Goal: Task Accomplishment & Management: Manage account settings

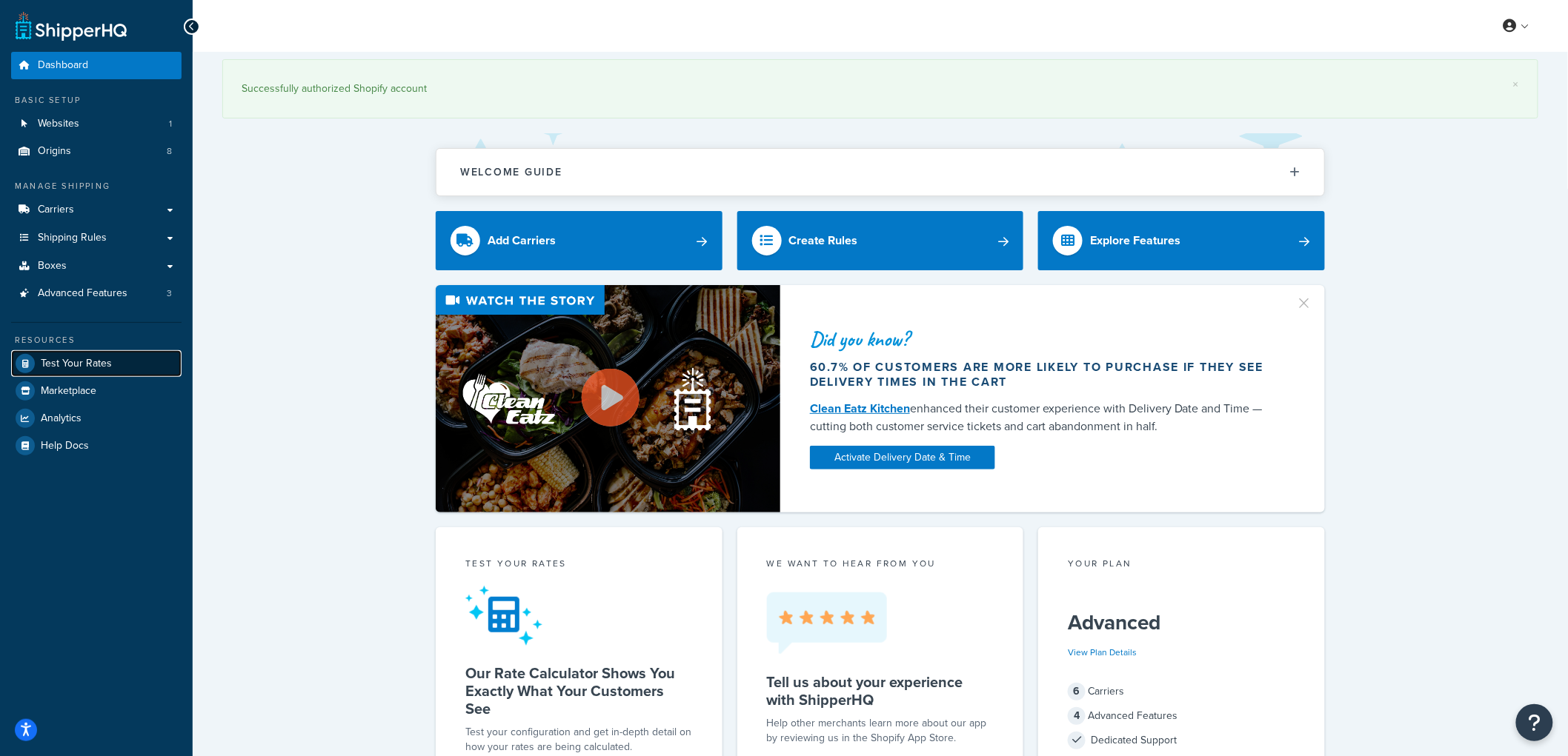
click at [74, 363] on span "Test Your Rates" at bounding box center [76, 364] width 71 height 13
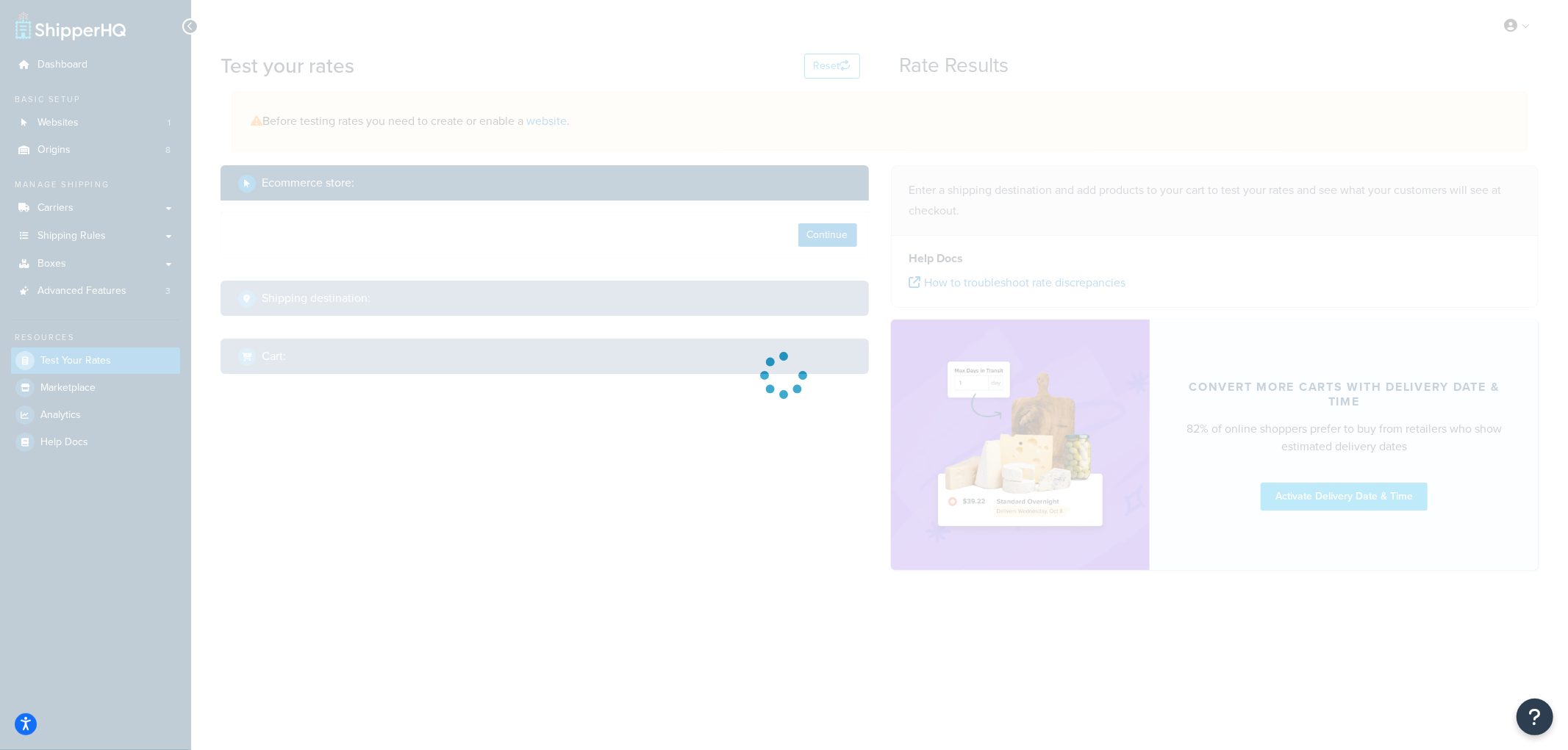
select select "[GEOGRAPHIC_DATA]"
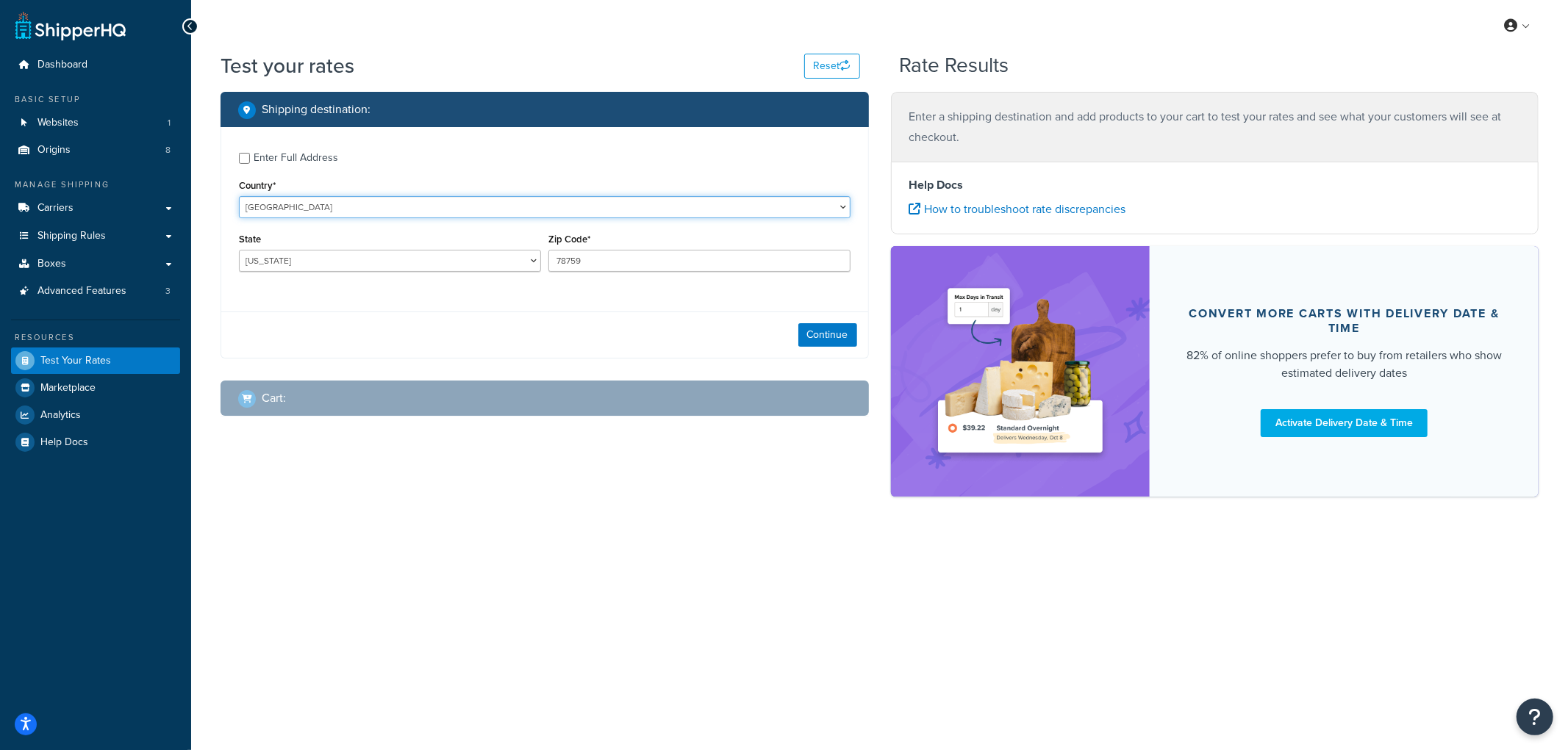
click at [377, 202] on select "United States United Kingdom Afghanistan Åland Islands Albania Algeria American…" at bounding box center [545, 207] width 611 height 22
click at [375, 202] on select "United States United Kingdom Afghanistan Åland Islands Albania Algeria American…" at bounding box center [545, 207] width 611 height 22
click at [287, 151] on div "Enter Full Address" at bounding box center [296, 158] width 84 height 21
click at [250, 153] on input "Enter Full Address" at bounding box center [245, 159] width 11 height 11
checkbox input "true"
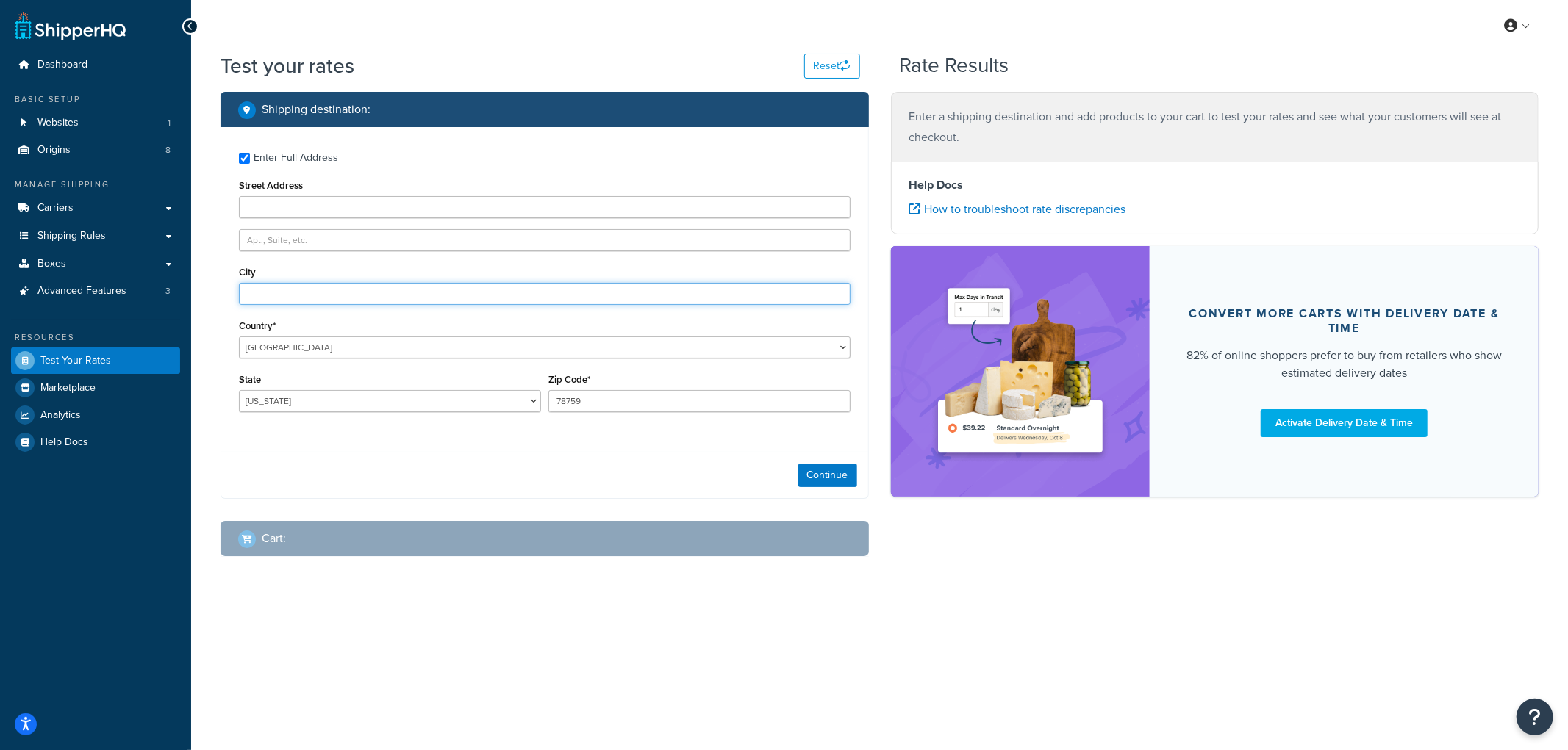
click at [278, 289] on input "City" at bounding box center [545, 294] width 611 height 22
type input "Angora"
click at [269, 394] on select "Alabama Alaska American Samoa Arizona Arkansas Armed Forces Americas Armed Forc…" at bounding box center [390, 401] width 302 height 22
select select "NE"
click at [239, 391] on select "Alabama Alaska American Samoa Arizona Arkansas Armed Forces Americas Armed Forc…" at bounding box center [390, 401] width 302 height 22
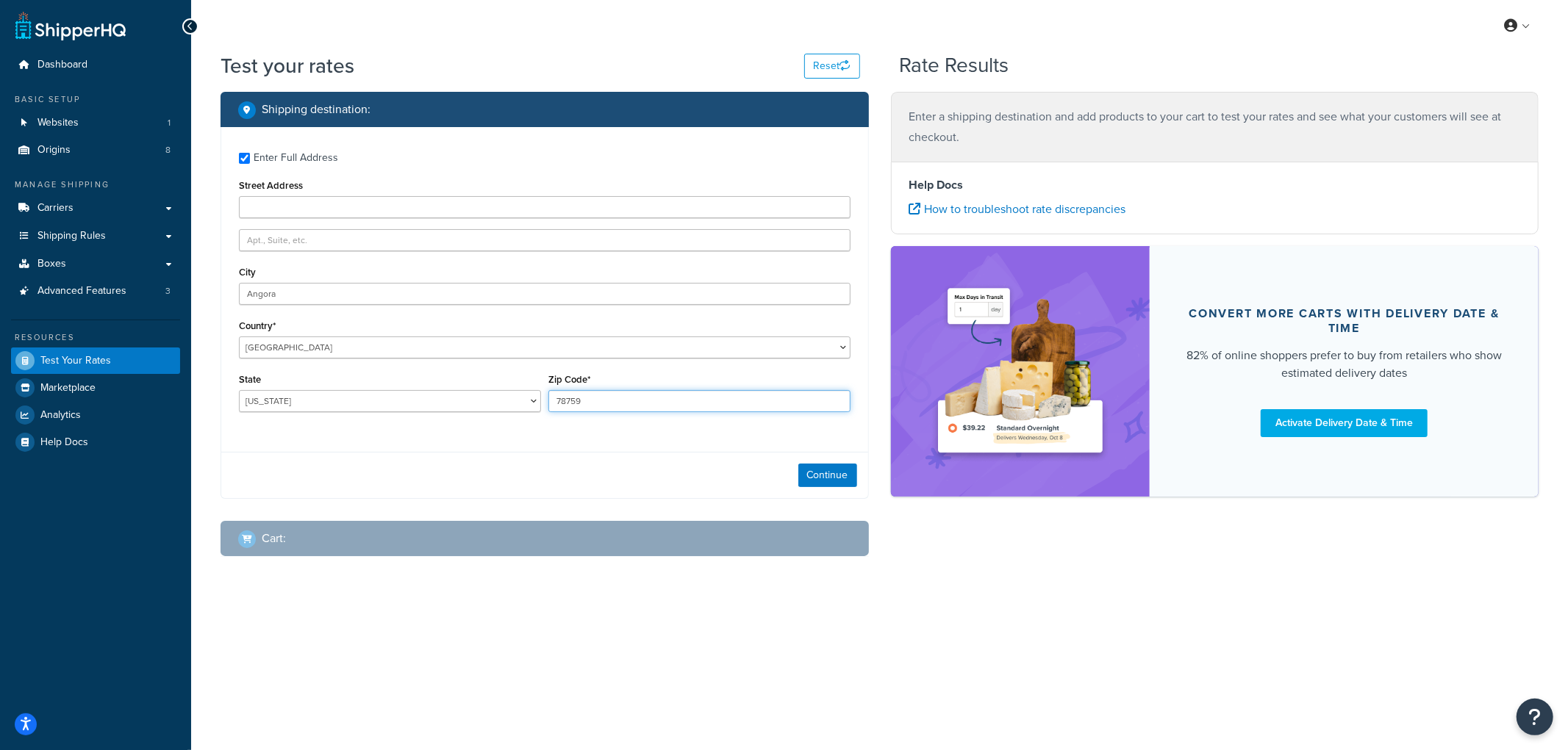
click at [607, 395] on input "78759" at bounding box center [699, 401] width 302 height 22
type input "69331"
click at [828, 484] on button "Continue" at bounding box center [828, 475] width 59 height 23
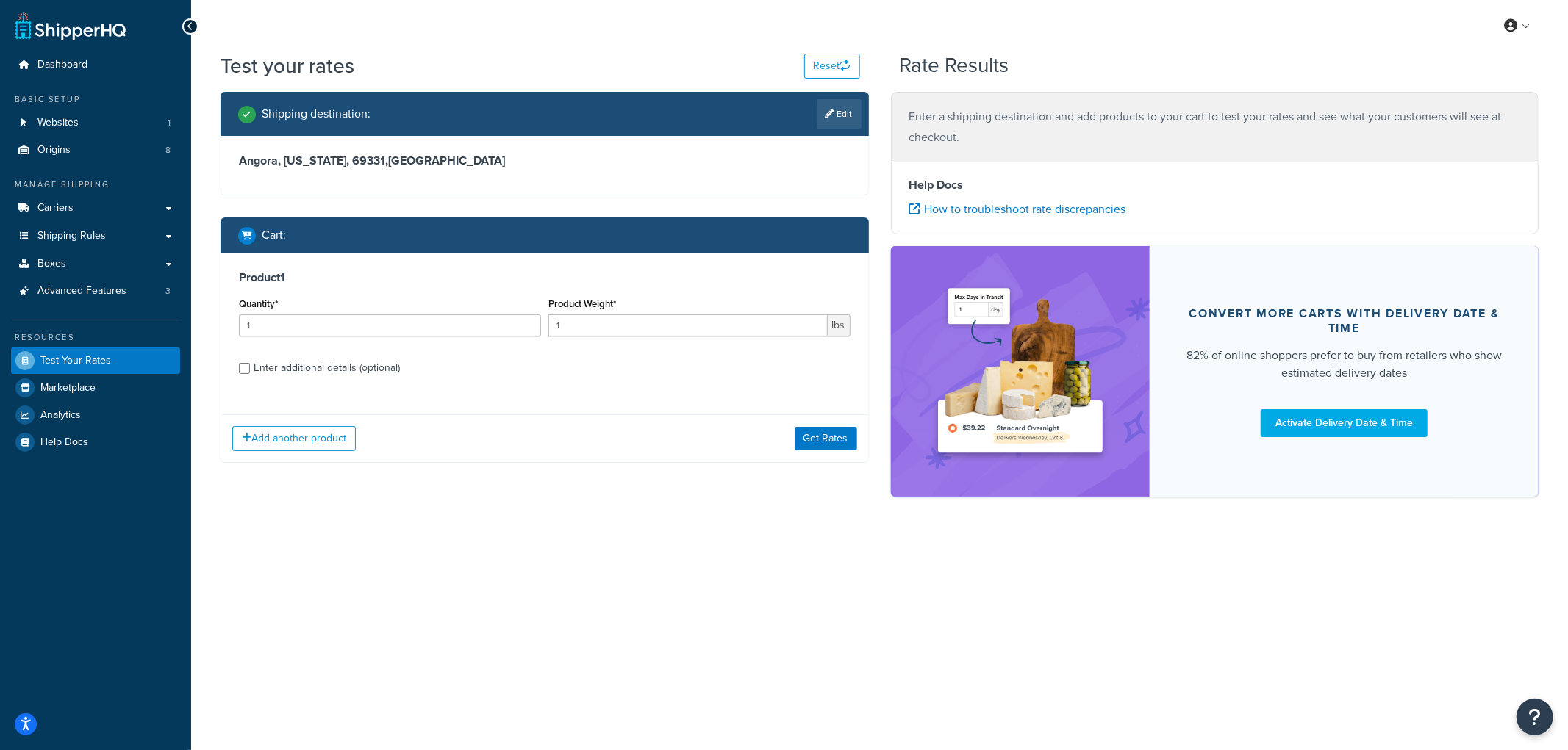
drag, startPoint x: 263, startPoint y: 358, endPoint x: 246, endPoint y: 364, distance: 18.0
click at [264, 358] on div "Enter additional details (optional)" at bounding box center [326, 367] width 146 height 21
click at [250, 363] on input "Enter additional details (optional)" at bounding box center [245, 368] width 11 height 11
checkbox input "true"
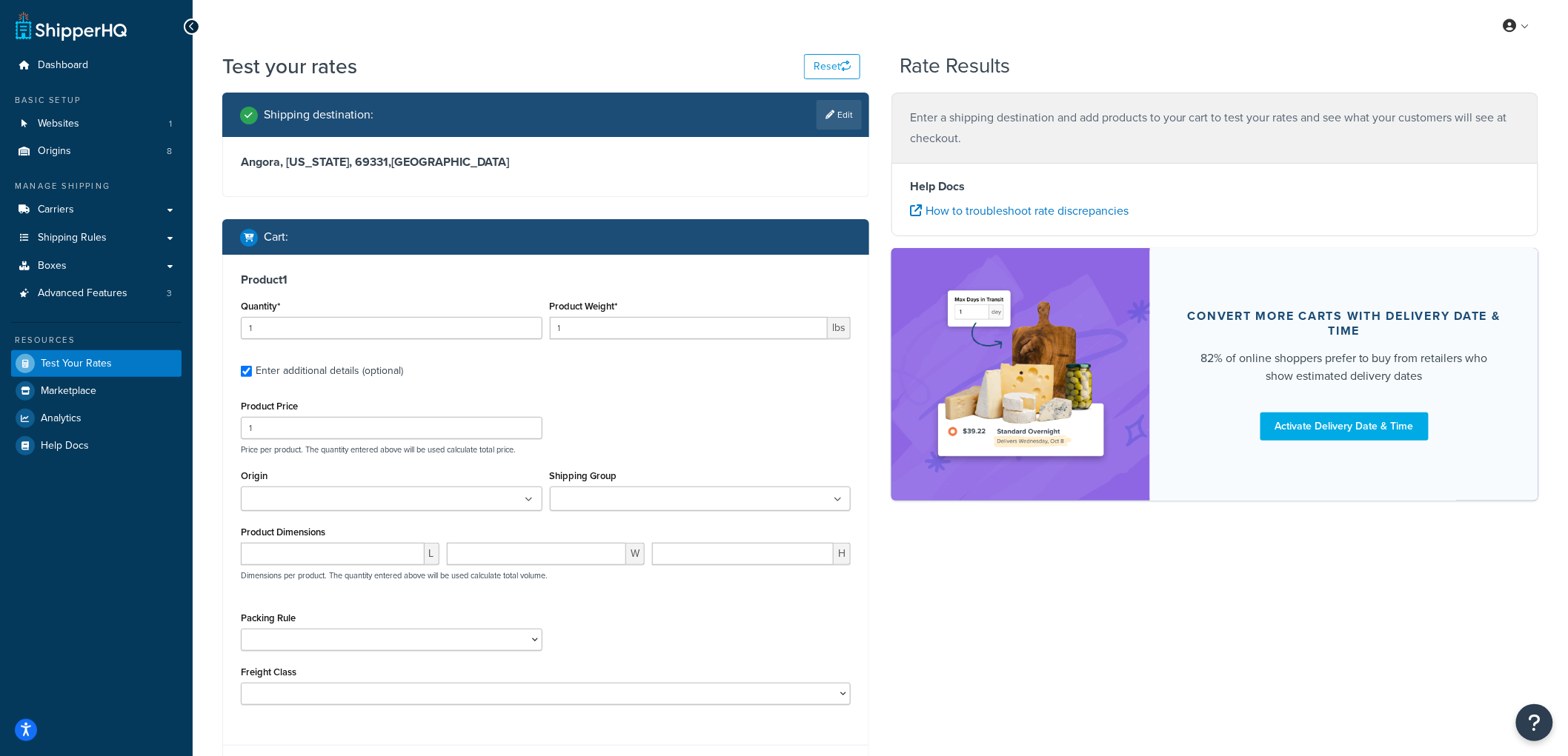
click at [643, 492] on input "Shipping Group" at bounding box center [619, 500] width 131 height 16
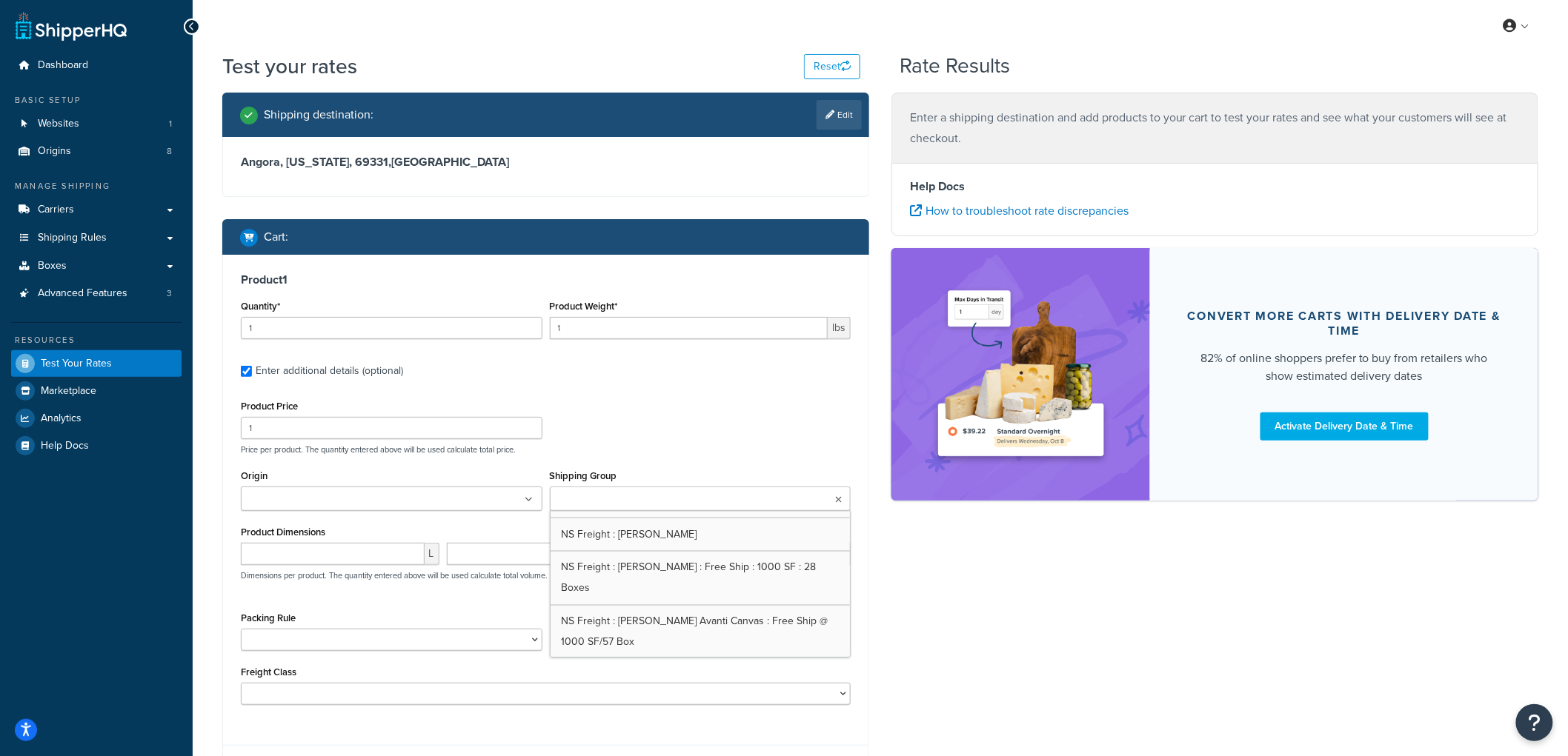
scroll to position [1152, 0]
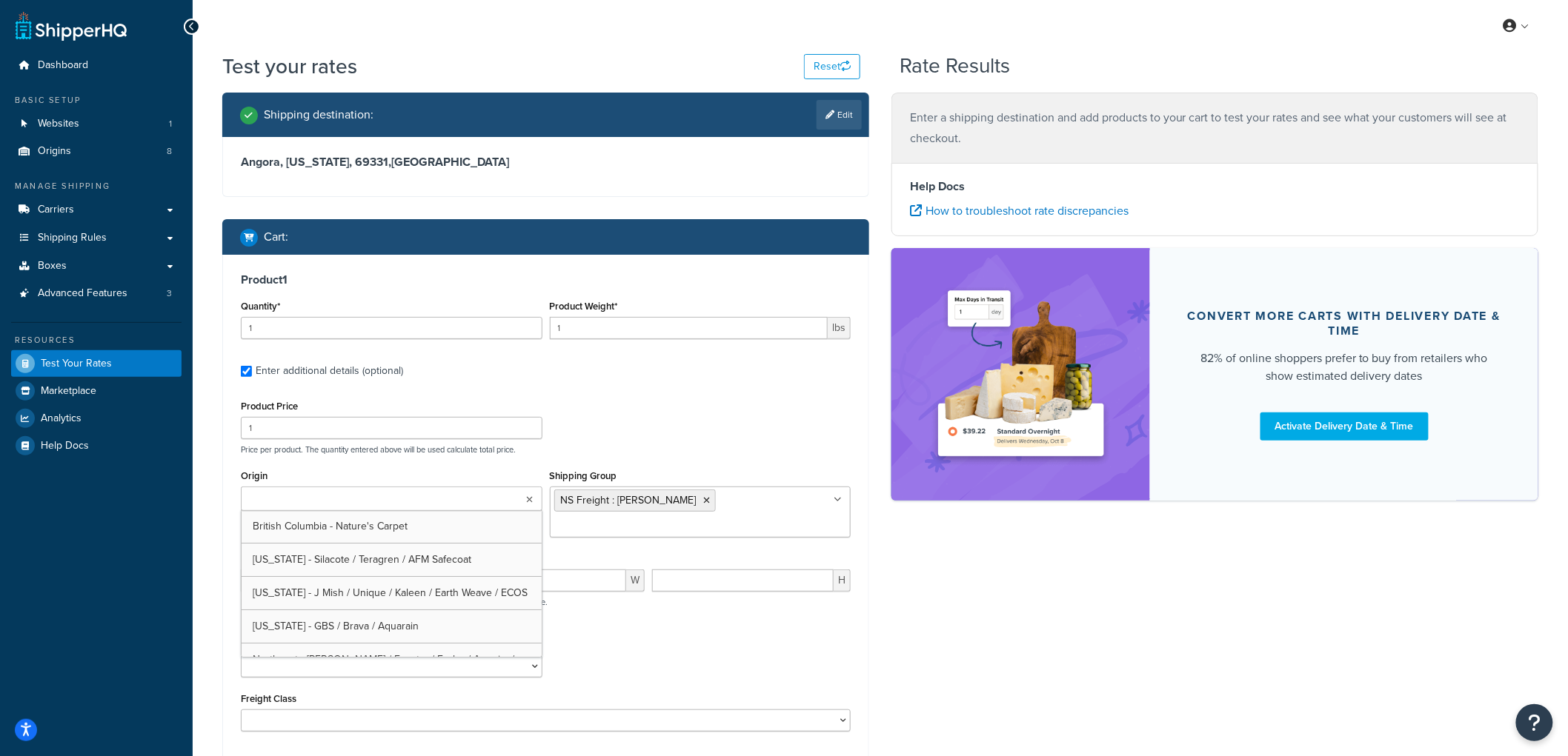
click at [443, 500] on ul at bounding box center [392, 499] width 302 height 24
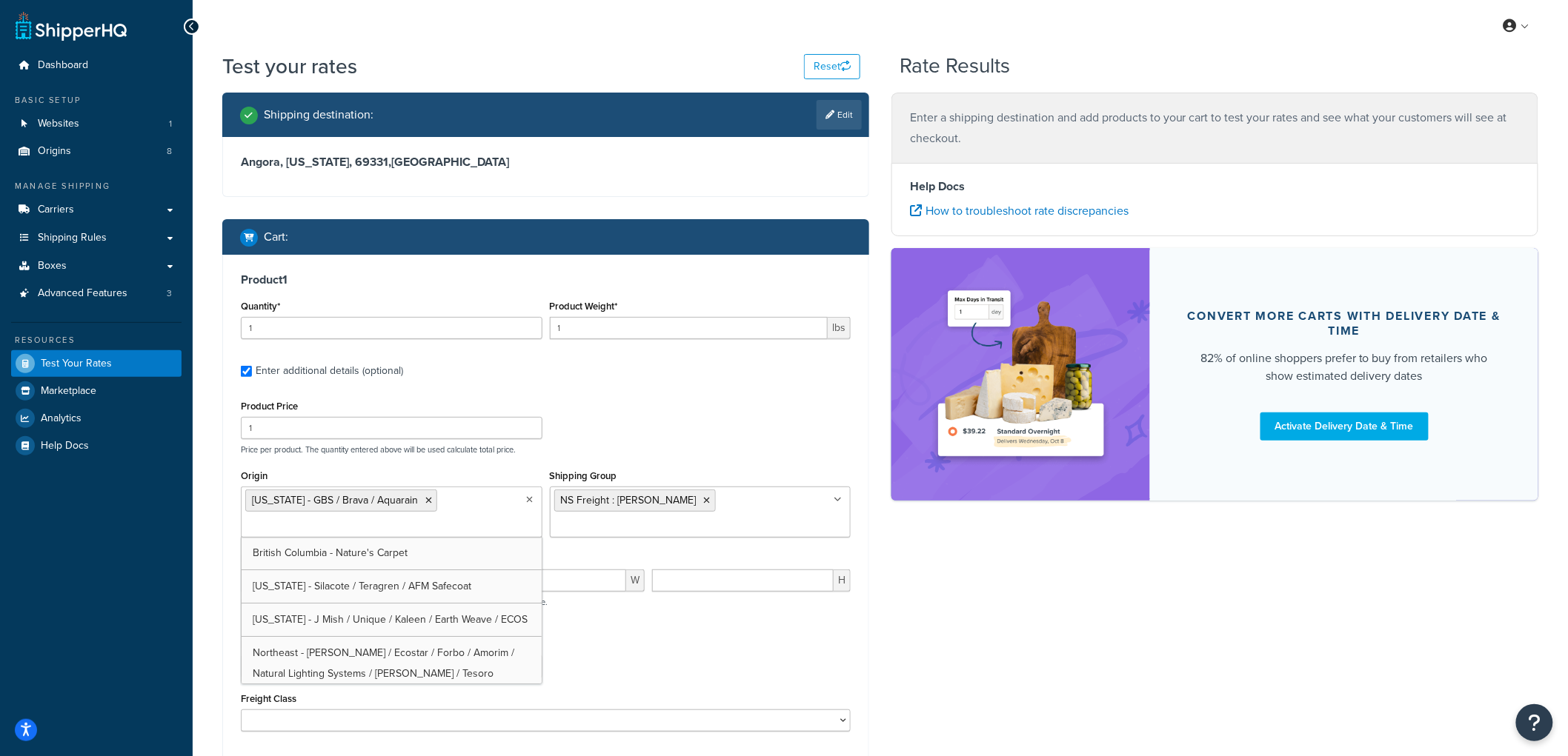
click at [653, 448] on p "Price per product. The quantity entered above will be used calculate total pric…" at bounding box center [545, 449] width 617 height 10
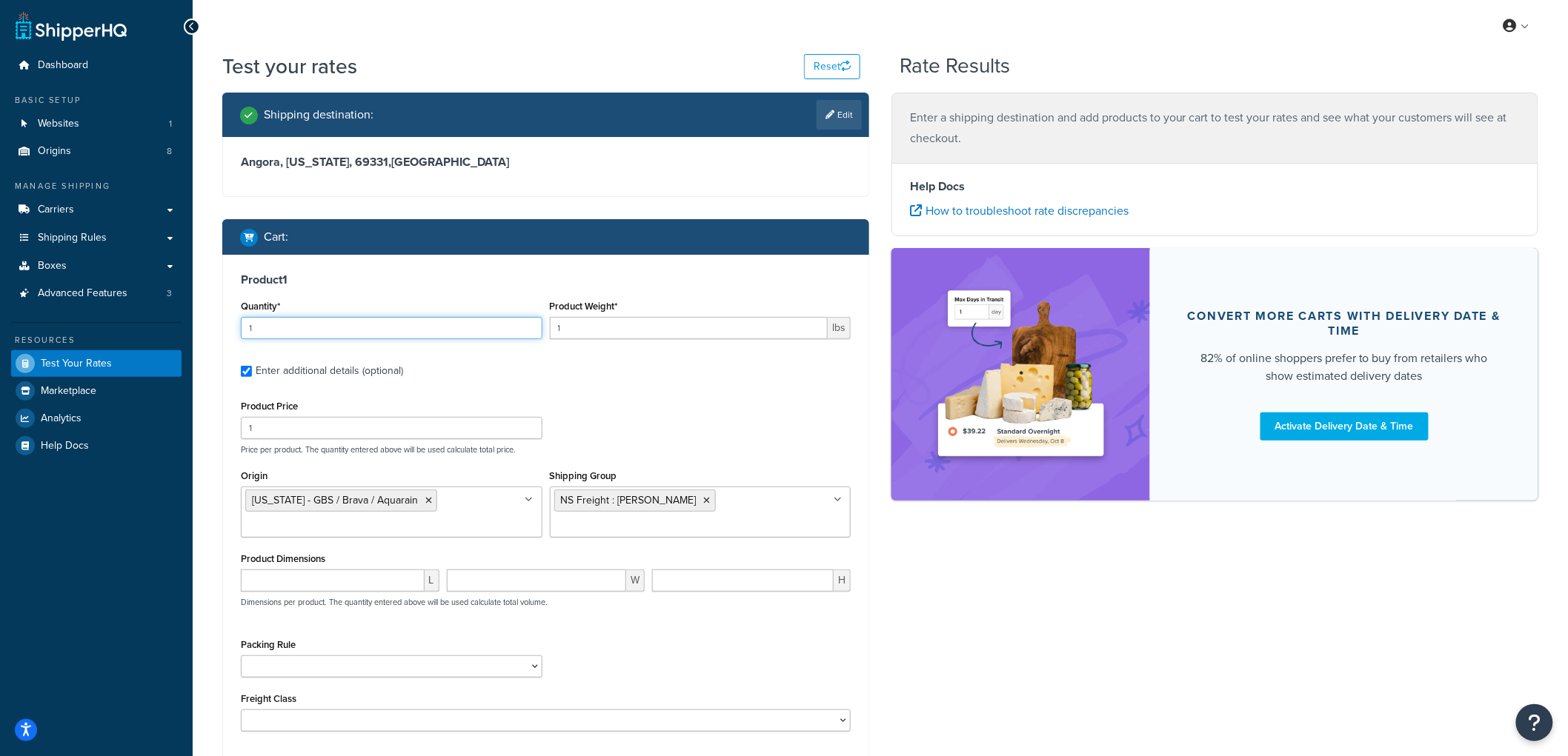
drag, startPoint x: 298, startPoint y: 323, endPoint x: 136, endPoint y: 329, distance: 162.1
click at [136, 329] on div "Dashboard Basic Setup Websites 1 Origins 8 Manage Shipping Carriers Carriers Al…" at bounding box center [784, 458] width 1568 height 917
type input "2"
click at [590, 327] on input "1" at bounding box center [689, 328] width 278 height 23
type input "10"
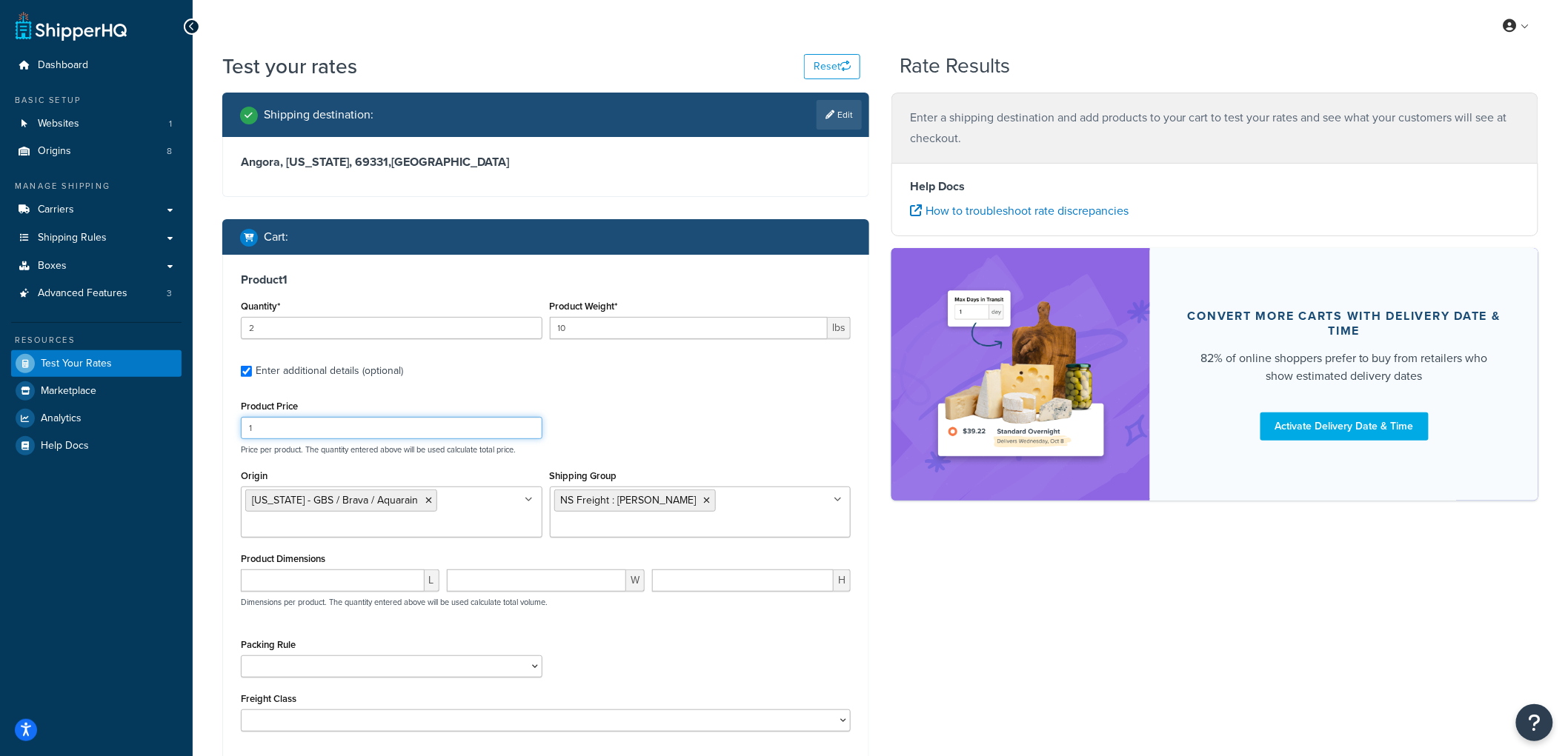
click at [393, 425] on input "1" at bounding box center [392, 428] width 302 height 23
type input "100"
click at [1031, 593] on div "Shipping destination : Edit Angora, Nebraska, 69331 , United States Cart : Prod…" at bounding box center [880, 468] width 1338 height 751
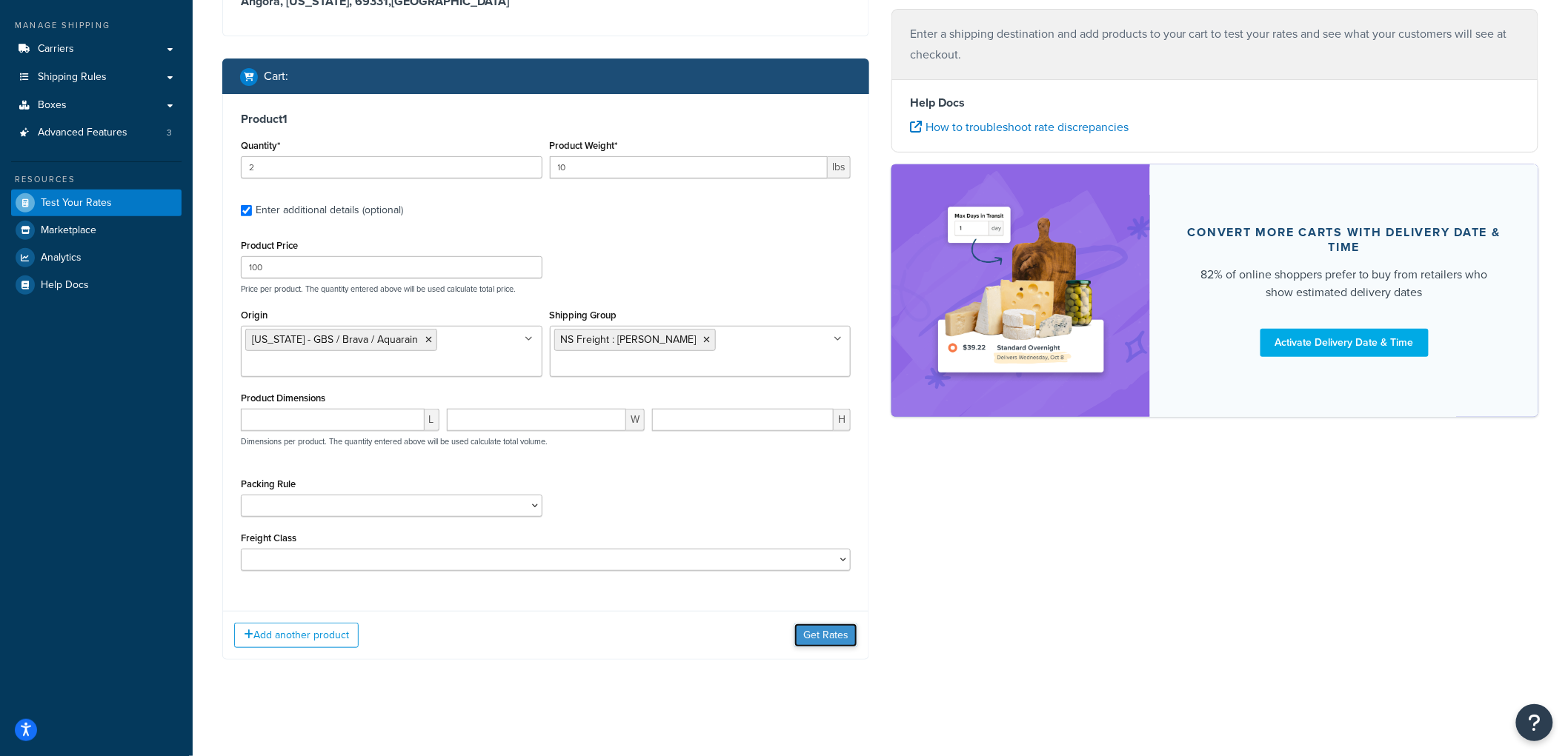
click at [830, 646] on button "Get Rates" at bounding box center [826, 635] width 63 height 23
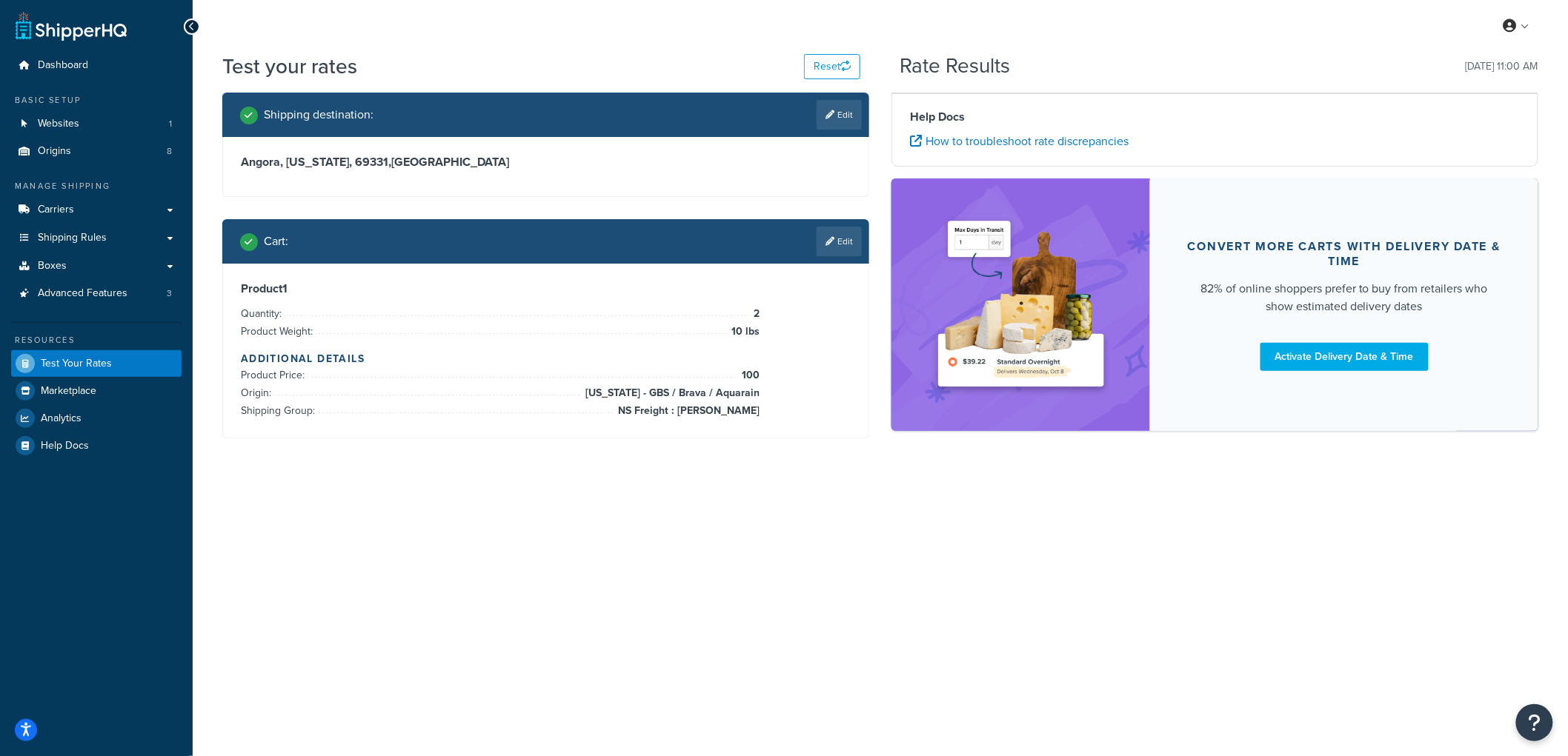
scroll to position [0, 0]
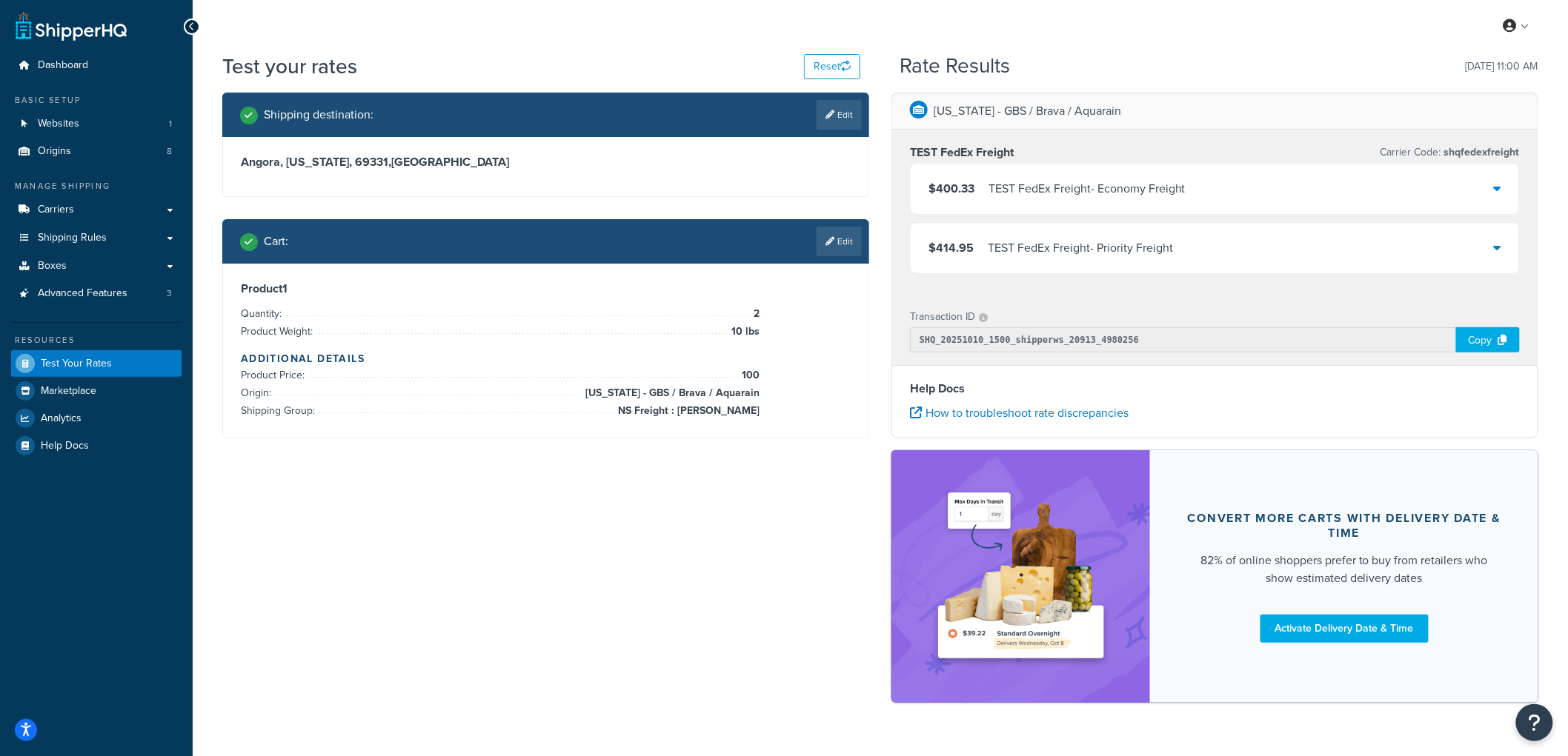
click at [880, 174] on div "Iowa - GBS / Brava / Aquarain TEST FedEx Freight Carrier Code: shqfedexfreight …" at bounding box center [1215, 406] width 670 height 625
drag, startPoint x: 438, startPoint y: 158, endPoint x: 421, endPoint y: 173, distance: 22.7
click at [421, 173] on div "Angora, Nebraska, 69331 , United States" at bounding box center [546, 167] width 645 height 60
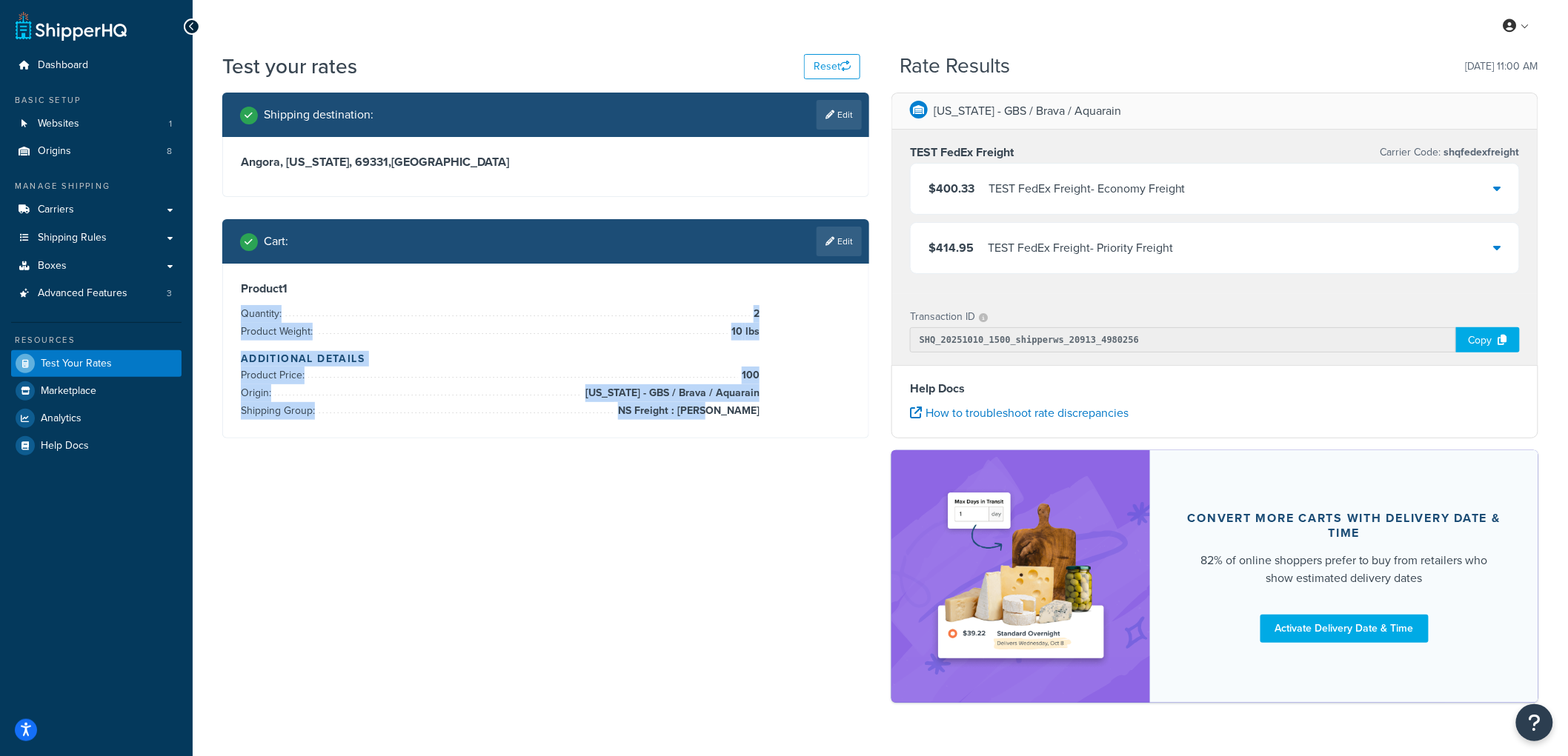
drag, startPoint x: 744, startPoint y: 311, endPoint x: 758, endPoint y: 404, distance: 94.0
click at [758, 404] on div "Product 1 Quantity: 2 Product Weight: 10 lbs Additional Details Product Price: …" at bounding box center [546, 350] width 610 height 138
click at [758, 404] on span "NS Freight : [PERSON_NAME]" at bounding box center [687, 411] width 146 height 18
drag, startPoint x: 761, startPoint y: 411, endPoint x: 238, endPoint y: 291, distance: 536.6
click at [238, 291] on div "Product 1 Quantity: 2 Product Weight: 10 lbs Additional Details Product Price: …" at bounding box center [546, 350] width 645 height 174
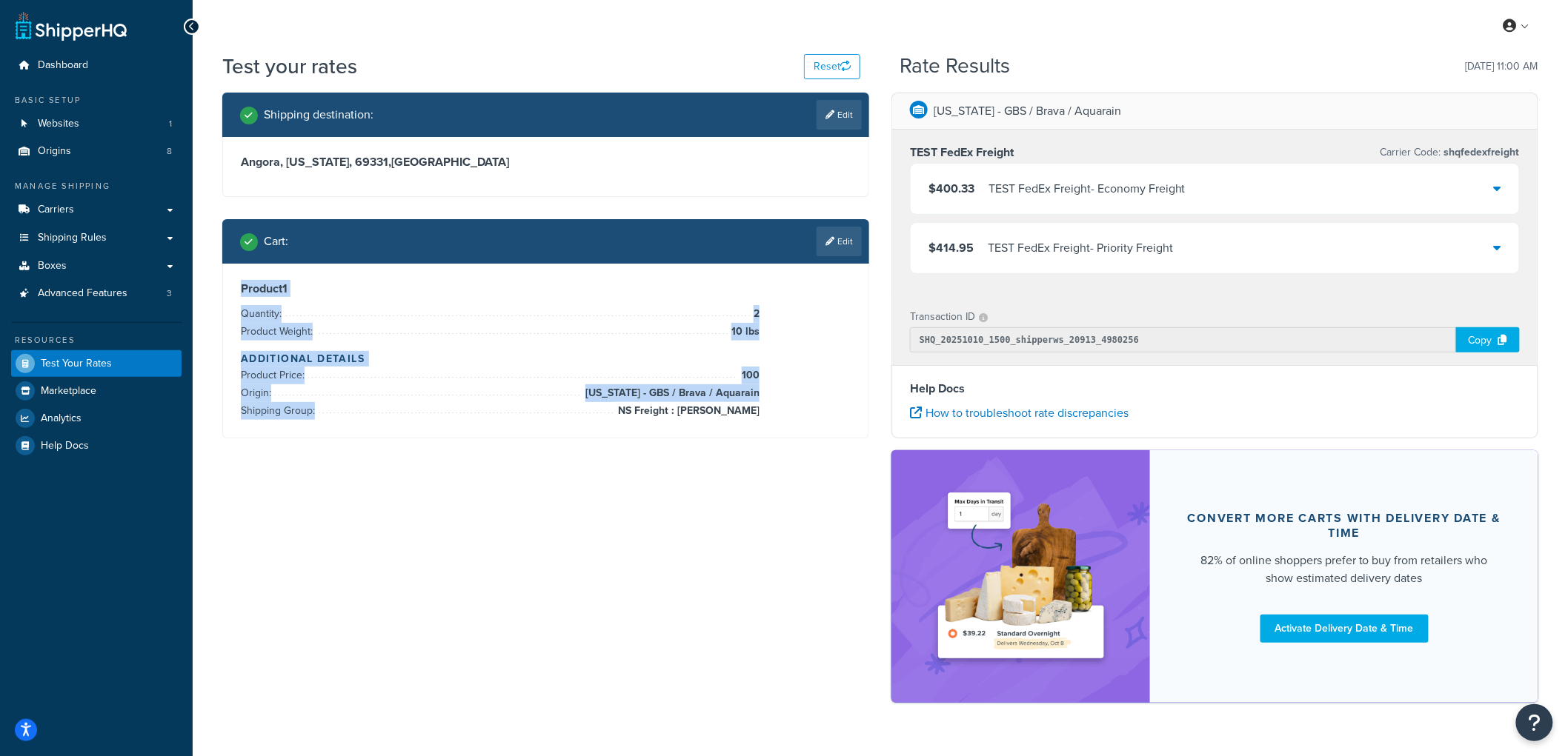
click at [233, 287] on div "Product 1 Quantity: 2 Product Weight: 10 lbs Additional Details Product Price: …" at bounding box center [546, 350] width 645 height 174
drag, startPoint x: 233, startPoint y: 285, endPoint x: 775, endPoint y: 418, distance: 558.1
click at [775, 418] on div "Product 1 Quantity: 2 Product Weight: 10 lbs Additional Details Product Price: …" at bounding box center [546, 350] width 645 height 174
click at [775, 418] on div "Product 1 Quantity: 2 Product Weight: 10 lbs Additional Details Product Price: …" at bounding box center [546, 350] width 610 height 138
drag, startPoint x: 760, startPoint y: 416, endPoint x: 535, endPoint y: 339, distance: 237.8
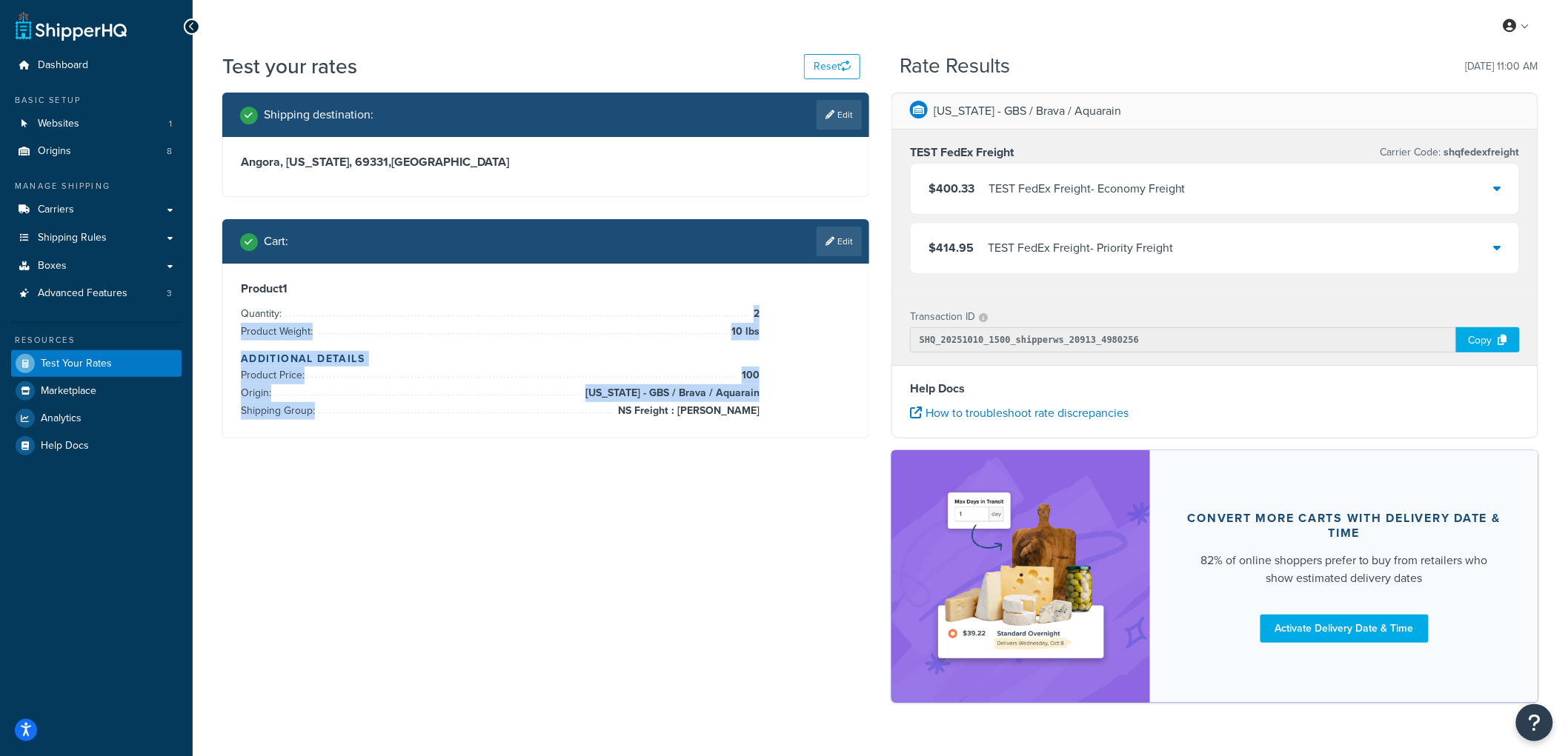
click at [515, 335] on div "Product 1 Quantity: 2 Product Weight: 10 lbs Additional Details Product Price: …" at bounding box center [546, 350] width 610 height 138
click at [713, 401] on span "[US_STATE] - GBS / Brava / Aquarain" at bounding box center [671, 394] width 178 height 18
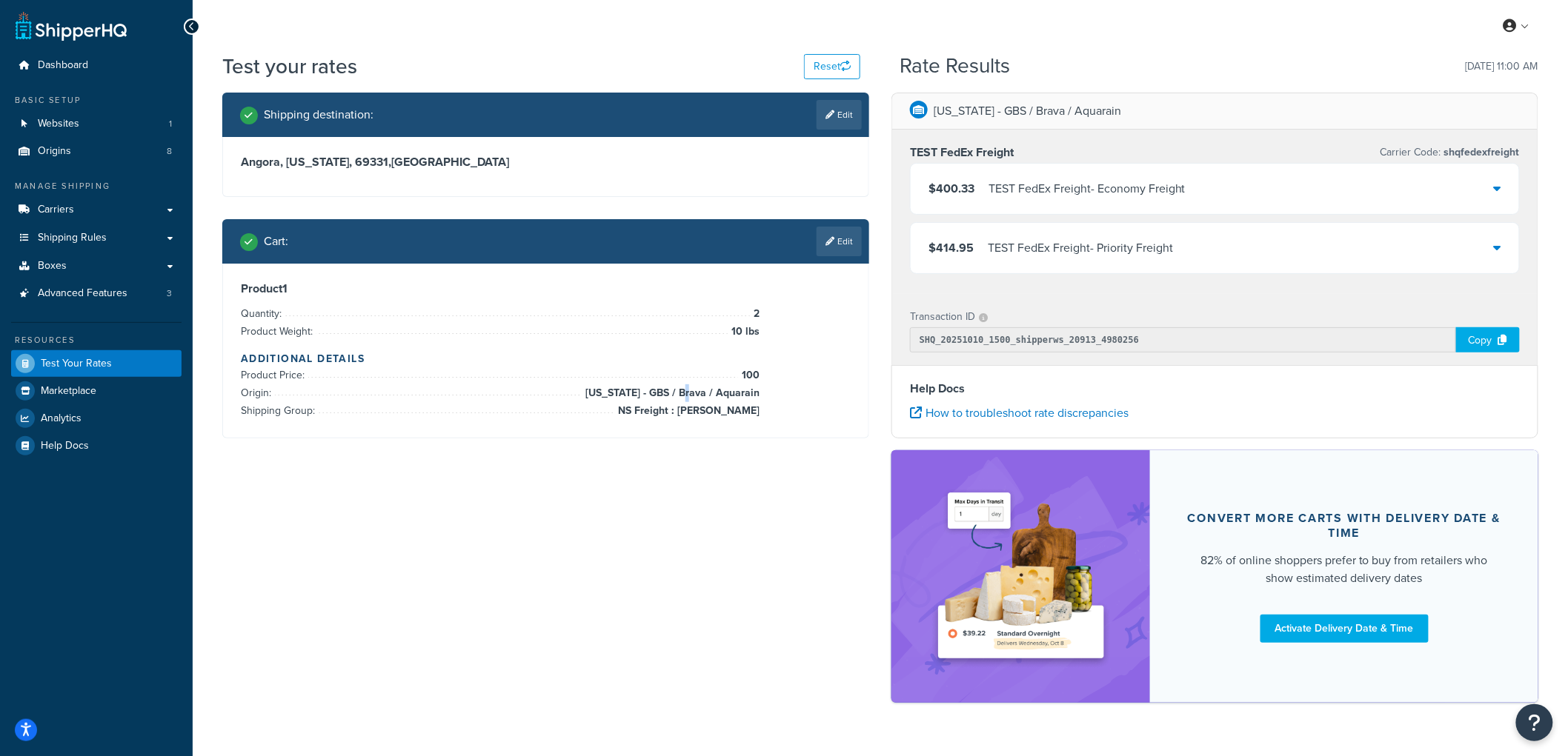
click at [713, 401] on span "[US_STATE] - GBS / Brava / Aquarain" at bounding box center [671, 394] width 178 height 18
click at [707, 408] on span "NS Freight : [PERSON_NAME]" at bounding box center [687, 411] width 146 height 18
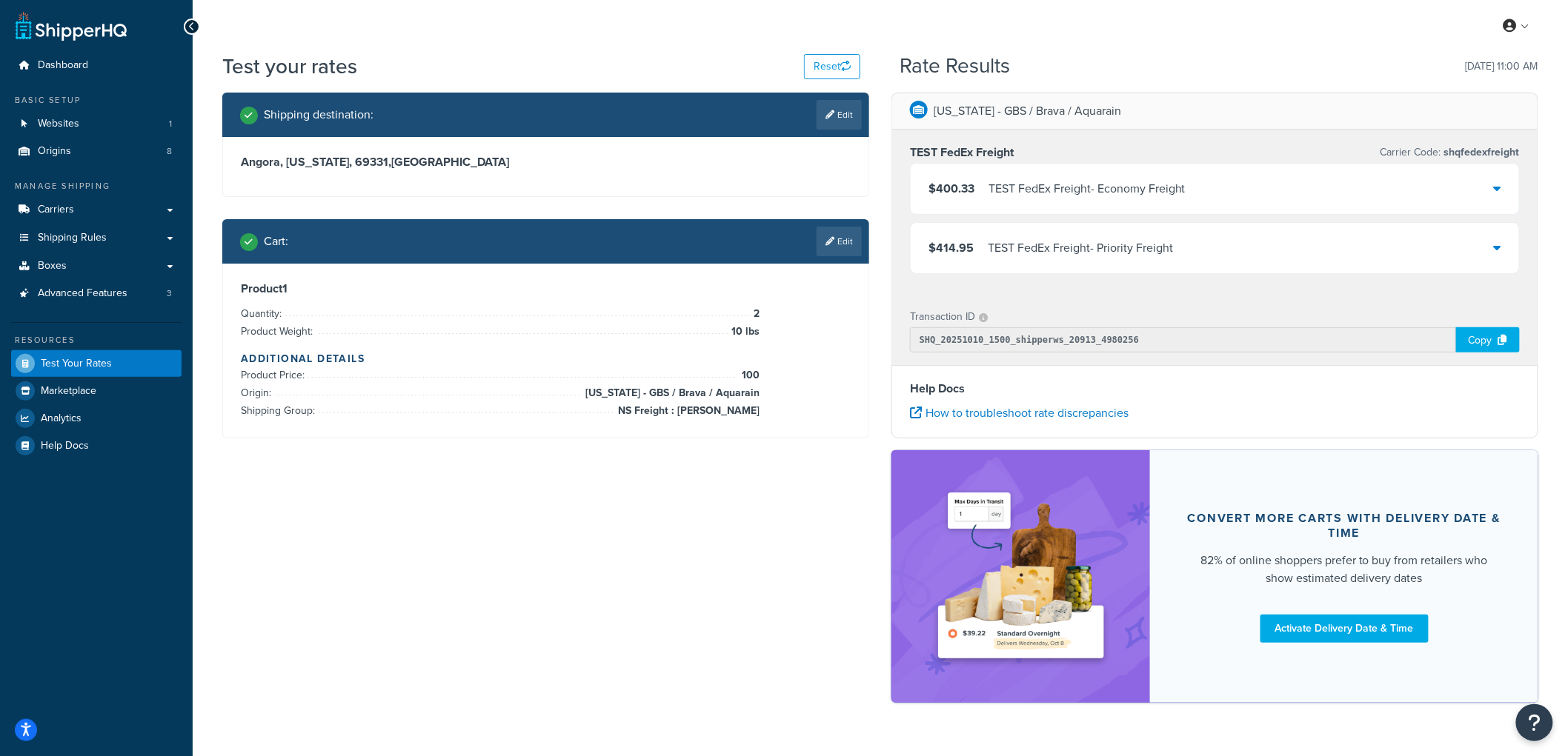
click at [282, 415] on span "Shipping Group:" at bounding box center [280, 410] width 78 height 15
drag, startPoint x: 238, startPoint y: 411, endPoint x: 767, endPoint y: 412, distance: 529.0
click at [767, 412] on div "Product 1 Quantity: 2 Product Weight: 10 lbs Additional Details Product Price: …" at bounding box center [546, 350] width 645 height 174
click at [767, 412] on div "Product 1 Quantity: 2 Product Weight: 10 lbs Additional Details Product Price: …" at bounding box center [546, 350] width 610 height 138
drag, startPoint x: 764, startPoint y: 393, endPoint x: 786, endPoint y: 401, distance: 23.4
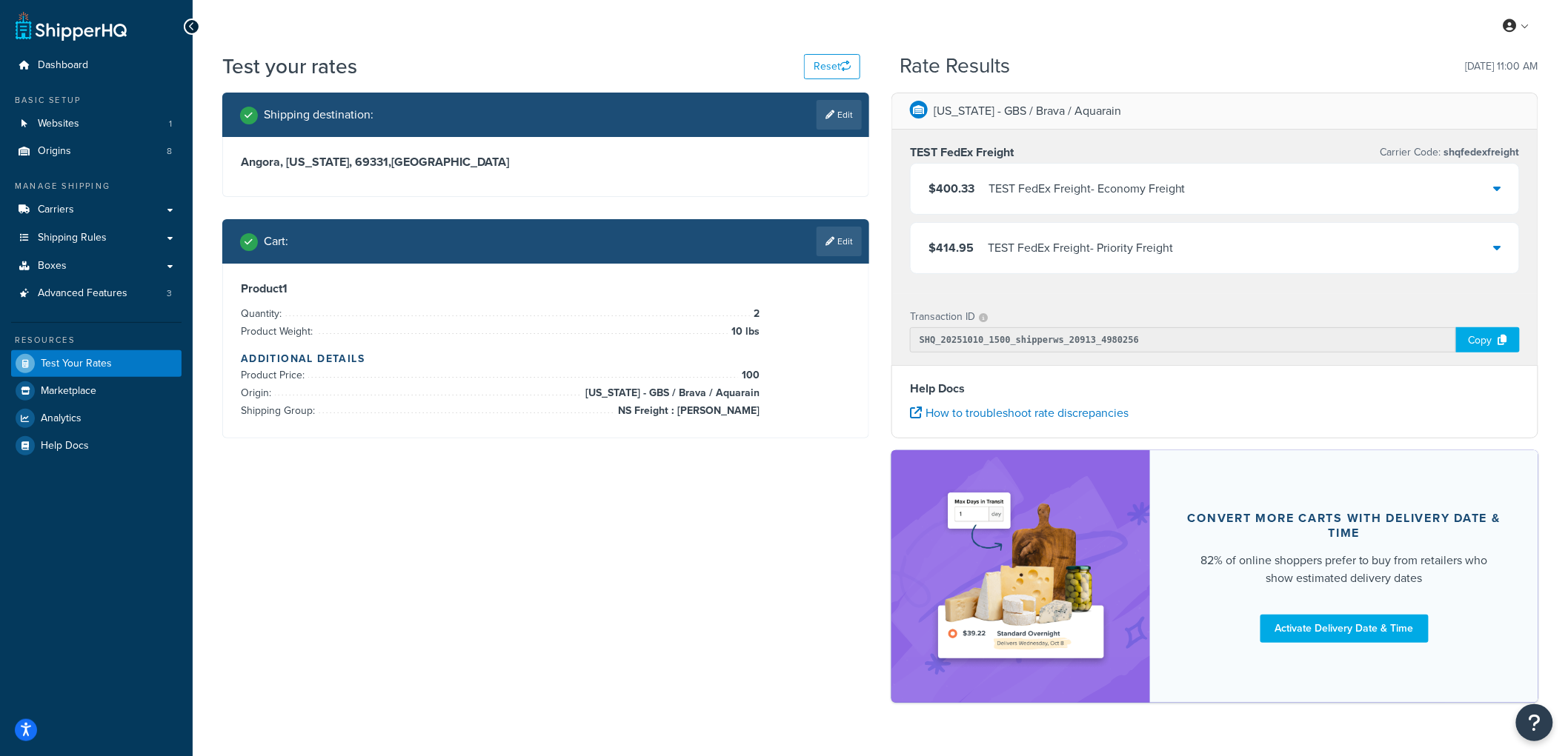
click at [786, 401] on div "Product 1 Quantity: 2 Product Weight: 10 lbs Additional Details Product Price: …" at bounding box center [546, 350] width 610 height 138
click at [747, 397] on span "[US_STATE] - GBS / Brava / Aquarain" at bounding box center [671, 394] width 178 height 18
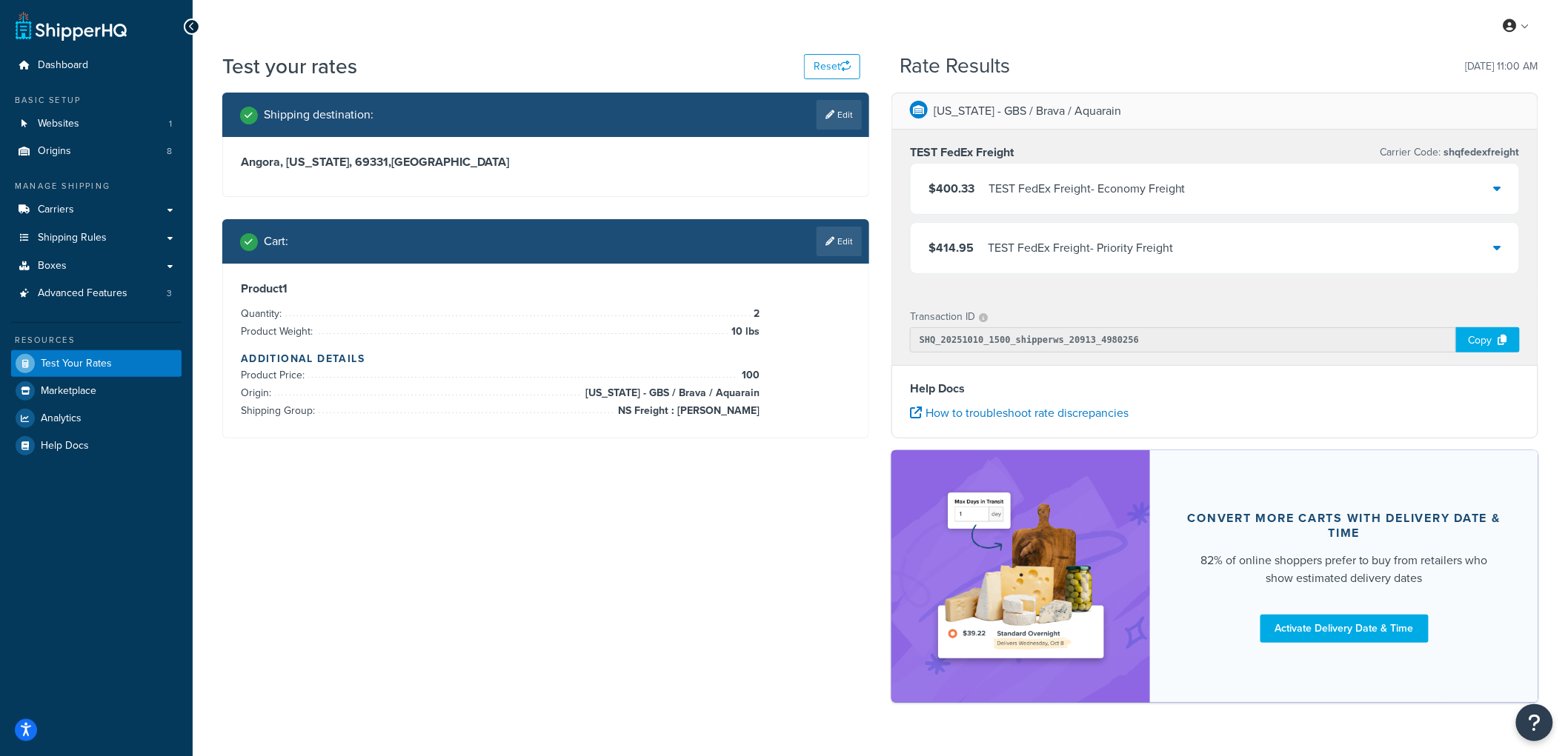
click at [793, 389] on div "Product 1 Quantity: 2 Product Weight: 10 lbs Additional Details Product Price: …" at bounding box center [546, 350] width 610 height 138
drag, startPoint x: 897, startPoint y: 56, endPoint x: 1043, endPoint y: 72, distance: 146.9
click at [1043, 72] on div "Test your rates Reset Rate Results 10/10/2025, 11:00 AM" at bounding box center [880, 71] width 1316 height 41
click at [1043, 72] on div "Rate Results 10/10/2025, 11:00 AM" at bounding box center [1219, 66] width 638 height 23
drag, startPoint x: 960, startPoint y: 68, endPoint x: 1021, endPoint y: 64, distance: 61.1
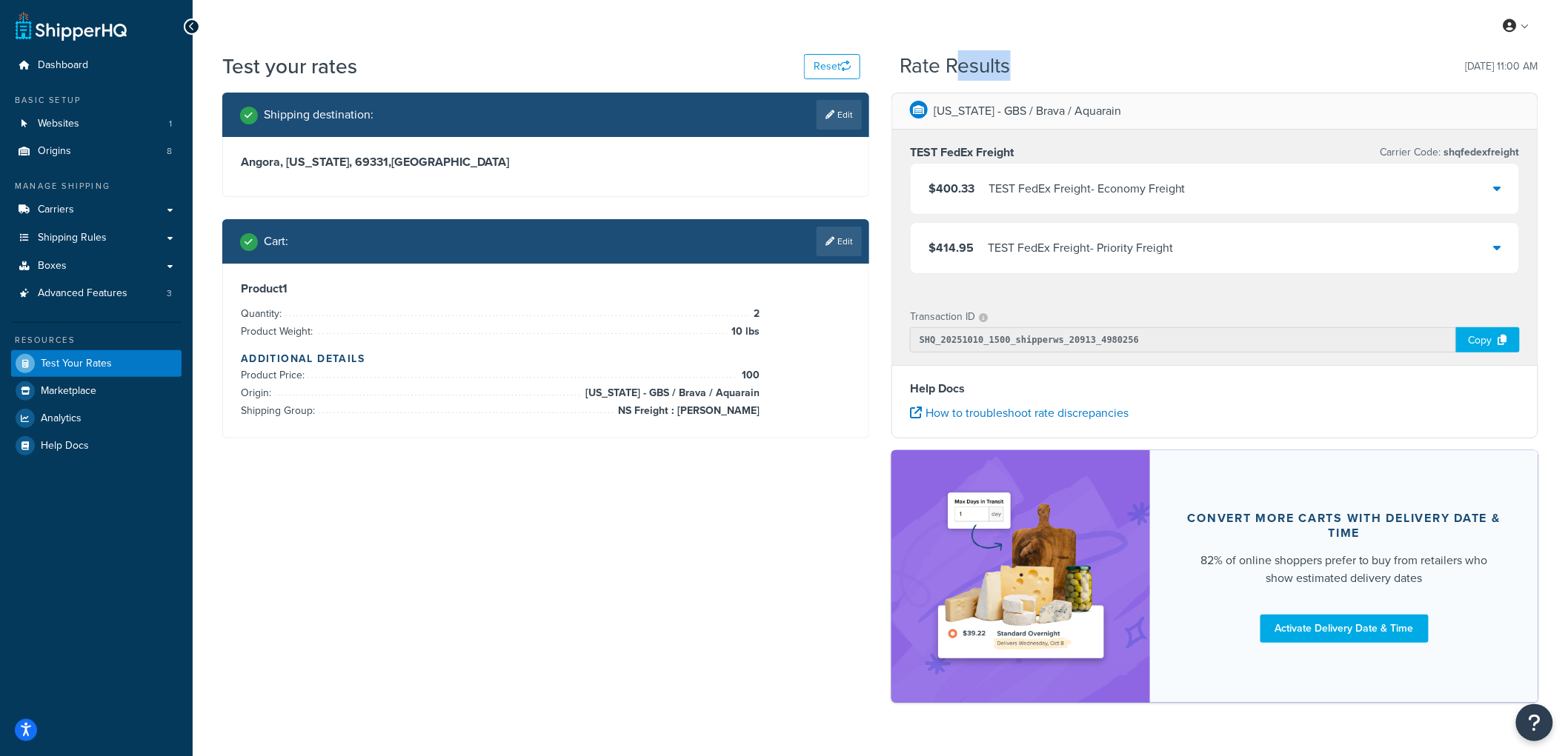
click at [1019, 64] on div "Rate Results 10/10/2025, 11:00 AM" at bounding box center [1219, 66] width 638 height 23
click at [1021, 64] on div "Rate Results 10/10/2025, 11:00 AM" at bounding box center [1219, 66] width 638 height 23
drag, startPoint x: 900, startPoint y: 65, endPoint x: 967, endPoint y: 64, distance: 67.0
click at [967, 64] on h2 "Rate Results" at bounding box center [955, 66] width 110 height 23
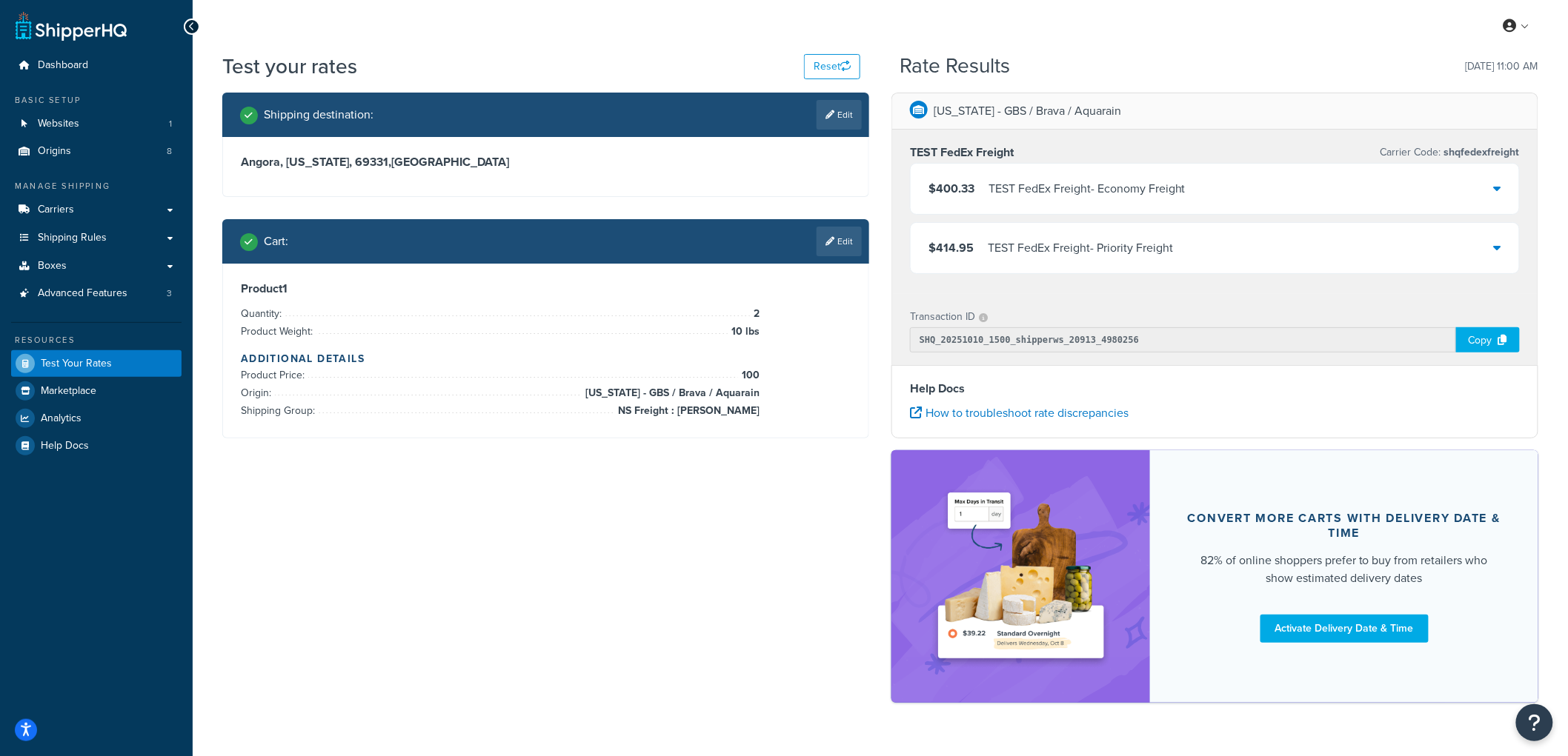
click at [352, 163] on h3 "[GEOGRAPHIC_DATA], [US_STATE], 69331 , [GEOGRAPHIC_DATA]" at bounding box center [546, 162] width 610 height 14
click at [323, 158] on h3 "[GEOGRAPHIC_DATA], [US_STATE], 69331 , [GEOGRAPHIC_DATA]" at bounding box center [546, 162] width 610 height 14
click at [376, 158] on h3 "[GEOGRAPHIC_DATA], [US_STATE], 69331 , [GEOGRAPHIC_DATA]" at bounding box center [546, 162] width 610 height 14
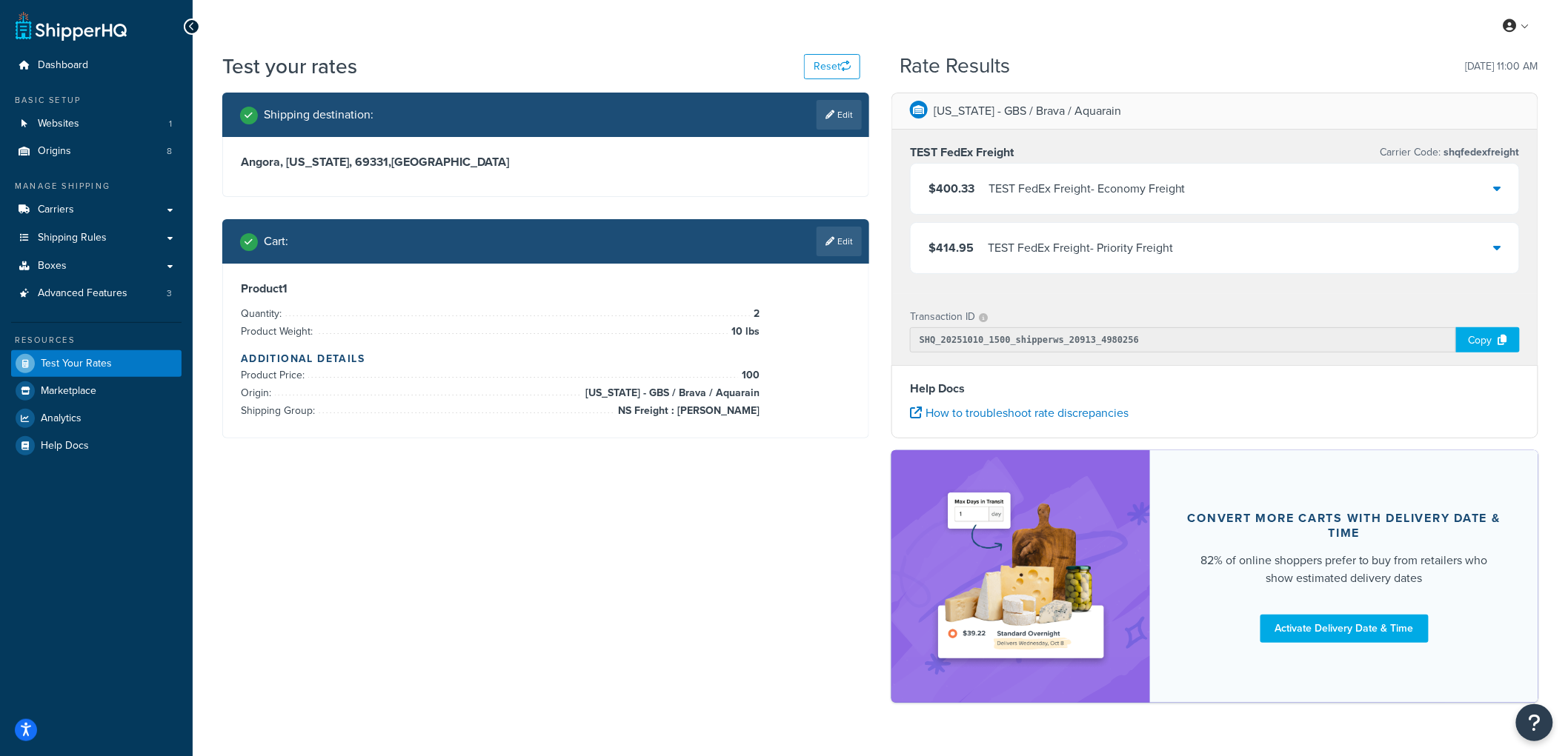
click at [342, 109] on h2 "Shipping destination :" at bounding box center [318, 115] width 109 height 14
click at [349, 97] on div "Shipping destination : Edit" at bounding box center [546, 115] width 647 height 44
drag, startPoint x: 320, startPoint y: 113, endPoint x: 356, endPoint y: 114, distance: 36.0
click at [356, 114] on h2 "Shipping destination :" at bounding box center [318, 115] width 109 height 14
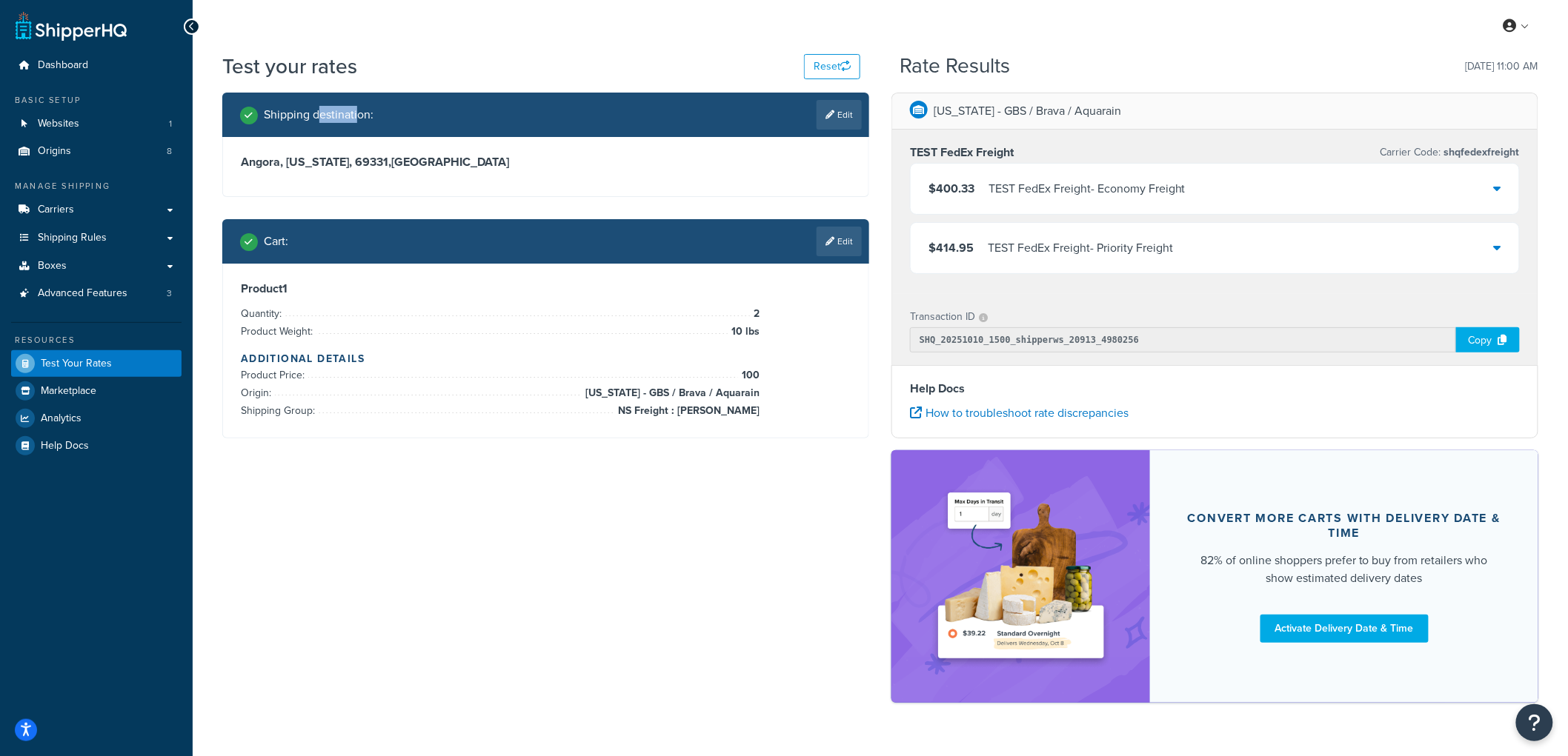
click at [356, 114] on h2 "Shipping destination :" at bounding box center [318, 115] width 109 height 14
drag, startPoint x: 371, startPoint y: 114, endPoint x: 319, endPoint y: 120, distance: 52.3
click at [319, 120] on h2 "Shipping destination :" at bounding box center [318, 115] width 109 height 14
drag, startPoint x: 317, startPoint y: 117, endPoint x: 402, endPoint y: 109, distance: 85.4
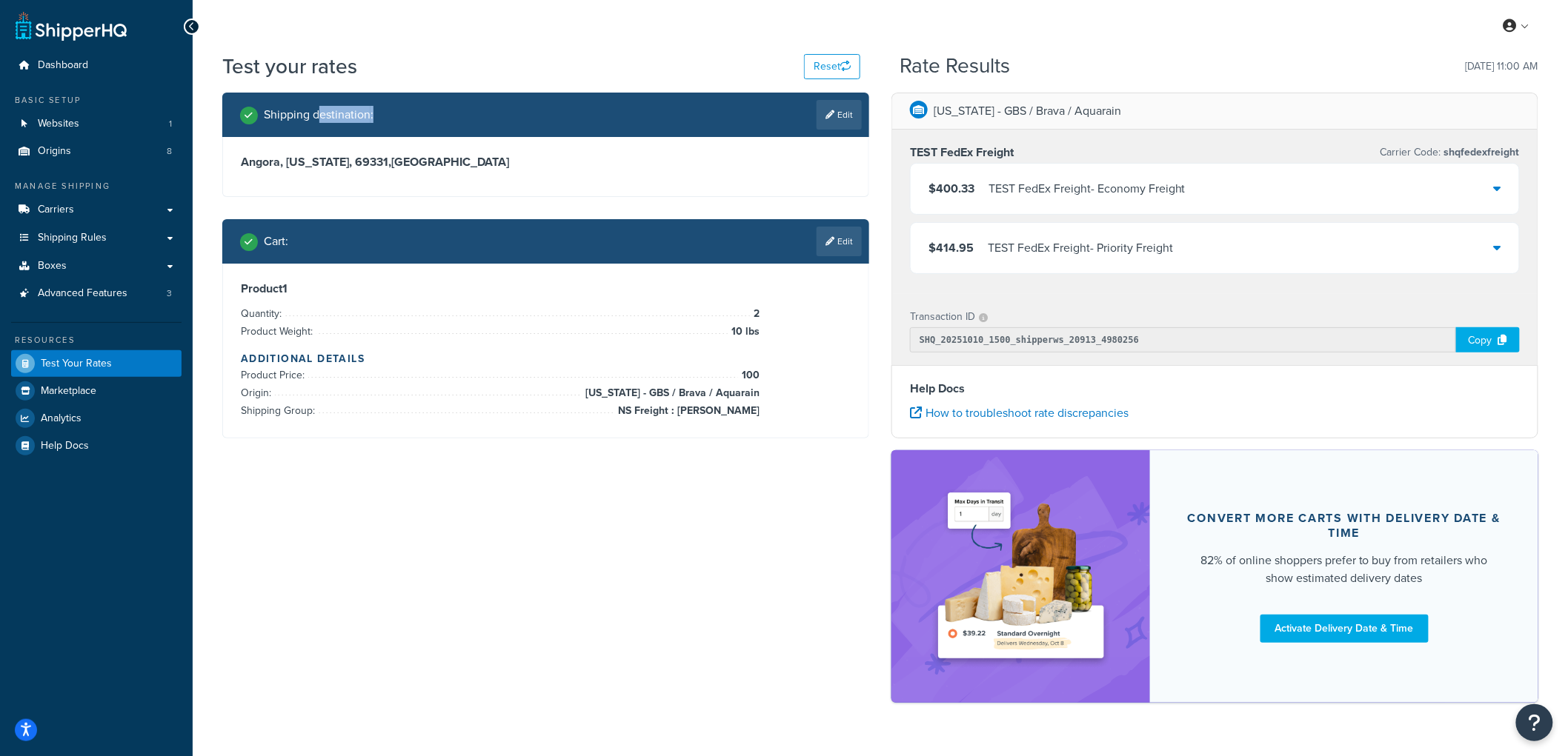
click at [402, 109] on div "Shipping destination : Edit" at bounding box center [551, 115] width 622 height 30
drag, startPoint x: 389, startPoint y: 113, endPoint x: 319, endPoint y: 114, distance: 70.0
click at [319, 114] on div "Shipping destination : Edit" at bounding box center [551, 115] width 622 height 30
click at [387, 102] on div "Shipping destination : Edit" at bounding box center [551, 115] width 622 height 30
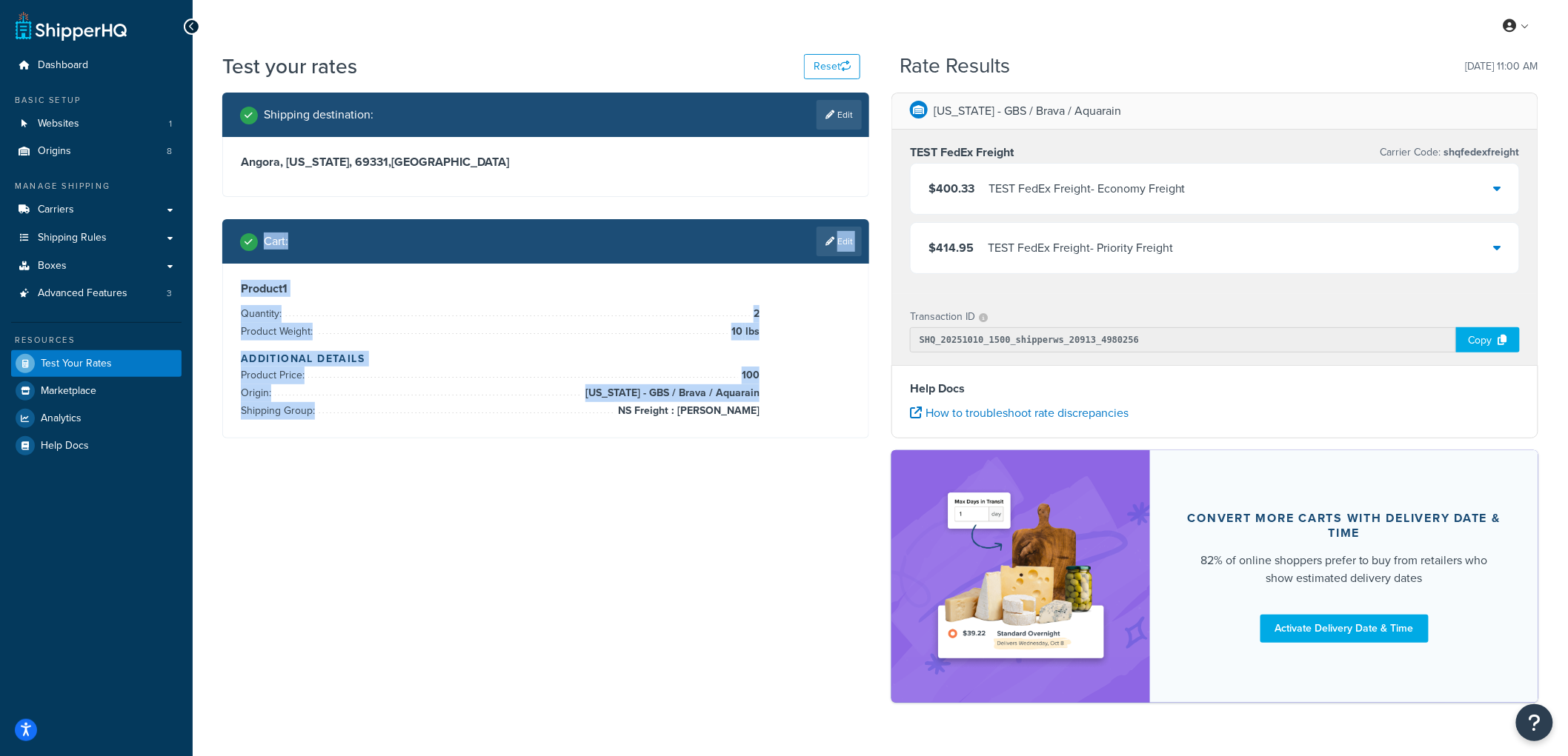
drag, startPoint x: 224, startPoint y: 222, endPoint x: 608, endPoint y: 471, distance: 457.7
click at [608, 471] on div "Shipping destination : Edit Angora, Nebraska, 69331 , United States Cart : Edit…" at bounding box center [880, 406] width 1338 height 625
drag, startPoint x: 797, startPoint y: 419, endPoint x: 403, endPoint y: 329, distance: 404.1
click at [403, 329] on div "Product 1 Quantity: 2 Product Weight: 10 lbs Additional Details Product Price: …" at bounding box center [546, 350] width 610 height 138
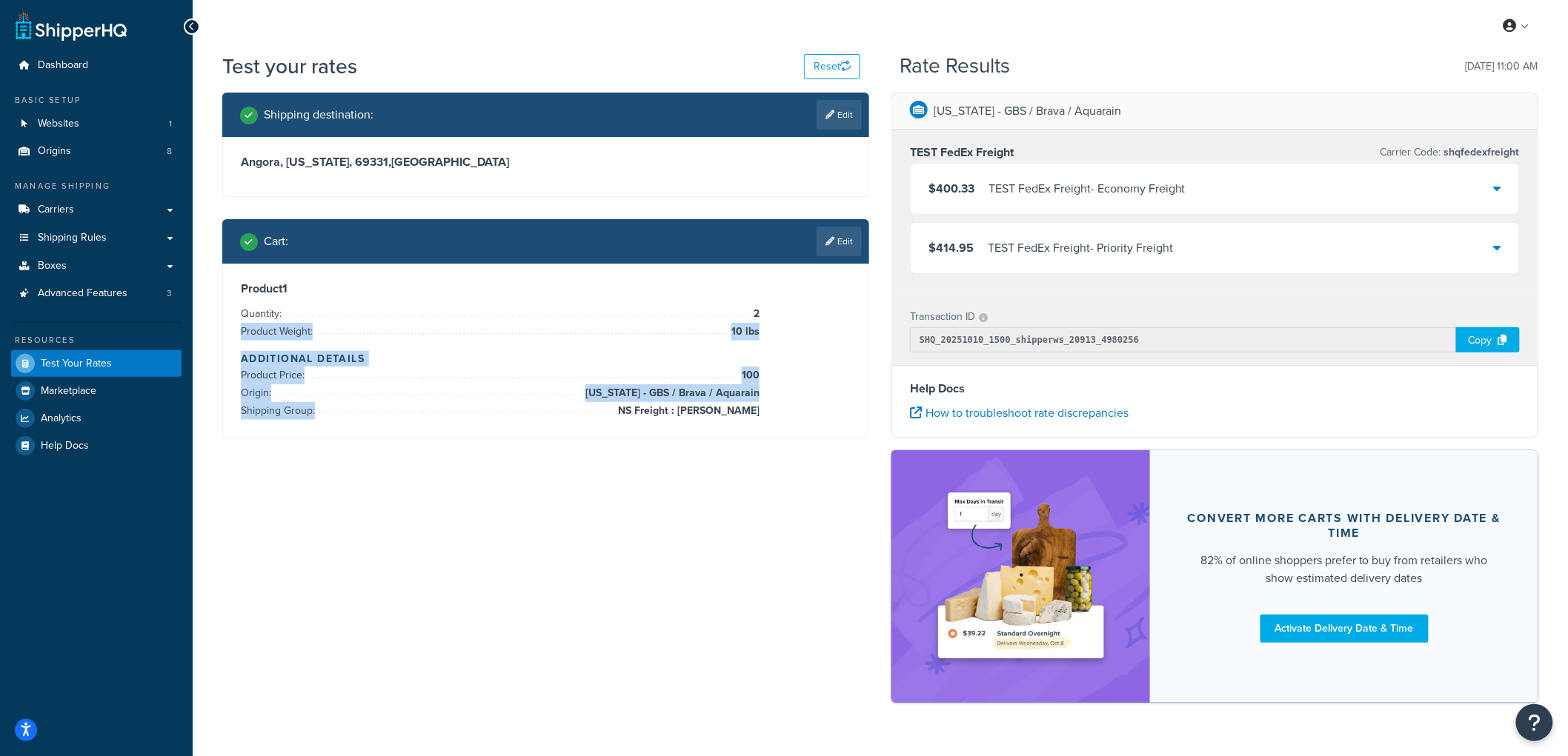
click at [401, 329] on li "Product Weight: 10 lbs" at bounding box center [501, 332] width 519 height 18
drag, startPoint x: 239, startPoint y: 285, endPoint x: 762, endPoint y: 413, distance: 538.4
click at [762, 413] on div "Product 1 Quantity: 2 Product Weight: 10 lbs Additional Details Product Price: …" at bounding box center [546, 350] width 645 height 174
click at [762, 413] on div "Product 1 Quantity: 2 Product Weight: 10 lbs Additional Details Product Price: …" at bounding box center [546, 350] width 610 height 138
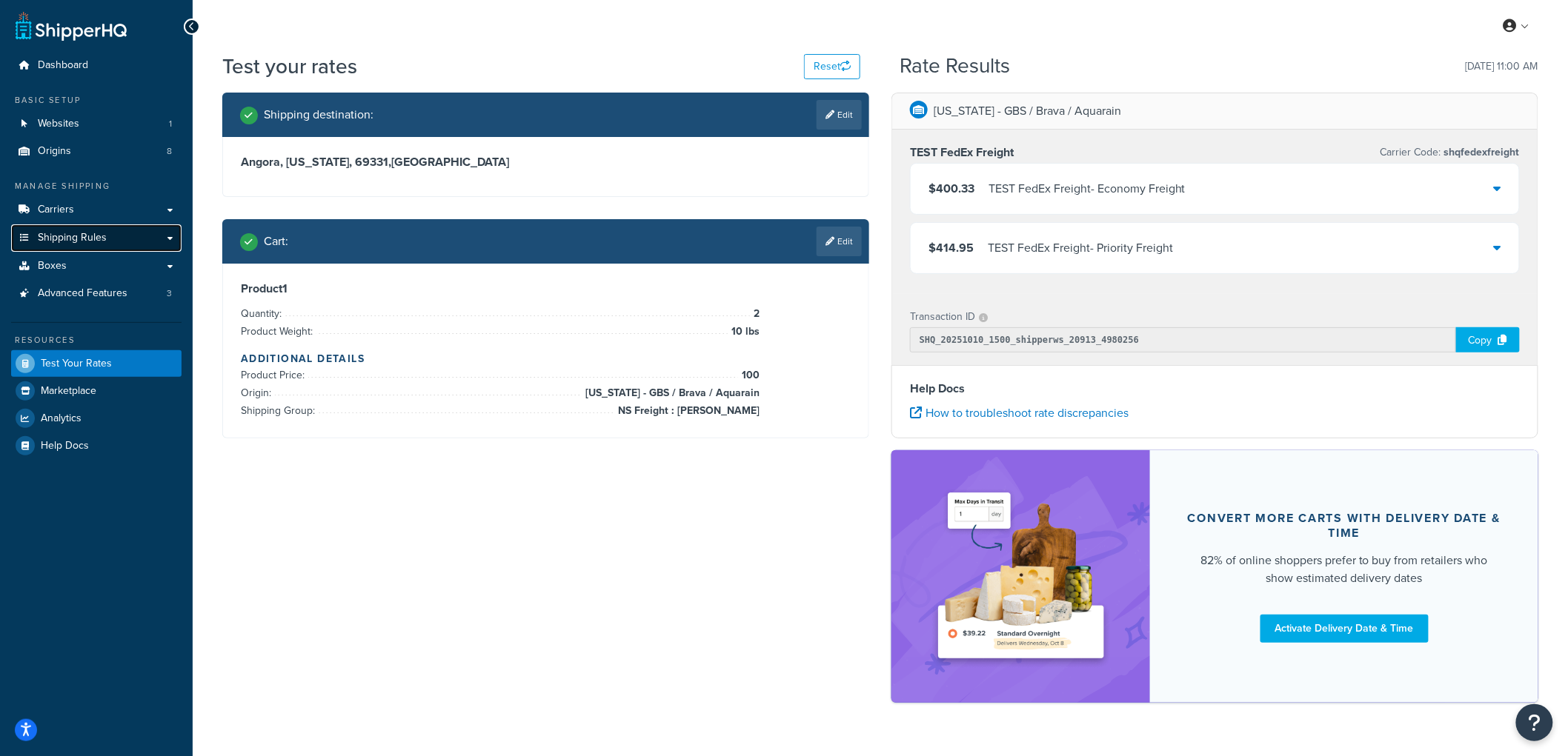
click at [93, 246] on link "Shipping Rules" at bounding box center [96, 238] width 171 height 27
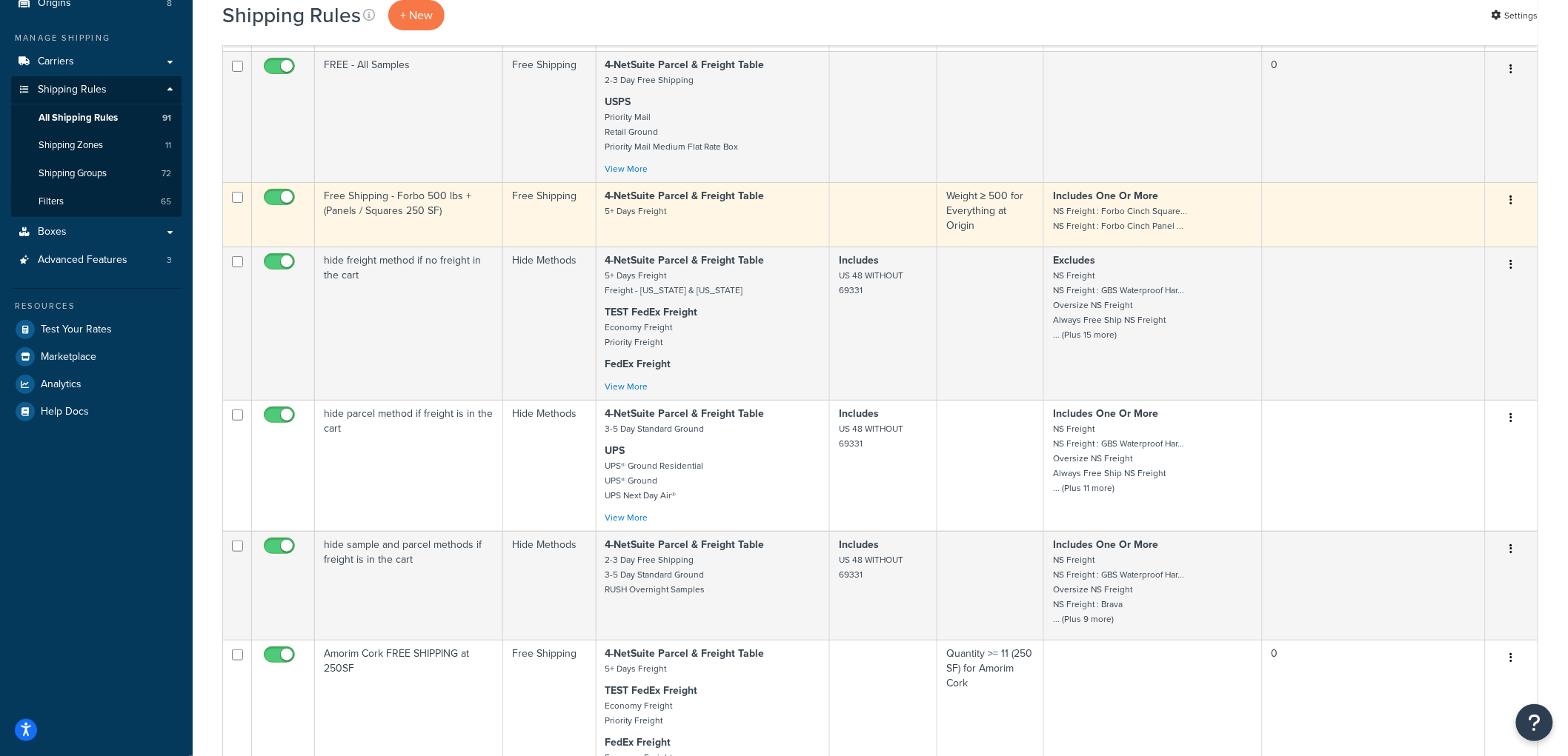
scroll to position [164, 0]
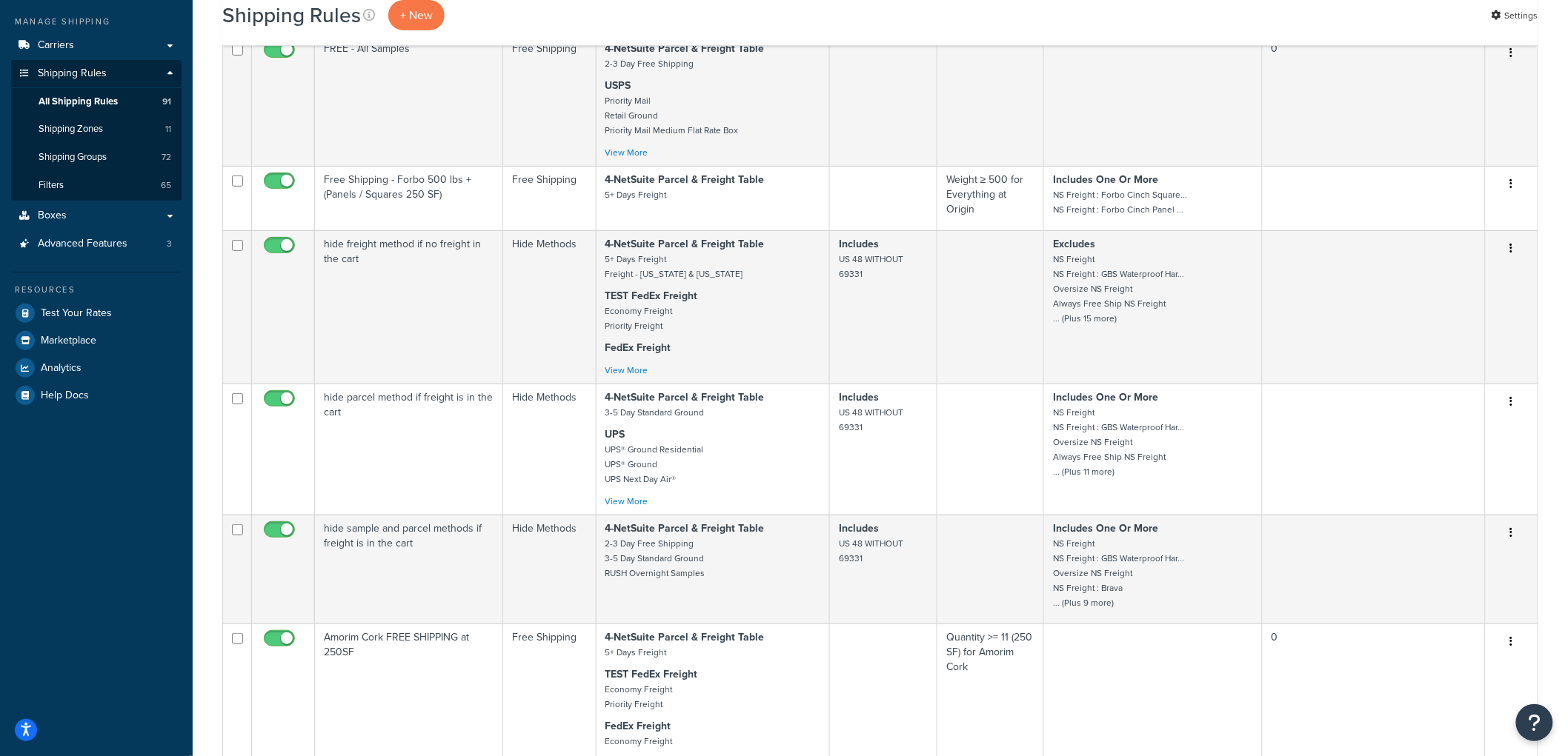
drag, startPoint x: 1555, startPoint y: 185, endPoint x: 1546, endPoint y: 182, distance: 9.5
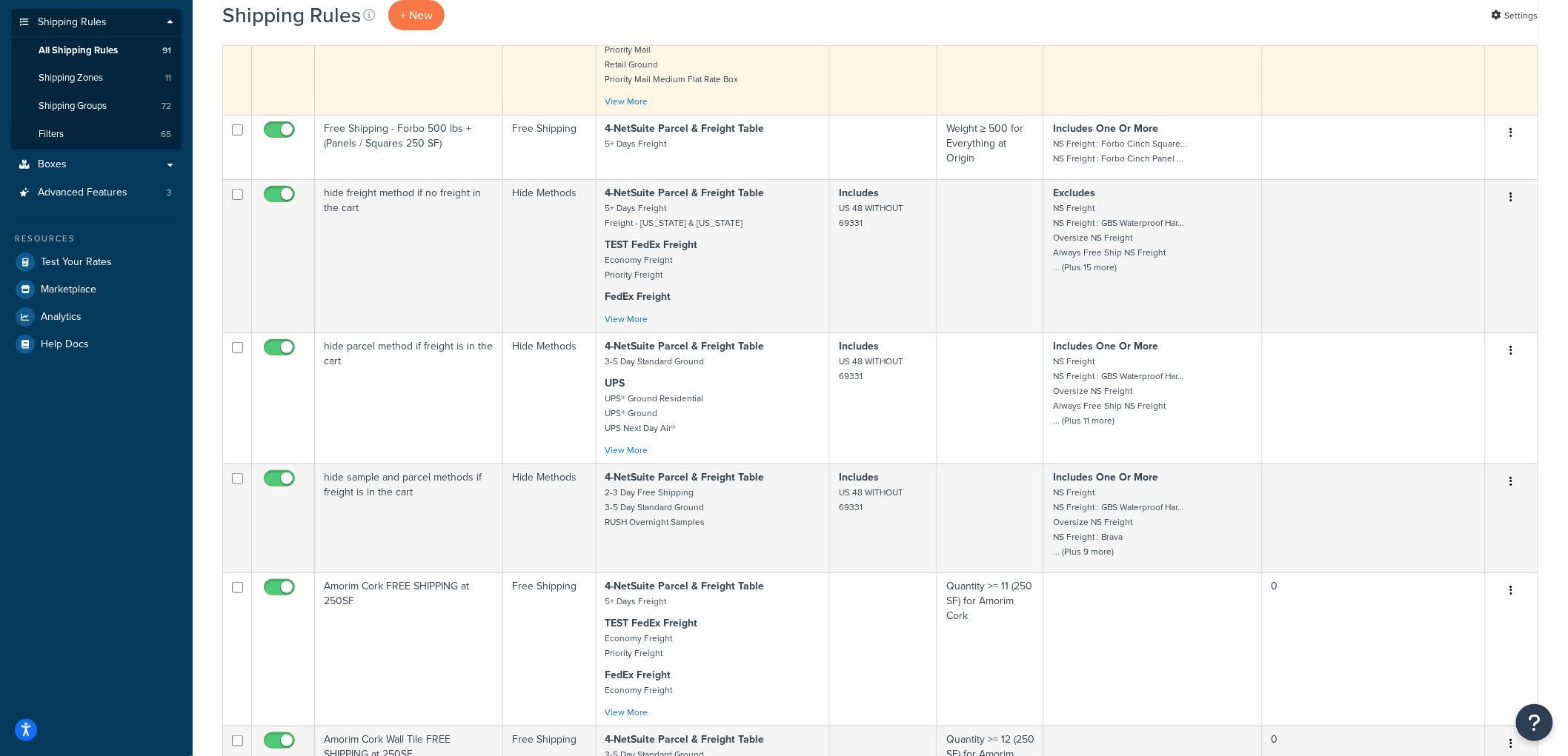
scroll to position [0, 0]
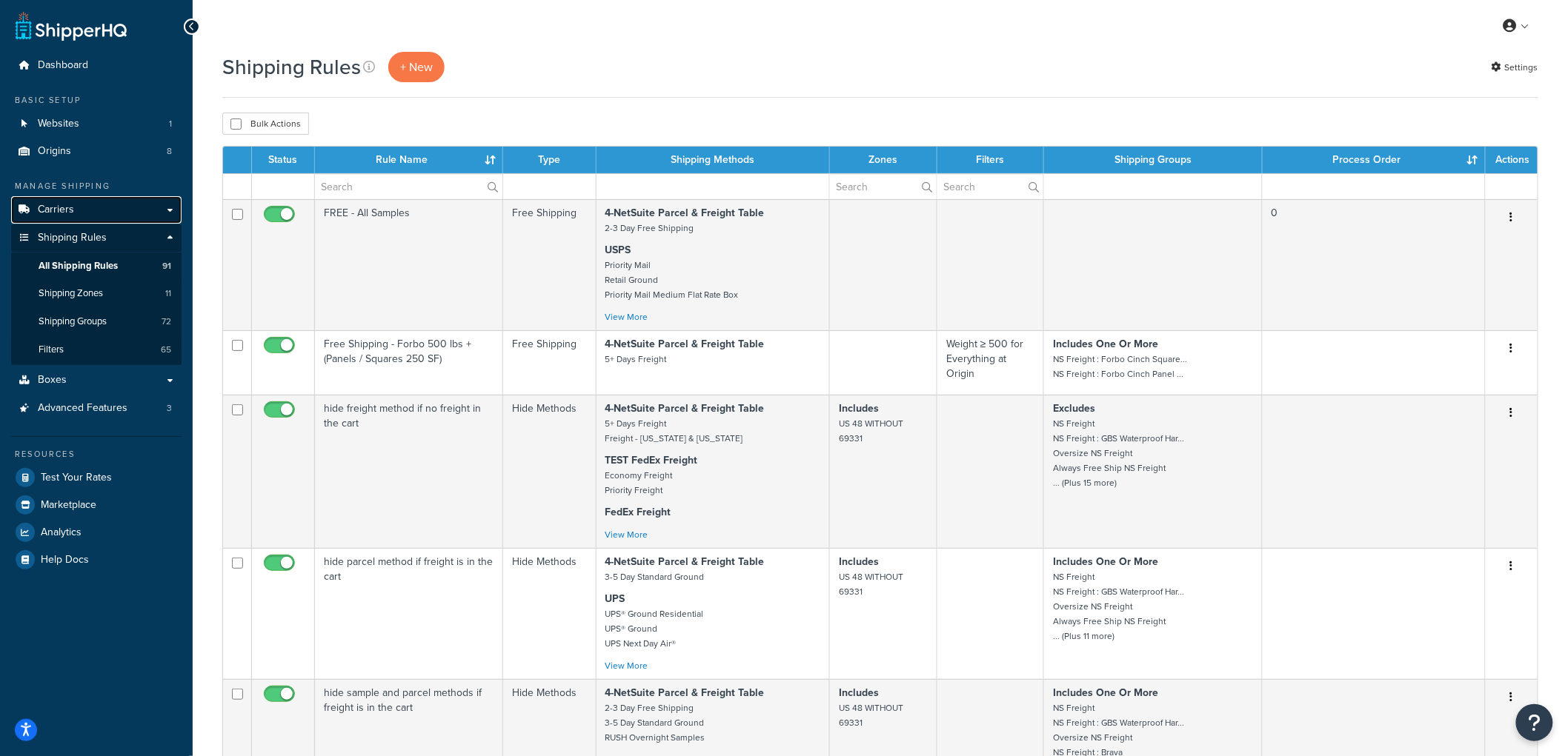
click at [101, 203] on link "Carriers" at bounding box center [96, 210] width 171 height 27
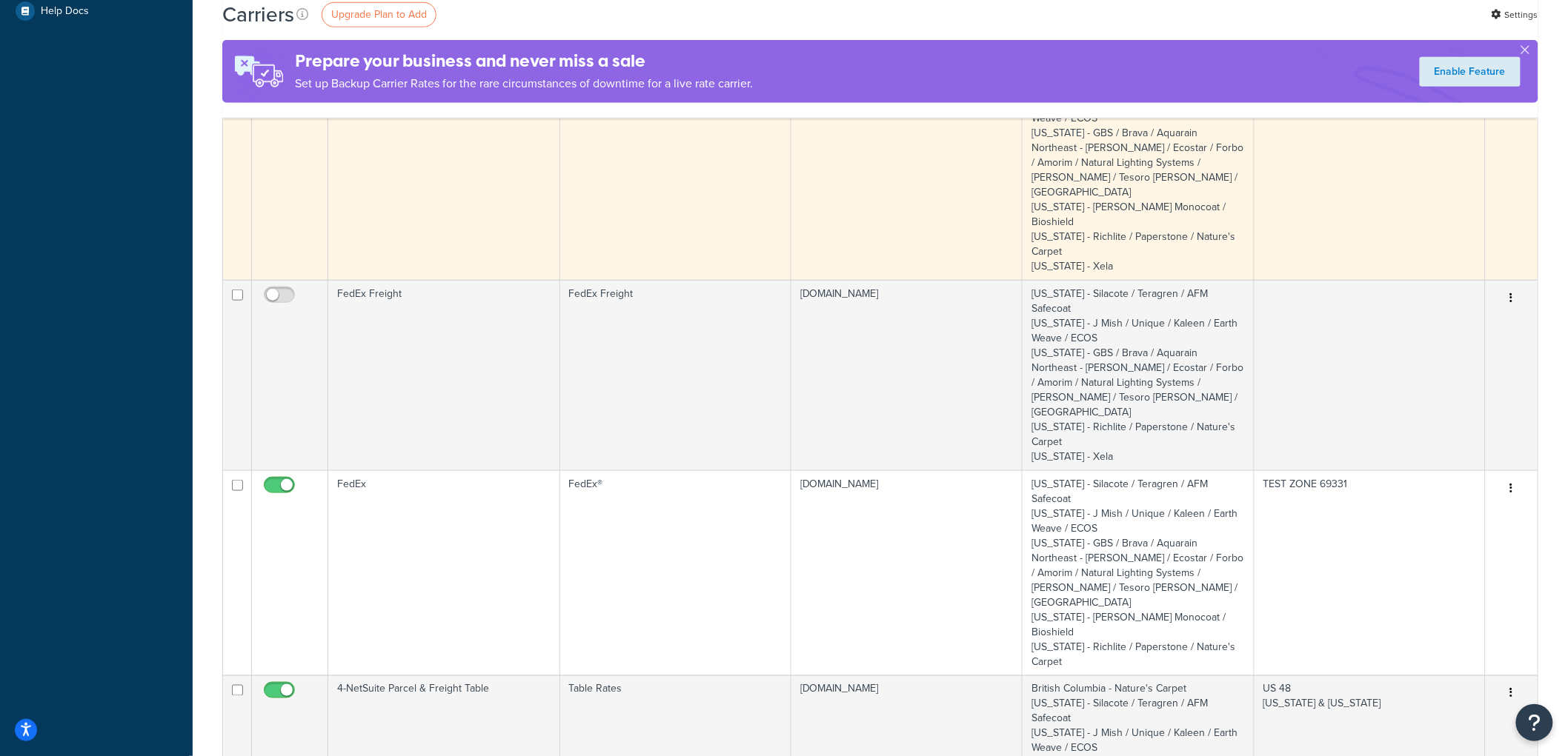
scroll to position [247, 0]
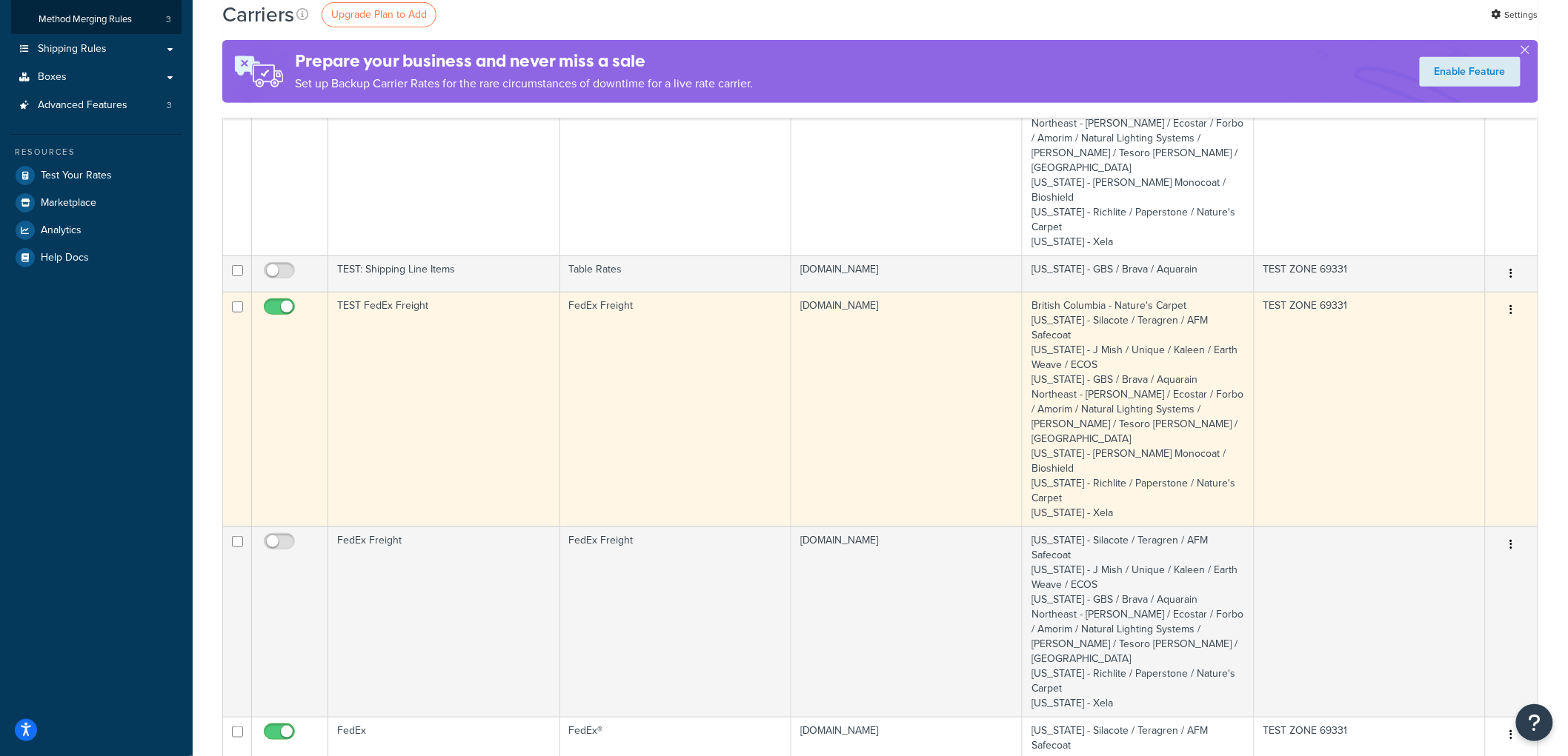
click at [447, 341] on td "TEST FedEx Freight" at bounding box center [444, 409] width 231 height 235
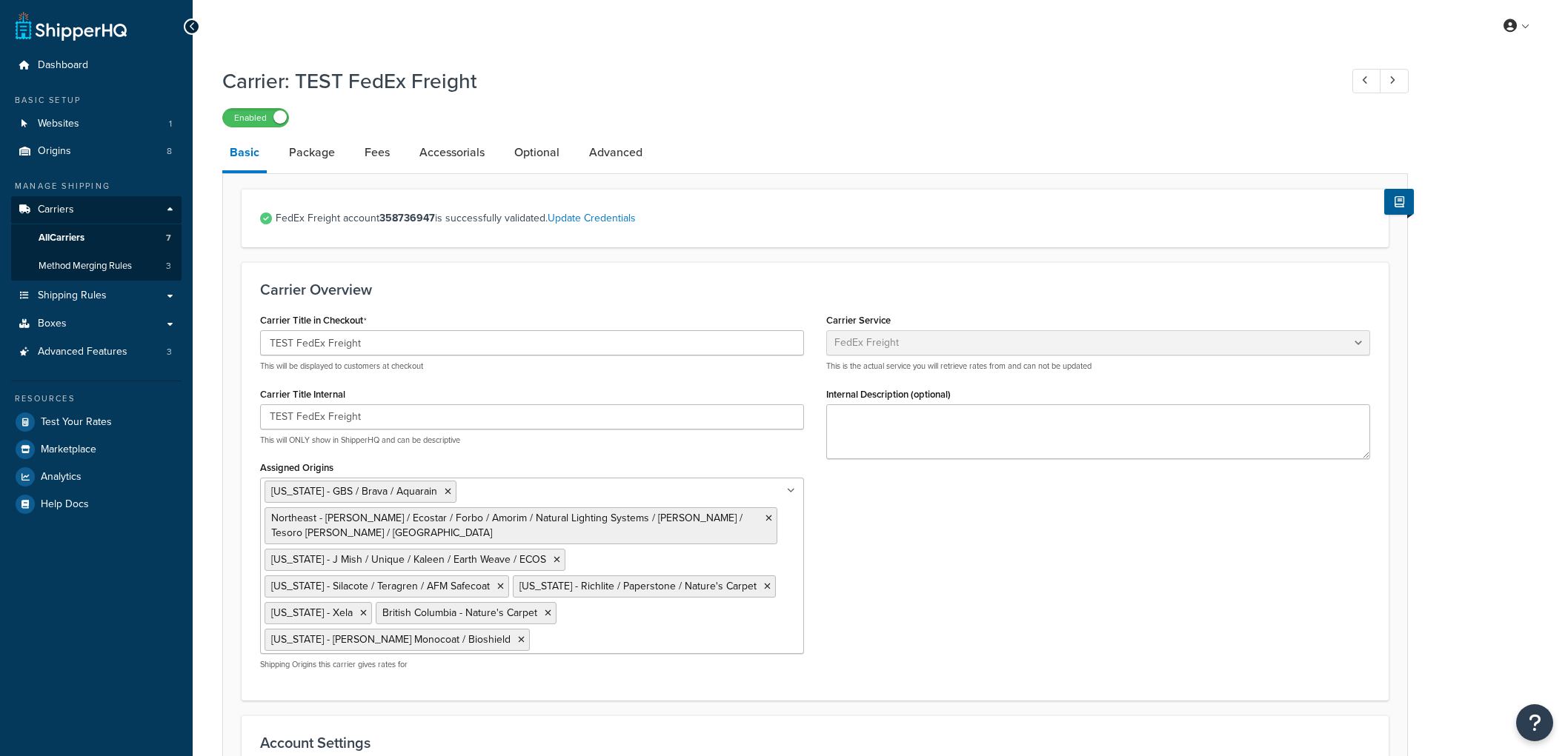
select select "fedExFreight"
click at [327, 148] on link "Package" at bounding box center [312, 152] width 61 height 35
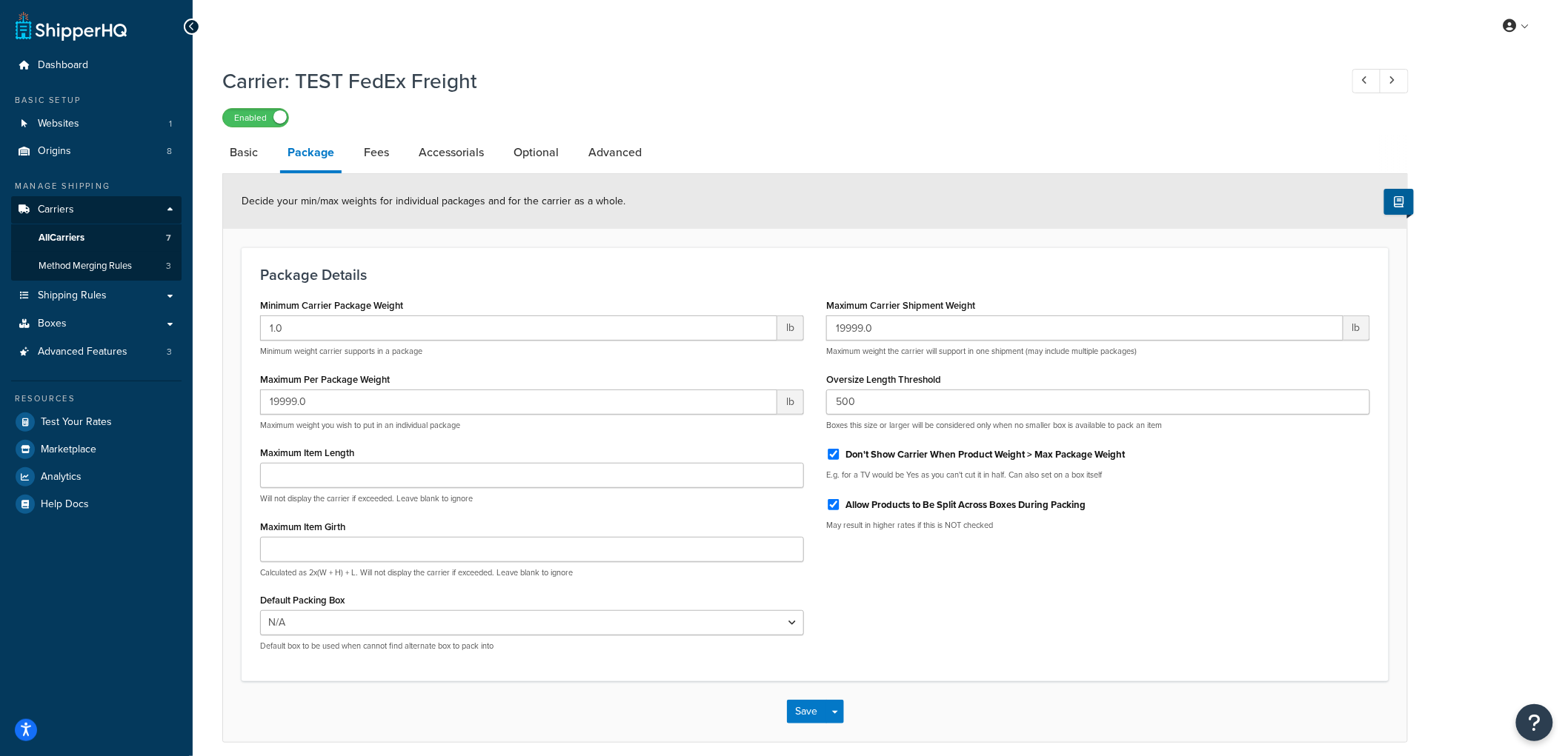
click at [396, 154] on li "Fees" at bounding box center [383, 152] width 55 height 35
click at [384, 154] on link "Fees" at bounding box center [376, 152] width 40 height 35
select select "AFTER"
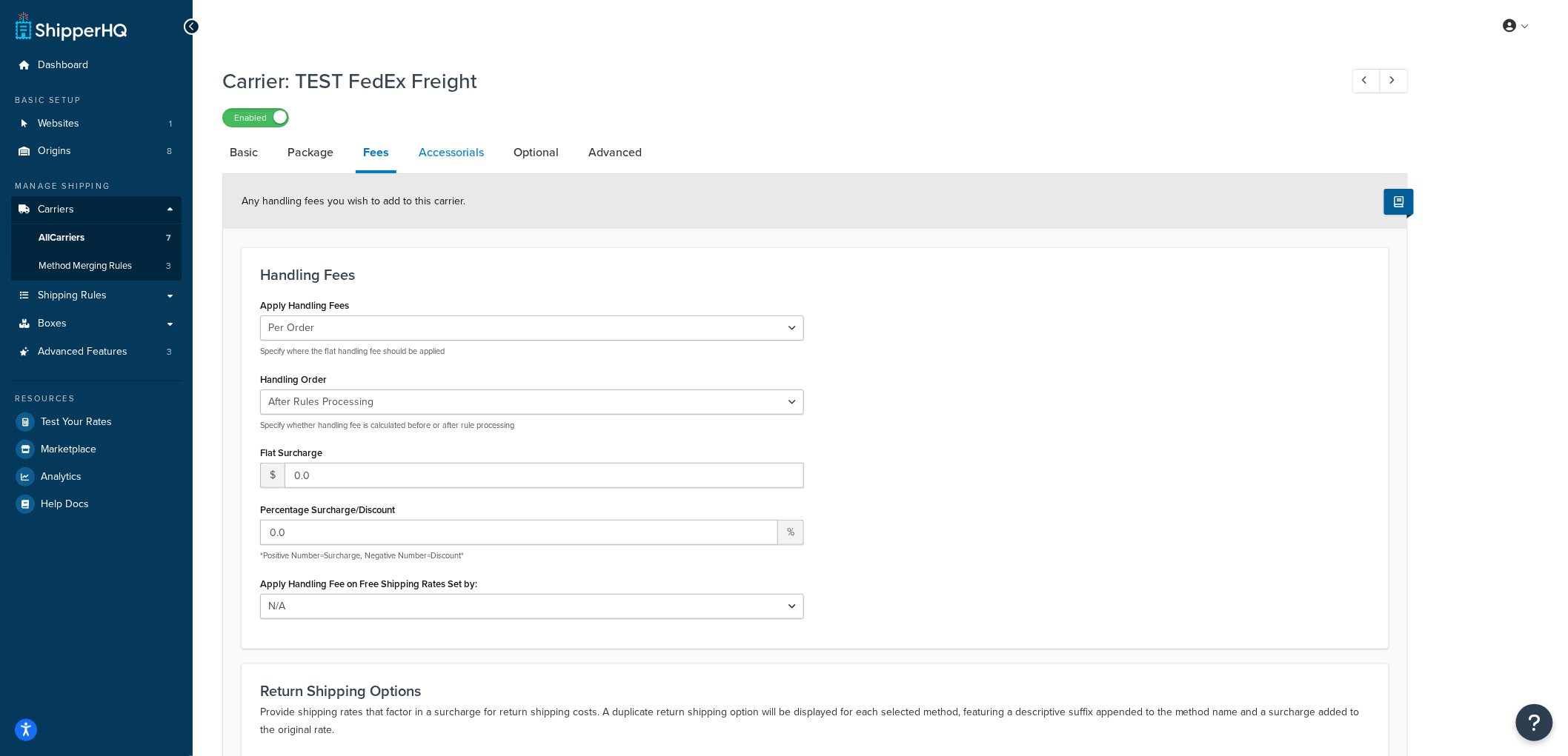
click at [438, 146] on link "Accessorials" at bounding box center [451, 152] width 80 height 35
select select "residential"
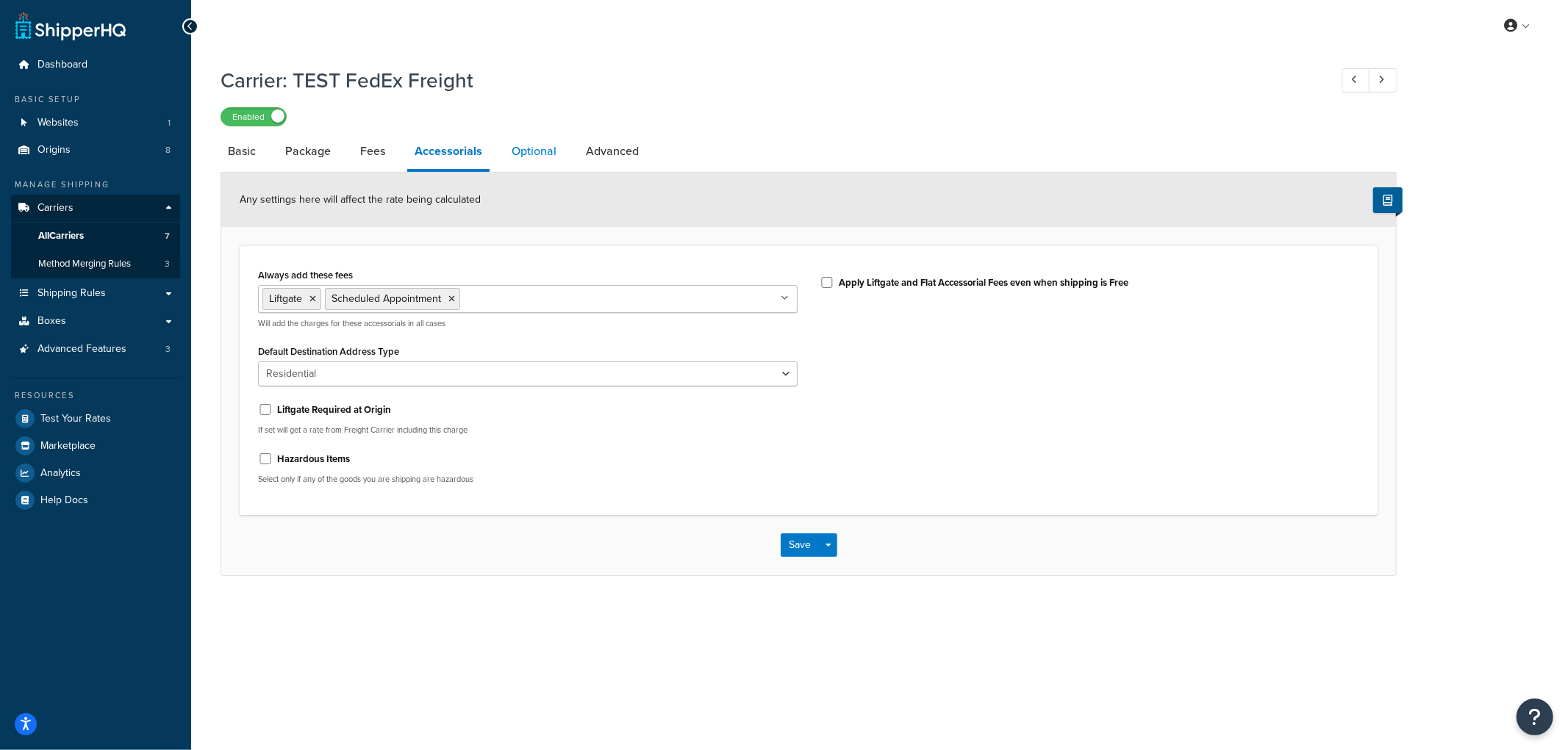
click at [523, 151] on link "Optional" at bounding box center [534, 151] width 59 height 35
select select "55"
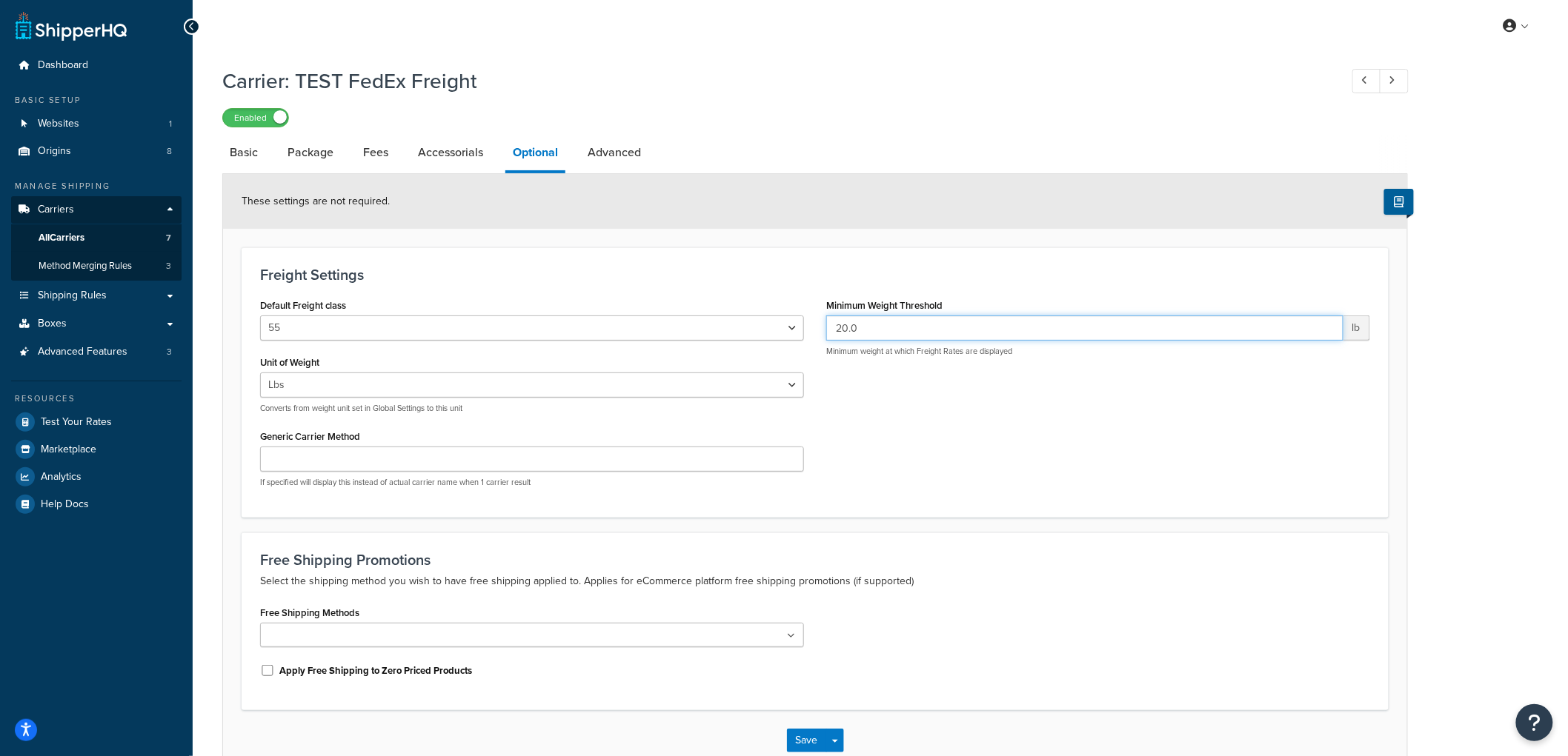
click at [928, 328] on input "20.0" at bounding box center [1084, 328] width 517 height 25
click at [916, 303] on label "Minimum Weight Threshold" at bounding box center [884, 305] width 117 height 11
click at [916, 315] on input "20.0" at bounding box center [1084, 328] width 517 height 25
click at [875, 275] on h3 "Freight Settings" at bounding box center [815, 275] width 1110 height 16
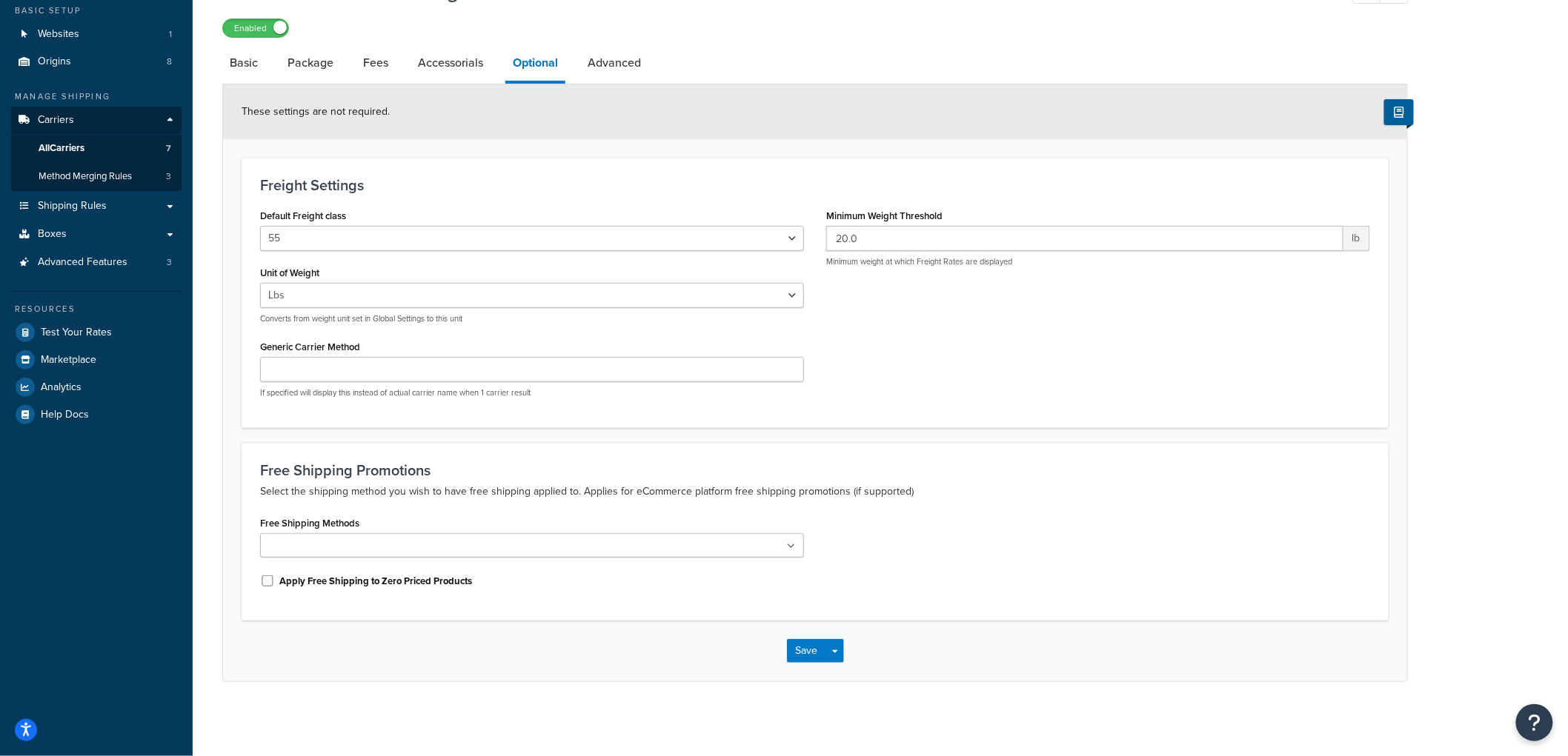
scroll to position [90, 0]
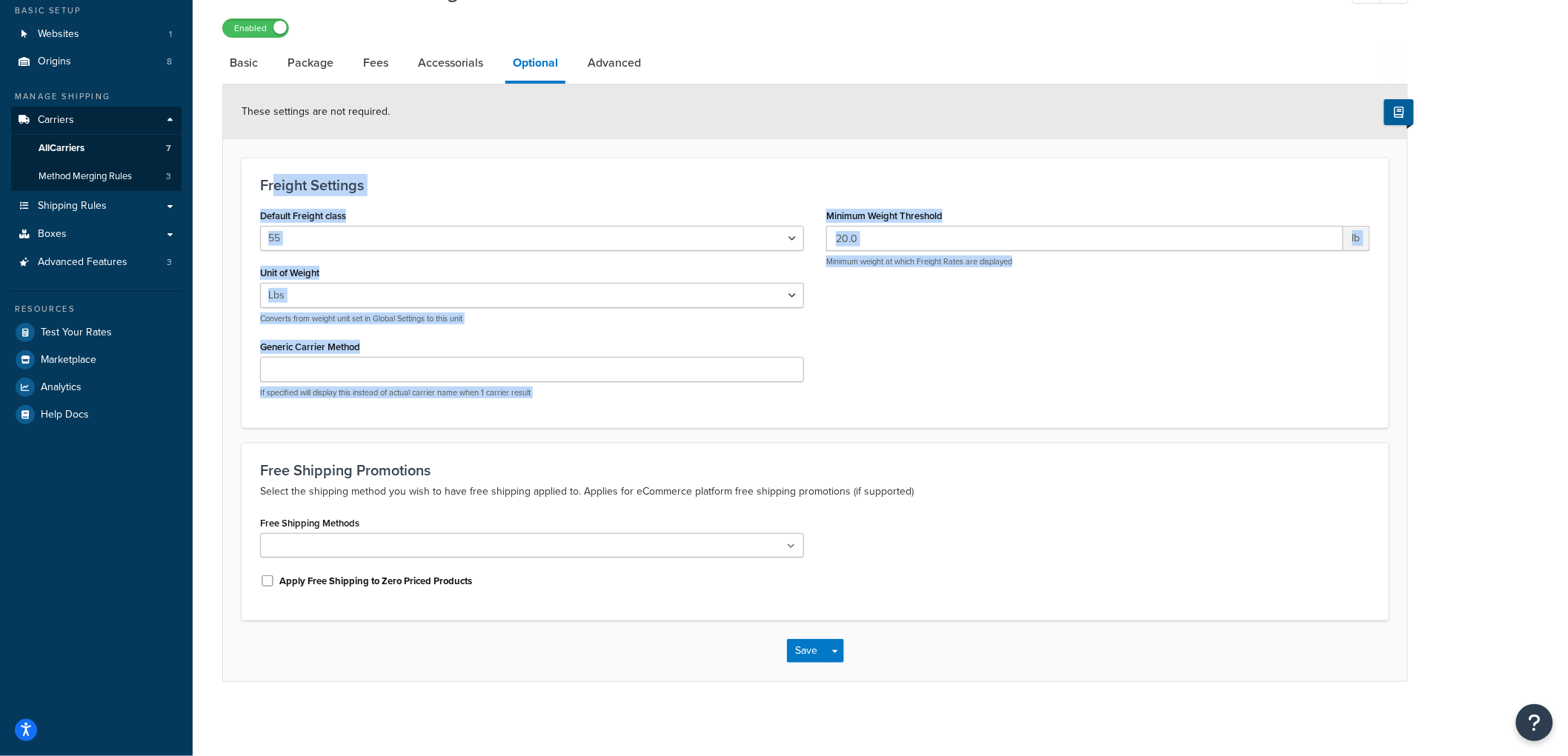
drag, startPoint x: 275, startPoint y: 162, endPoint x: 1066, endPoint y: 423, distance: 832.9
click at [1066, 423] on div "Freight Settings Default Freight class 50 55 60 65 70 77.5 85 92.5 100 110 125 …" at bounding box center [814, 293] width 1147 height 270
drag, startPoint x: 210, startPoint y: 90, endPoint x: 1051, endPoint y: 372, distance: 887.0
click at [1051, 372] on div "Carrier: TEST FedEx Freight Enabled Basic Package Fees Accessorials Optional Ad…" at bounding box center [880, 344] width 1376 height 750
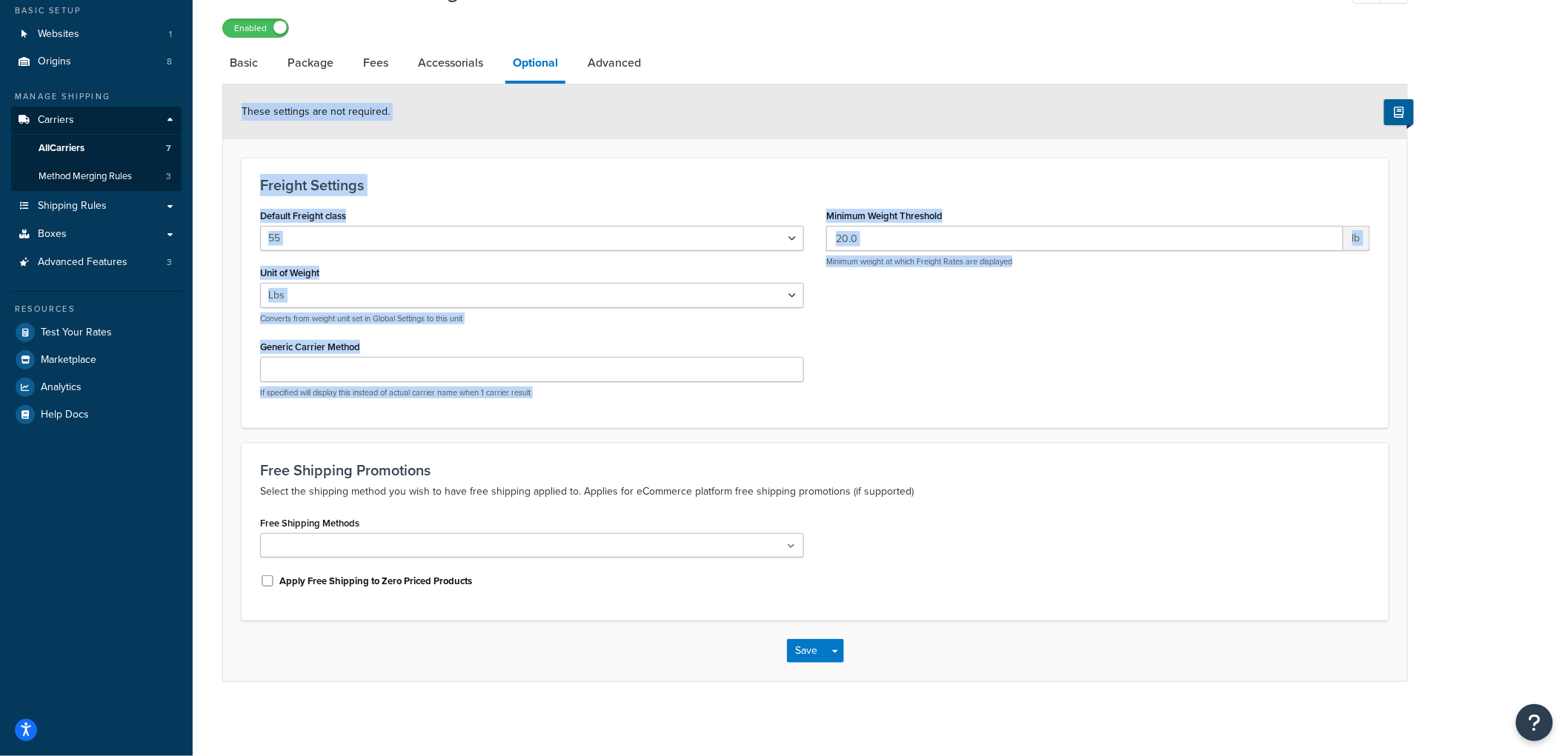
click at [1051, 372] on div "Default Freight class 50 55 60 65 70 77.5 85 92.5 100 110 125 150 175 200 250 3…" at bounding box center [815, 307] width 1132 height 204
drag, startPoint x: 880, startPoint y: 409, endPoint x: 231, endPoint y: 126, distance: 708.0
click at [231, 126] on form "These settings are not required. Freight Settings Default Freight class 50 55 6…" at bounding box center [815, 382] width 1184 height 597
click at [231, 126] on div "These settings are not required." at bounding box center [815, 111] width 1184 height 55
drag, startPoint x: 225, startPoint y: 106, endPoint x: 1169, endPoint y: 426, distance: 996.8
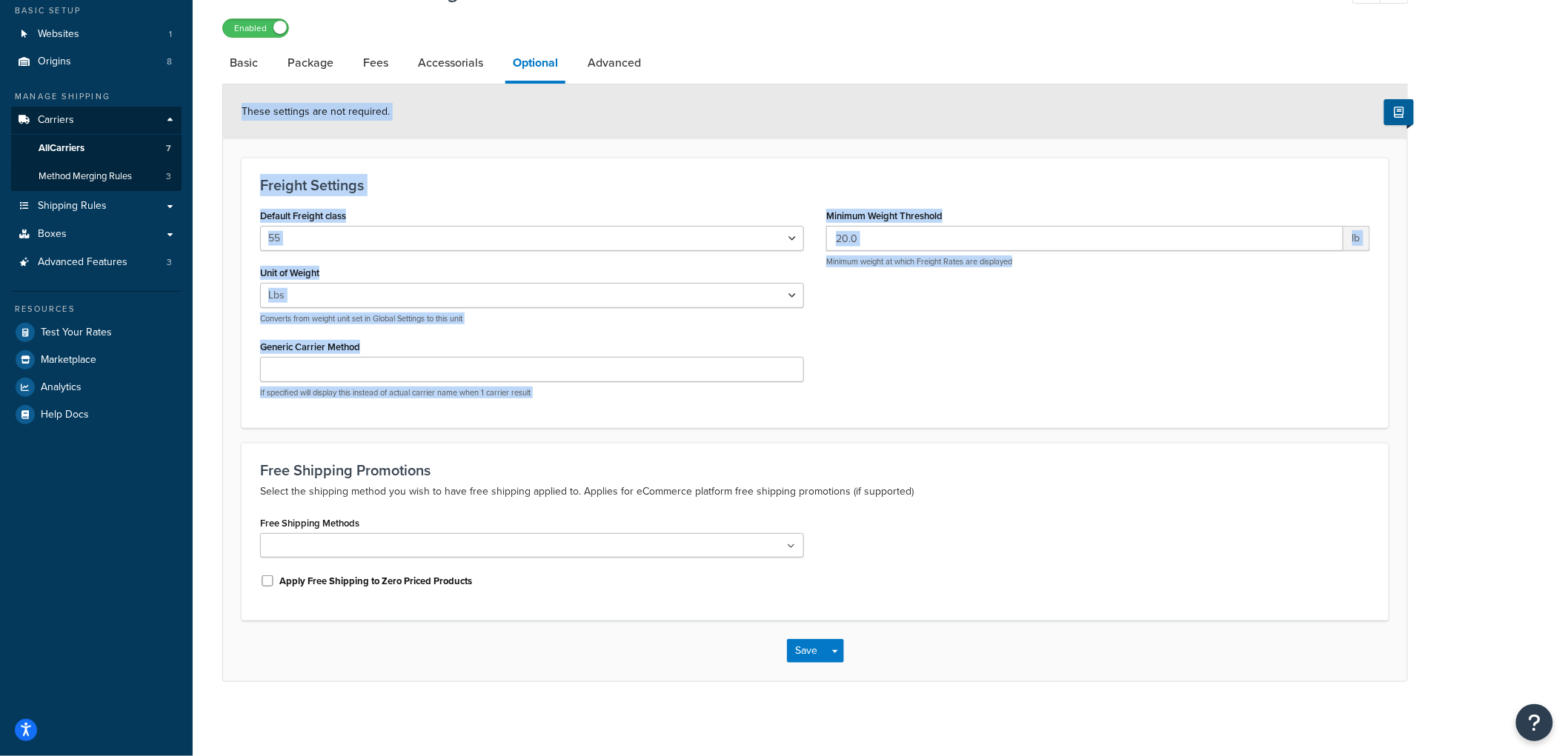
click at [1169, 426] on form "These settings are not required. Freight Settings Default Freight class 50 55 6…" at bounding box center [815, 382] width 1184 height 597
click at [1169, 426] on div "Freight Settings Default Freight class 50 55 60 65 70 77.5 85 92.5 100 110 125 …" at bounding box center [814, 293] width 1147 height 270
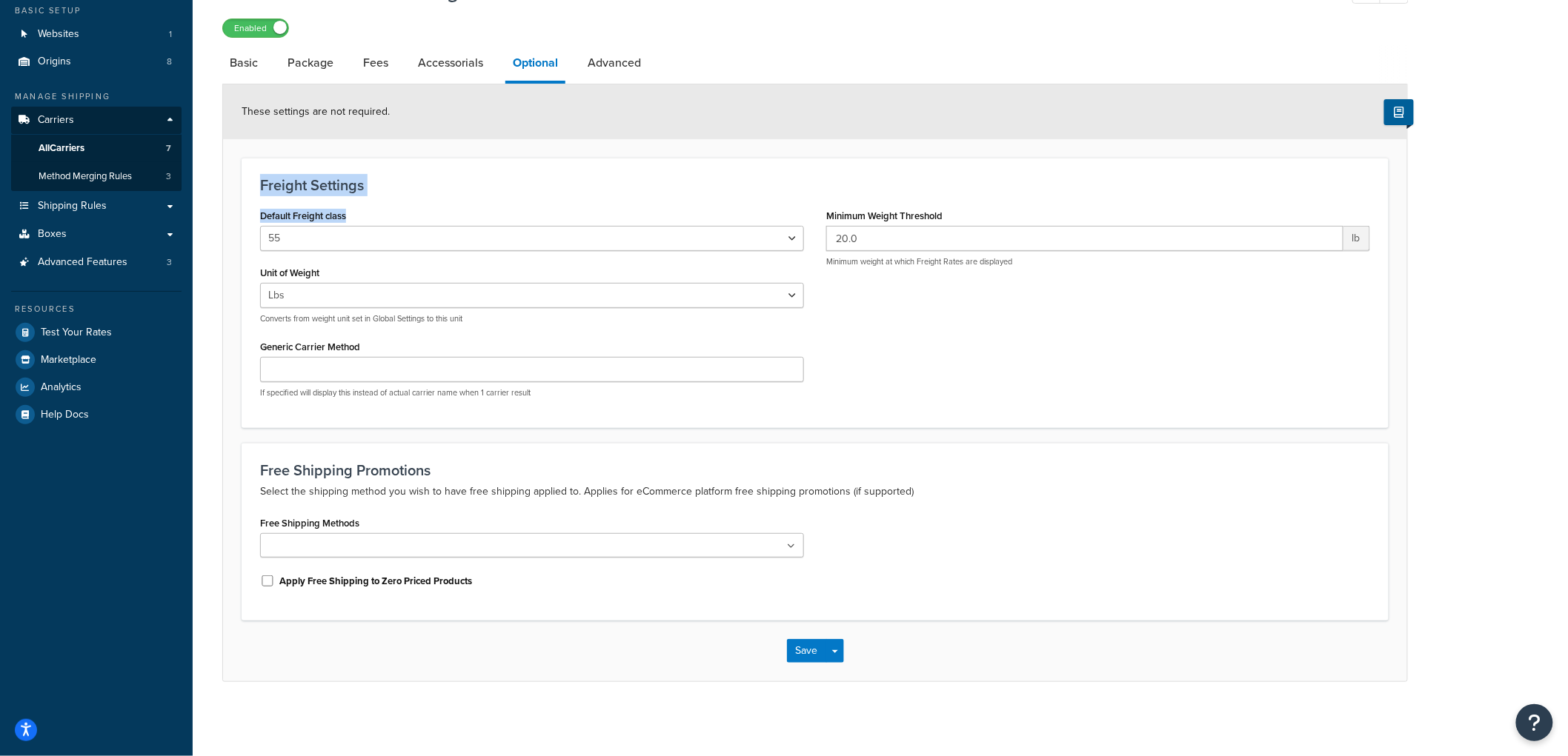
drag, startPoint x: 250, startPoint y: 179, endPoint x: 464, endPoint y: 196, distance: 214.7
click at [464, 196] on div "Freight Settings Default Freight class 50 55 60 65 70 77.5 85 92.5 100 110 125 …" at bounding box center [814, 293] width 1147 height 270
drag, startPoint x: 249, startPoint y: 183, endPoint x: 371, endPoint y: 187, distance: 122.1
click at [371, 187] on div "Freight Settings Default Freight class 50 55 60 65 70 77.5 85 92.5 100 110 125 …" at bounding box center [814, 293] width 1147 height 270
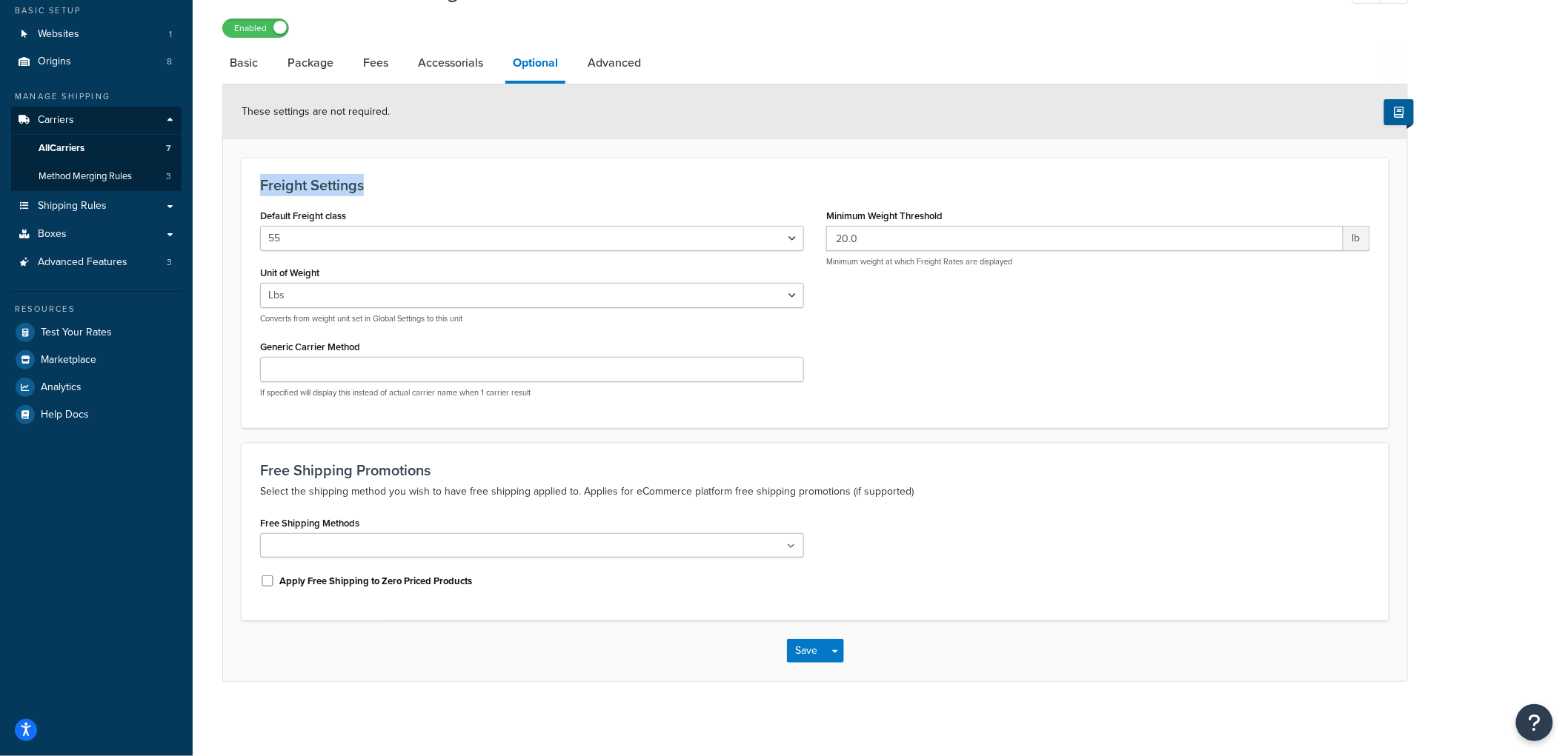
click at [371, 187] on h3 "Freight Settings" at bounding box center [815, 185] width 1110 height 16
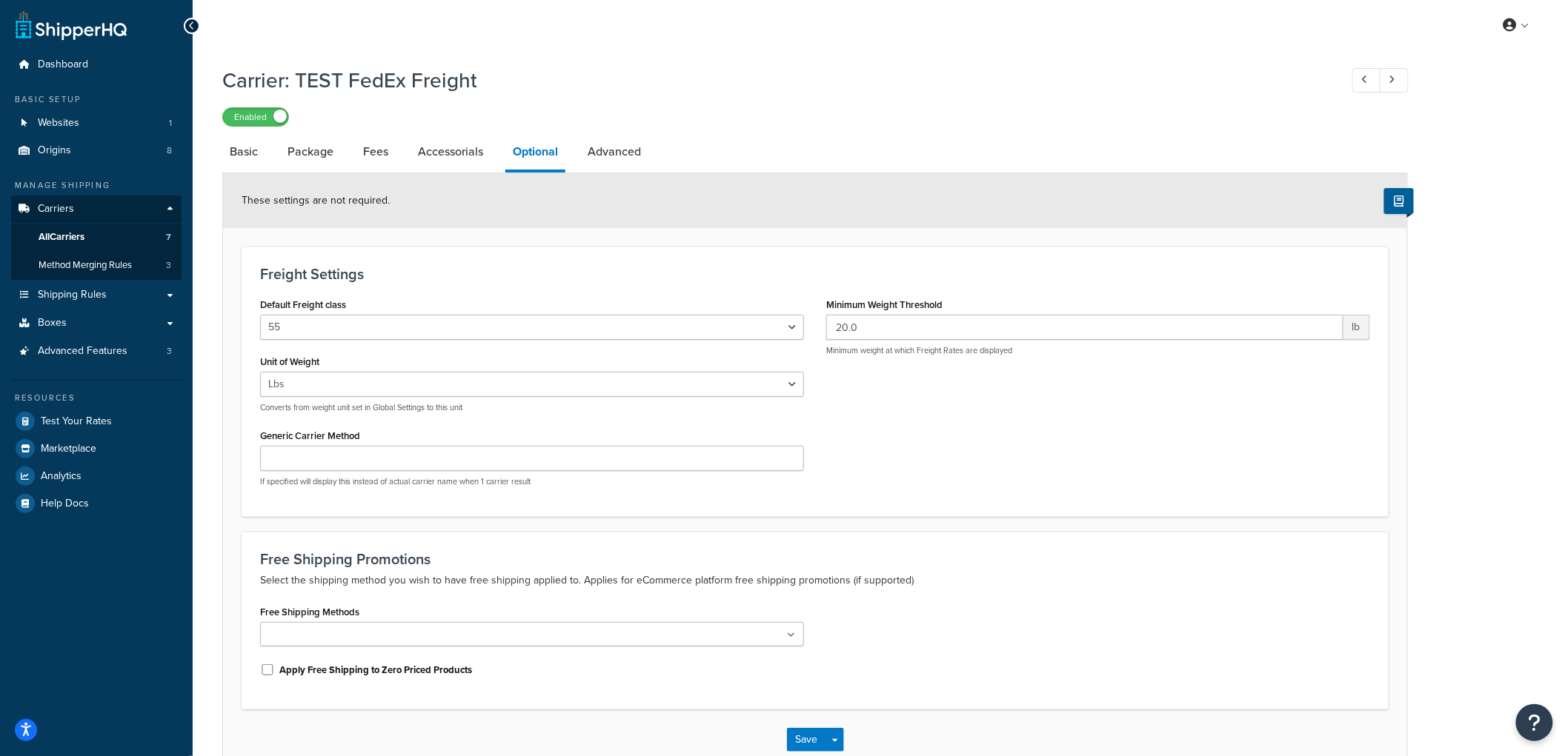
scroll to position [0, 0]
drag, startPoint x: 409, startPoint y: 80, endPoint x: 493, endPoint y: 80, distance: 84.0
click at [493, 80] on h1 "Carrier: TEST FedEx Freight" at bounding box center [774, 81] width 1103 height 29
drag, startPoint x: 493, startPoint y: 80, endPoint x: 409, endPoint y: 84, distance: 84.1
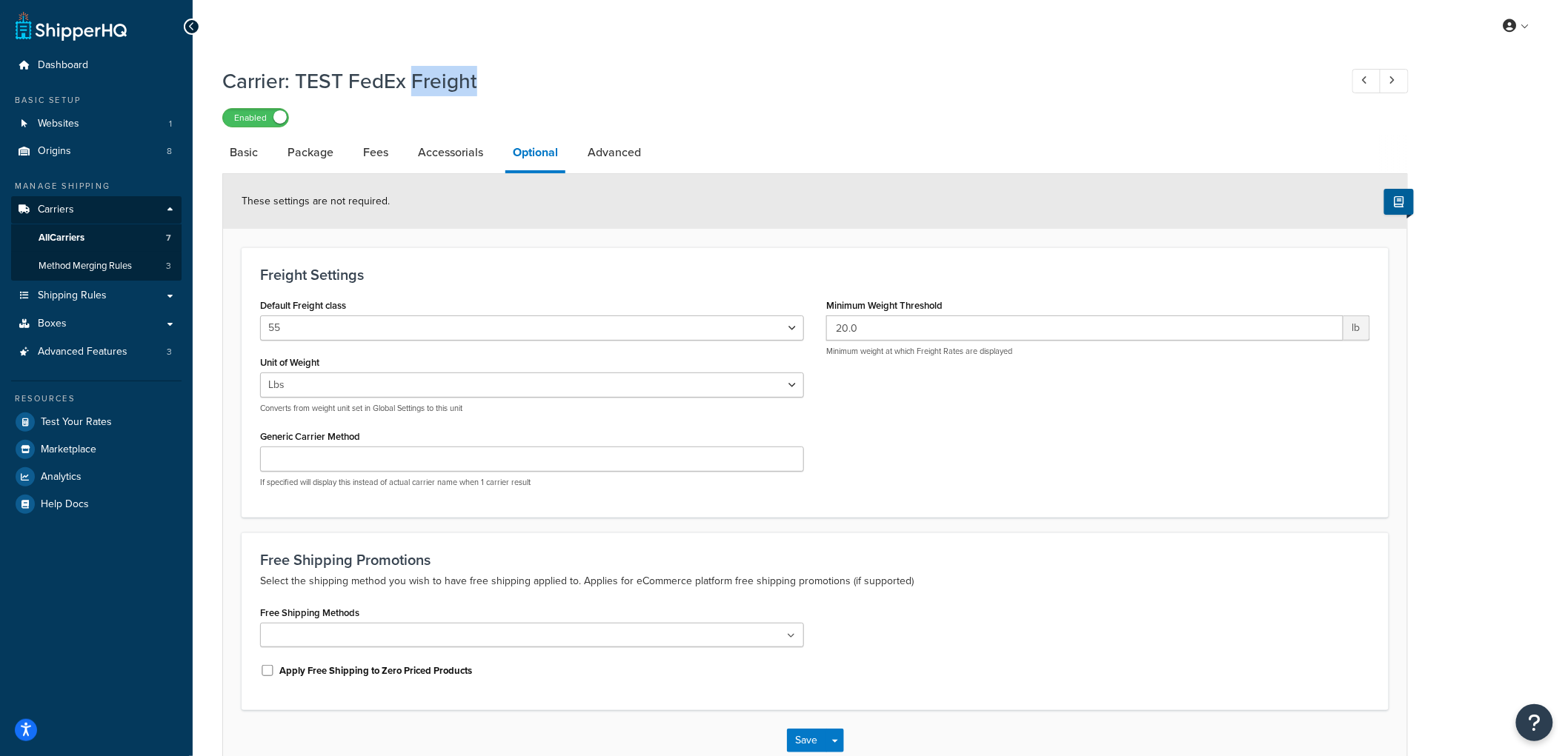
click at [409, 84] on h1 "Carrier: TEST FedEx Freight" at bounding box center [774, 81] width 1103 height 29
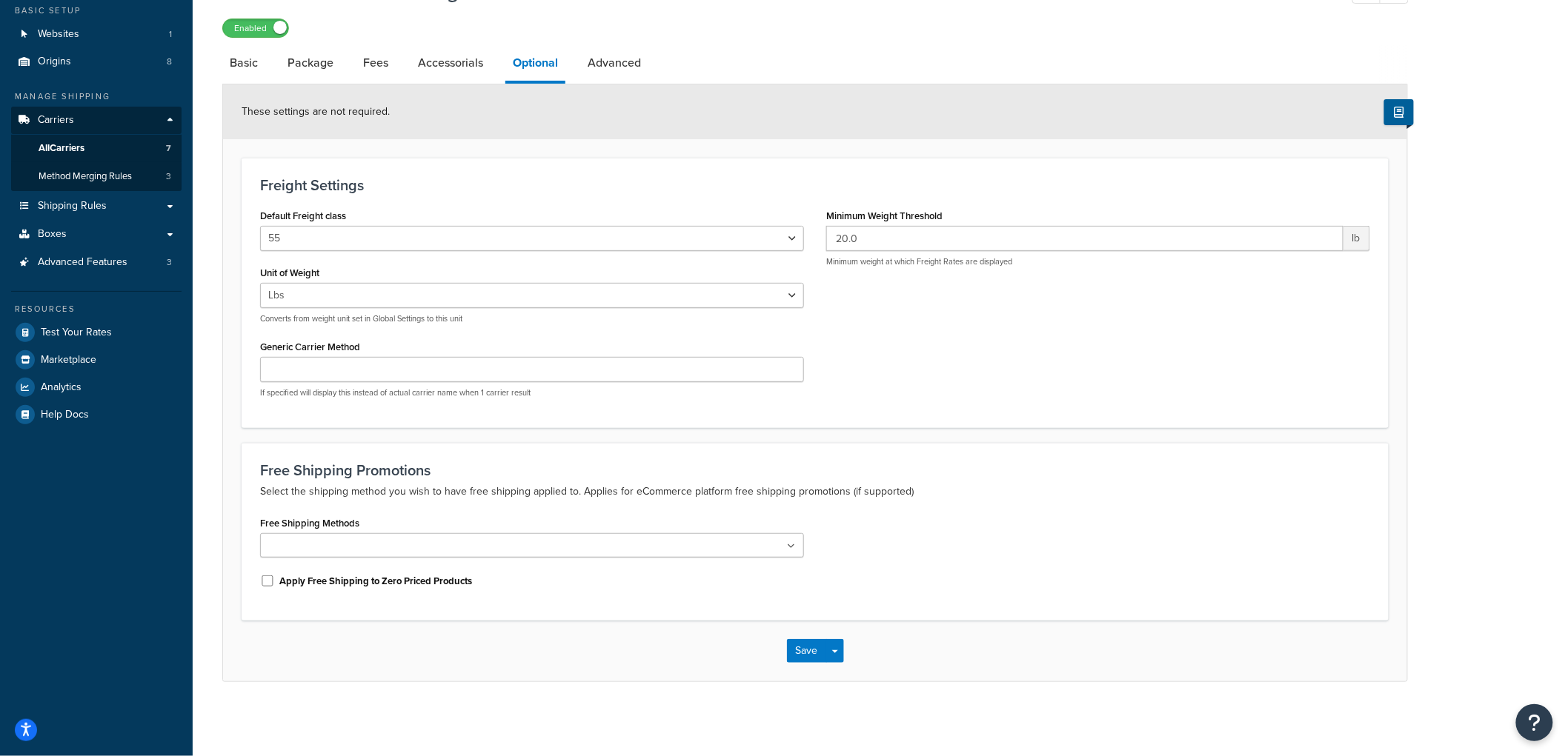
scroll to position [90, 0]
click at [849, 259] on p "Minimum weight at which Freight Rates are displayed" at bounding box center [1098, 262] width 544 height 11
click at [863, 282] on div "Default Freight class 50 55 60 65 70 77.5 85 92.5 100 110 125 150 175 200 250 3…" at bounding box center [815, 307] width 1132 height 204
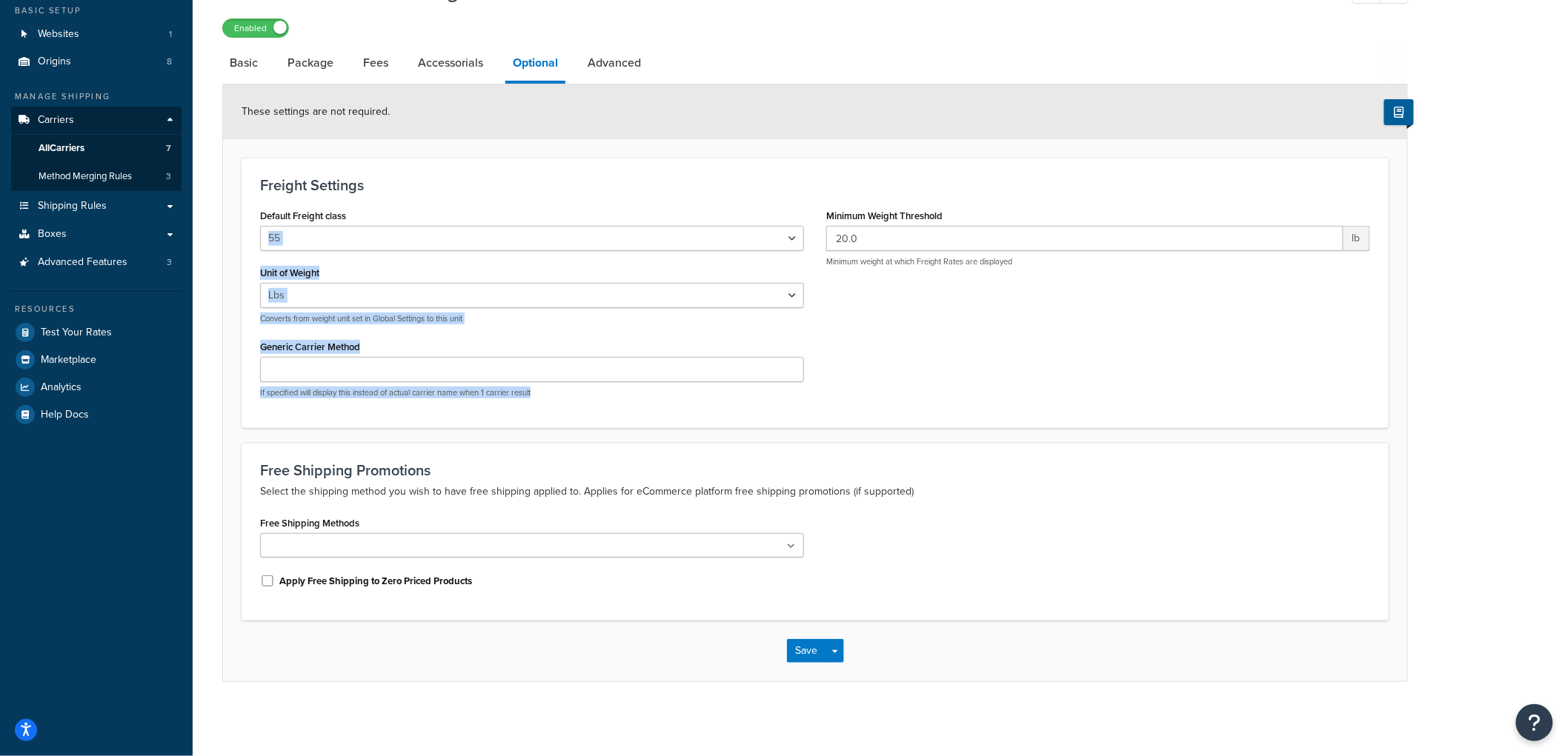
drag, startPoint x: 802, startPoint y: 215, endPoint x: 904, endPoint y: 419, distance: 228.1
click at [904, 419] on div "Freight Settings Default Freight class 50 55 60 65 70 77.5 85 92.5 100 110 125 …" at bounding box center [814, 293] width 1147 height 270
drag, startPoint x: 843, startPoint y: 407, endPoint x: 261, endPoint y: 167, distance: 629.5
click at [261, 167] on div "Freight Settings Default Freight class 50 55 60 65 70 77.5 85 92.5 100 110 125 …" at bounding box center [814, 293] width 1147 height 270
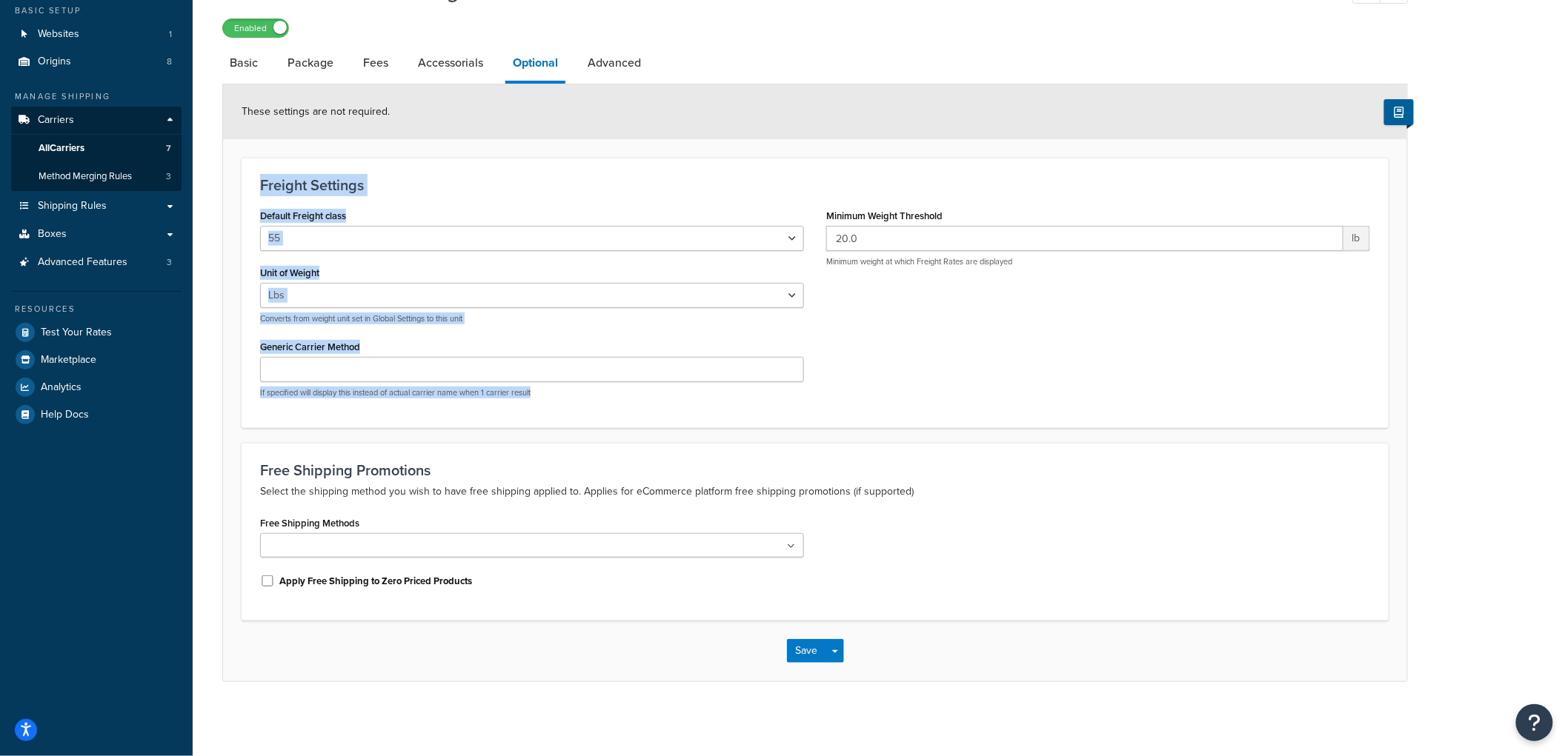
click at [261, 167] on div "Freight Settings Default Freight class 50 55 60 65 70 77.5 85 92.5 100 110 125 …" at bounding box center [814, 293] width 1147 height 270
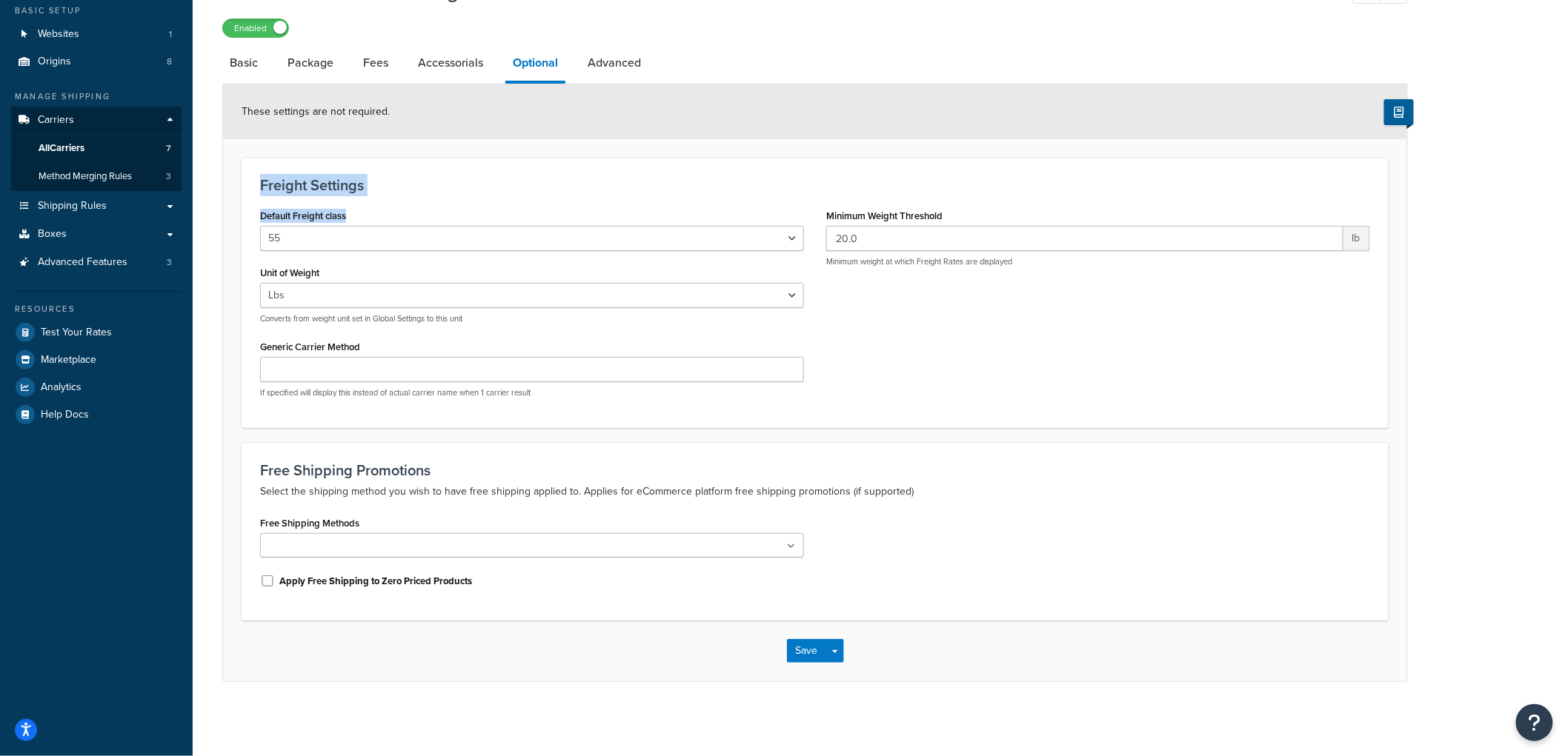
drag, startPoint x: 258, startPoint y: 173, endPoint x: 430, endPoint y: 193, distance: 173.2
click at [430, 193] on div "Freight Settings Default Freight class 50 55 60 65 70 77.5 85 92.5 100 110 125 …" at bounding box center [814, 293] width 1147 height 270
drag, startPoint x: 245, startPoint y: 169, endPoint x: 369, endPoint y: 174, distance: 124.1
click at [369, 174] on div "Freight Settings Default Freight class 50 55 60 65 70 77.5 85 92.5 100 110 125 …" at bounding box center [814, 293] width 1147 height 270
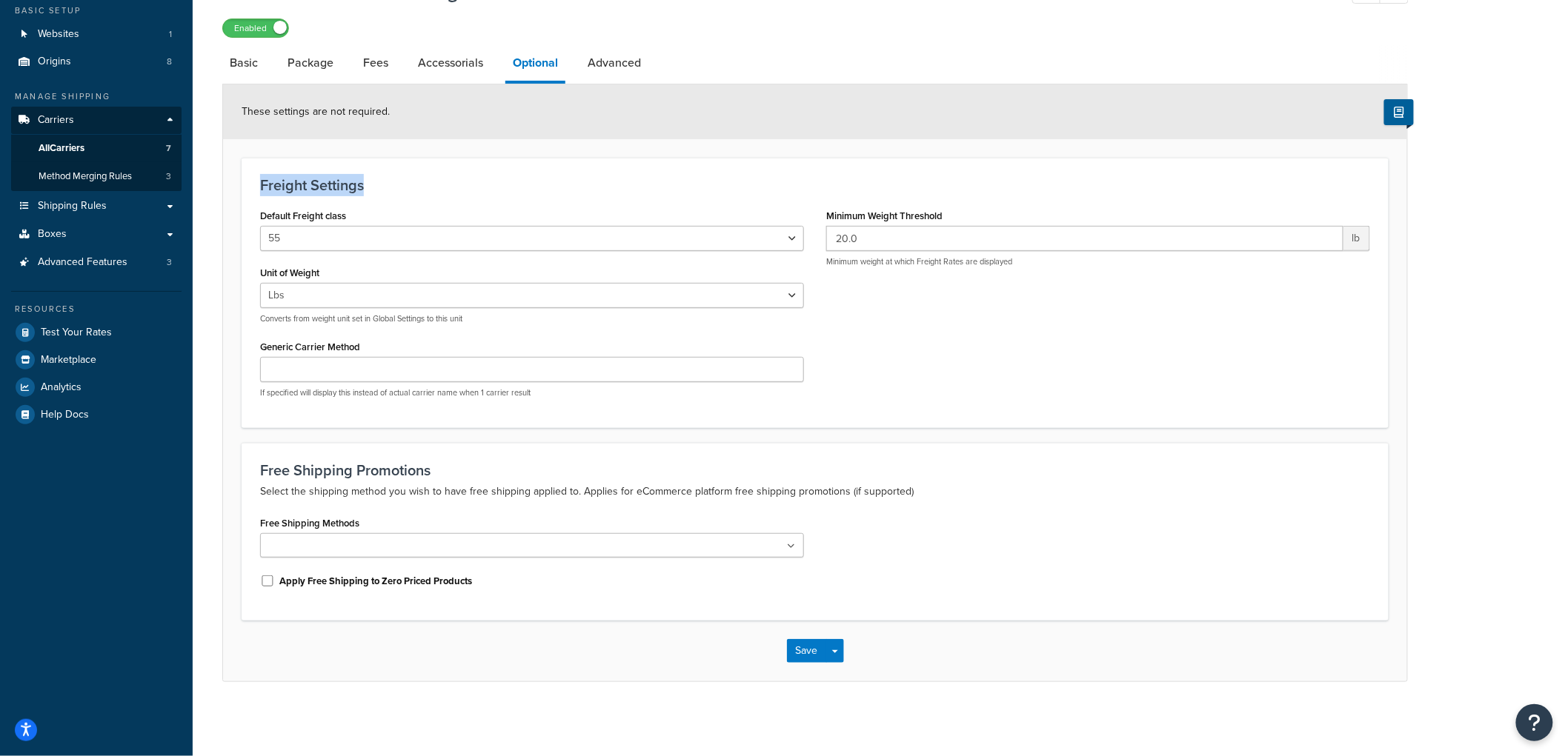
click at [369, 174] on div "Freight Settings Default Freight class 50 55 60 65 70 77.5 85 92.5 100 110 125 …" at bounding box center [814, 293] width 1147 height 270
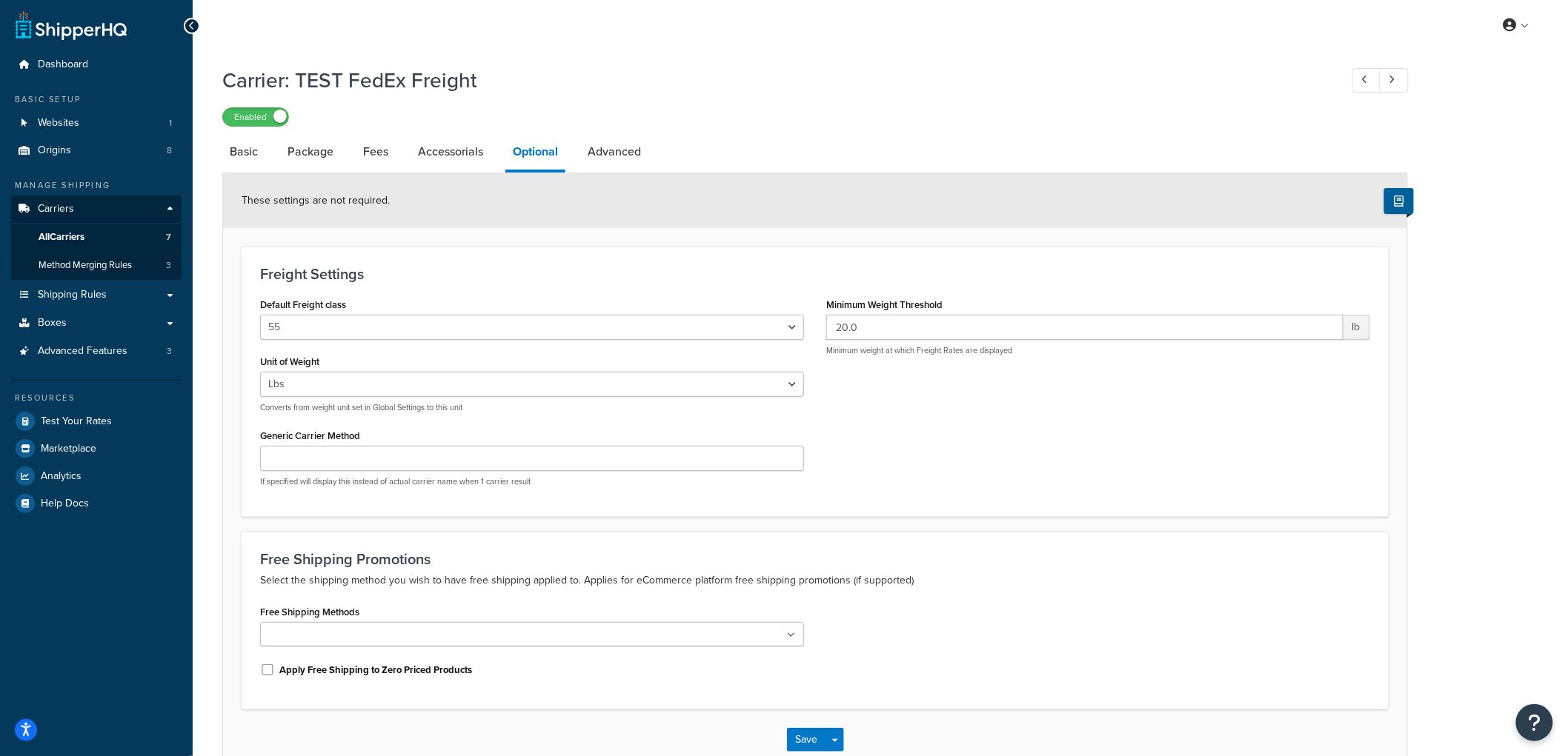
scroll to position [0, 0]
click at [925, 461] on div "Default Freight class 50 55 60 65 70 77.5 85 92.5 100 110 125 150 175 200 250 3…" at bounding box center [815, 397] width 1132 height 204
click at [455, 152] on link "Accessorials" at bounding box center [450, 152] width 80 height 35
select select "residential"
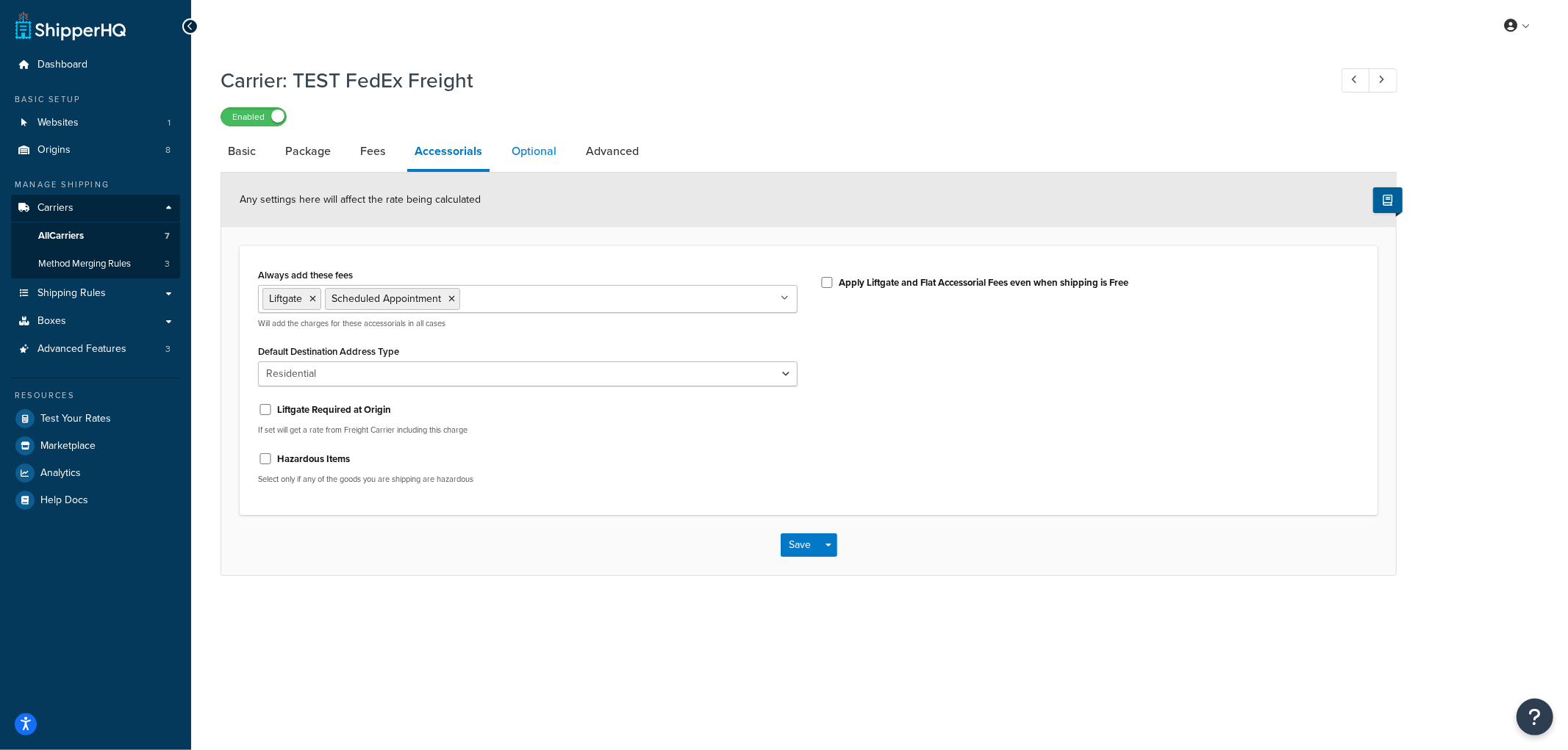
click at [505, 151] on link "Optional" at bounding box center [534, 151] width 59 height 35
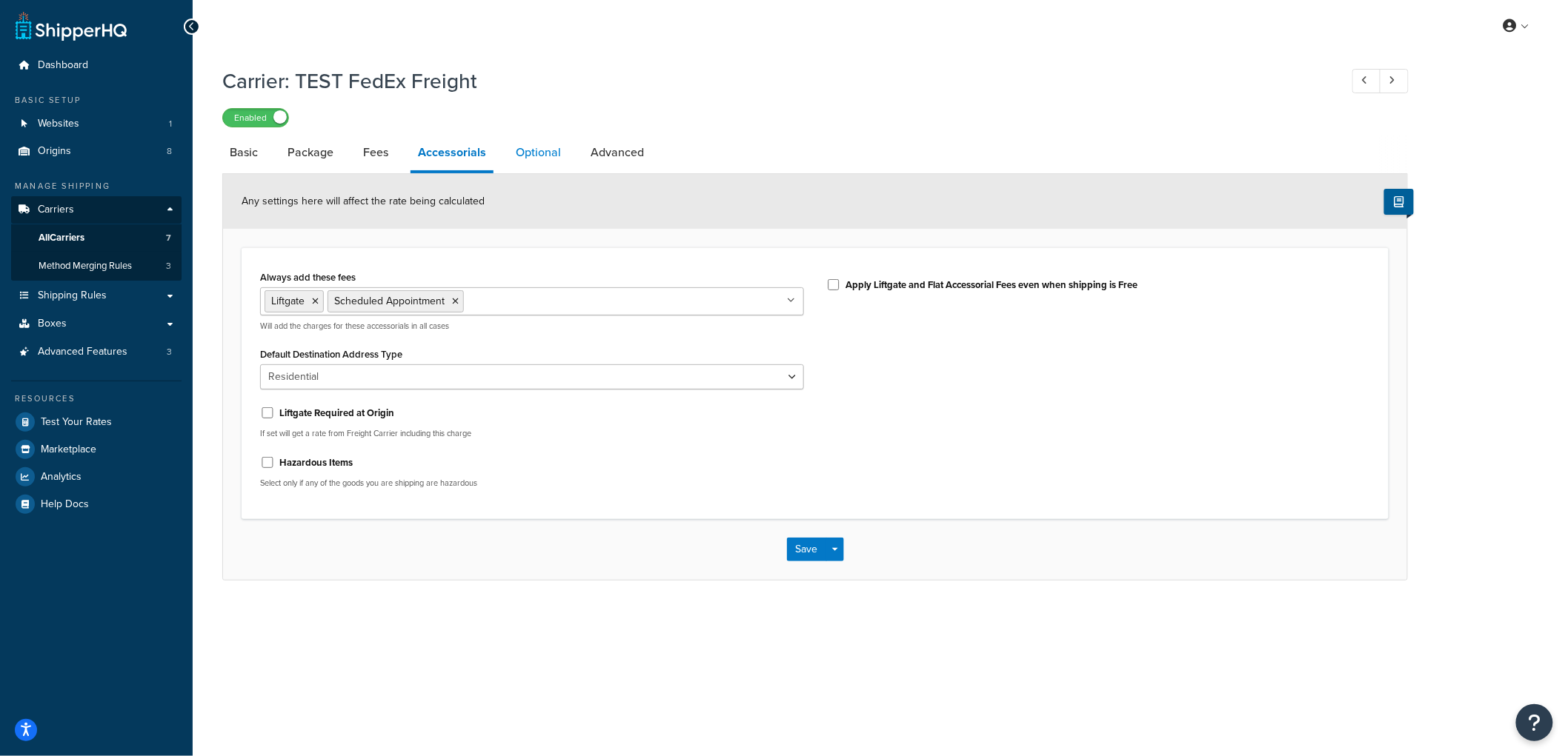
select select "55"
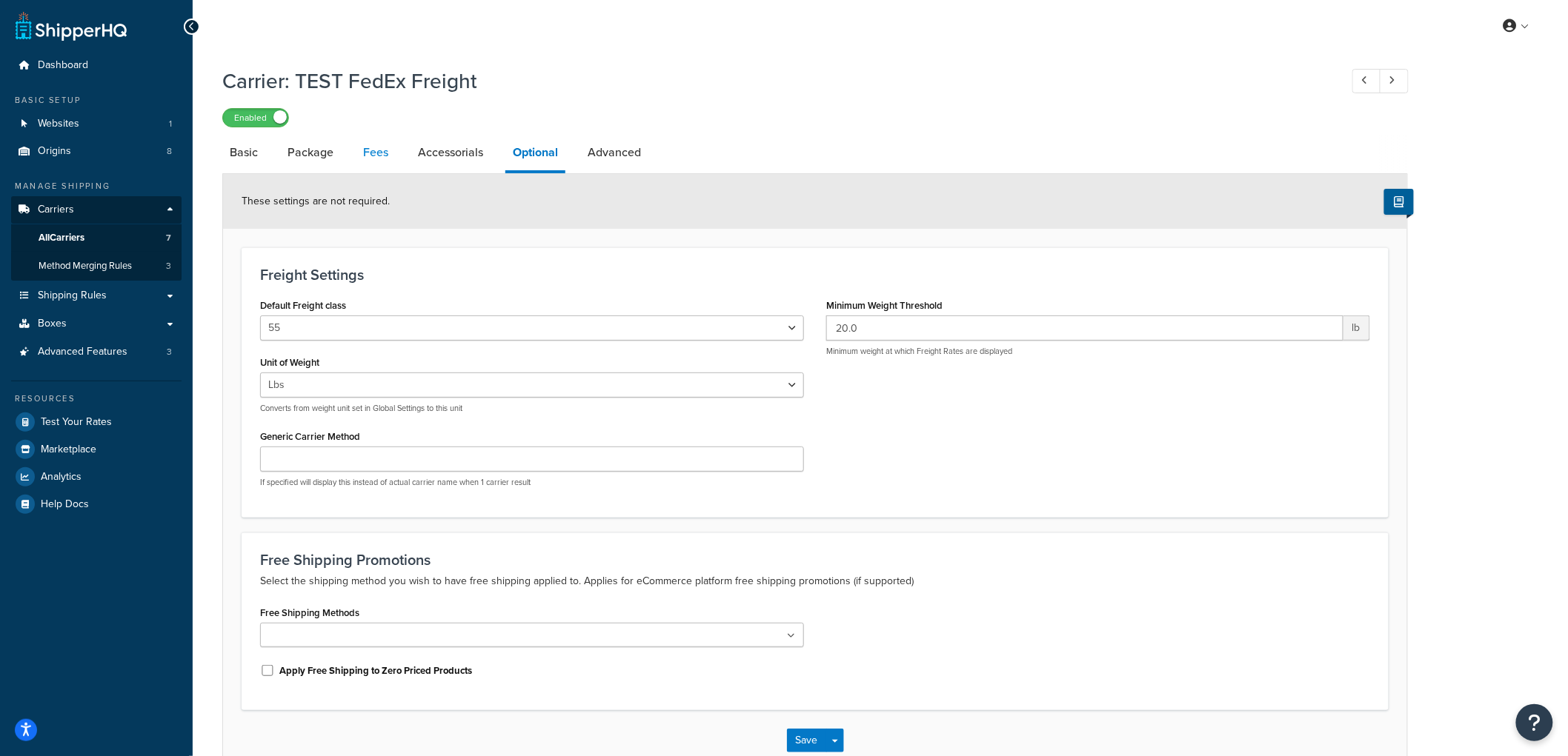
click at [369, 145] on link "Fees" at bounding box center [376, 152] width 40 height 35
select select "AFTER"
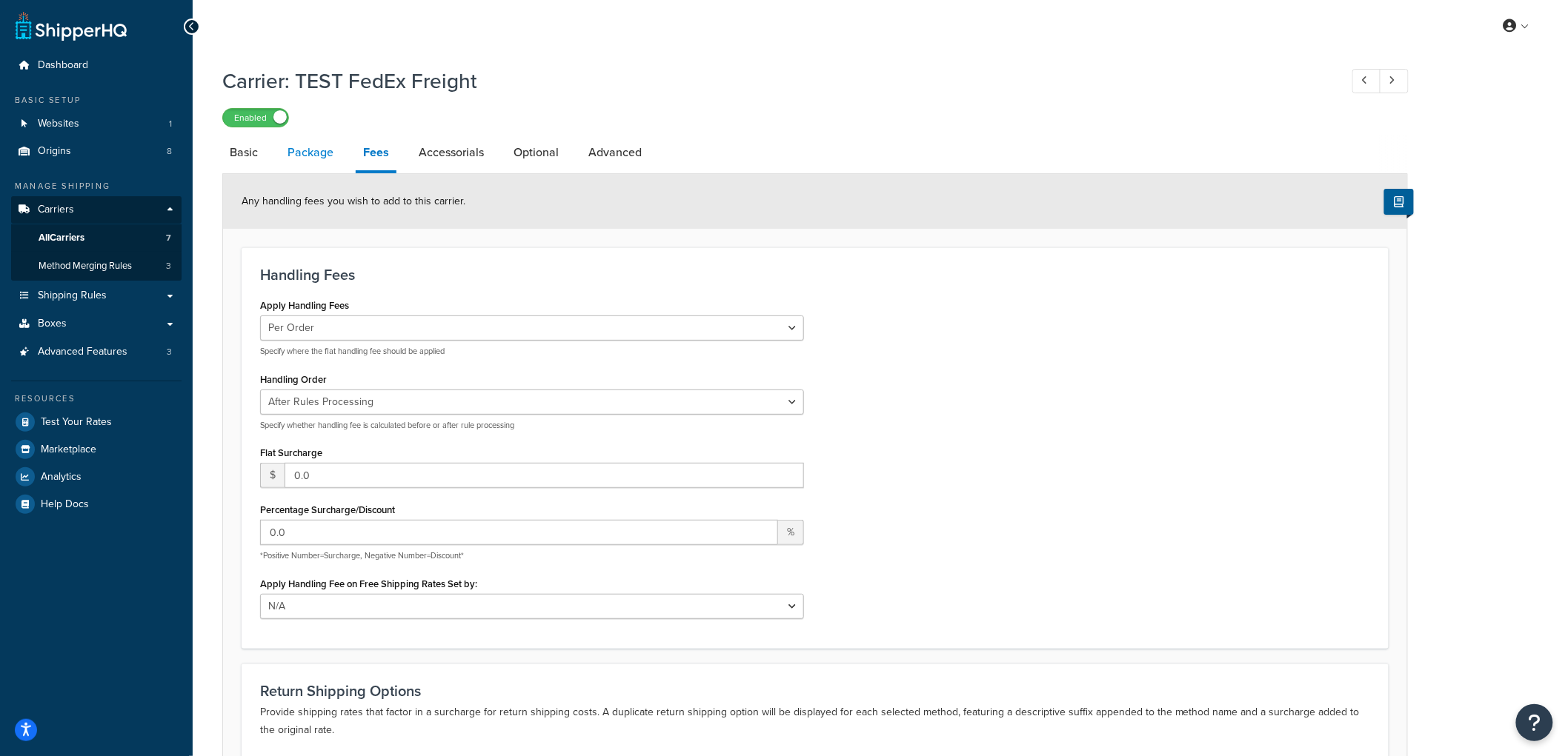
click at [319, 155] on link "Package" at bounding box center [310, 152] width 61 height 35
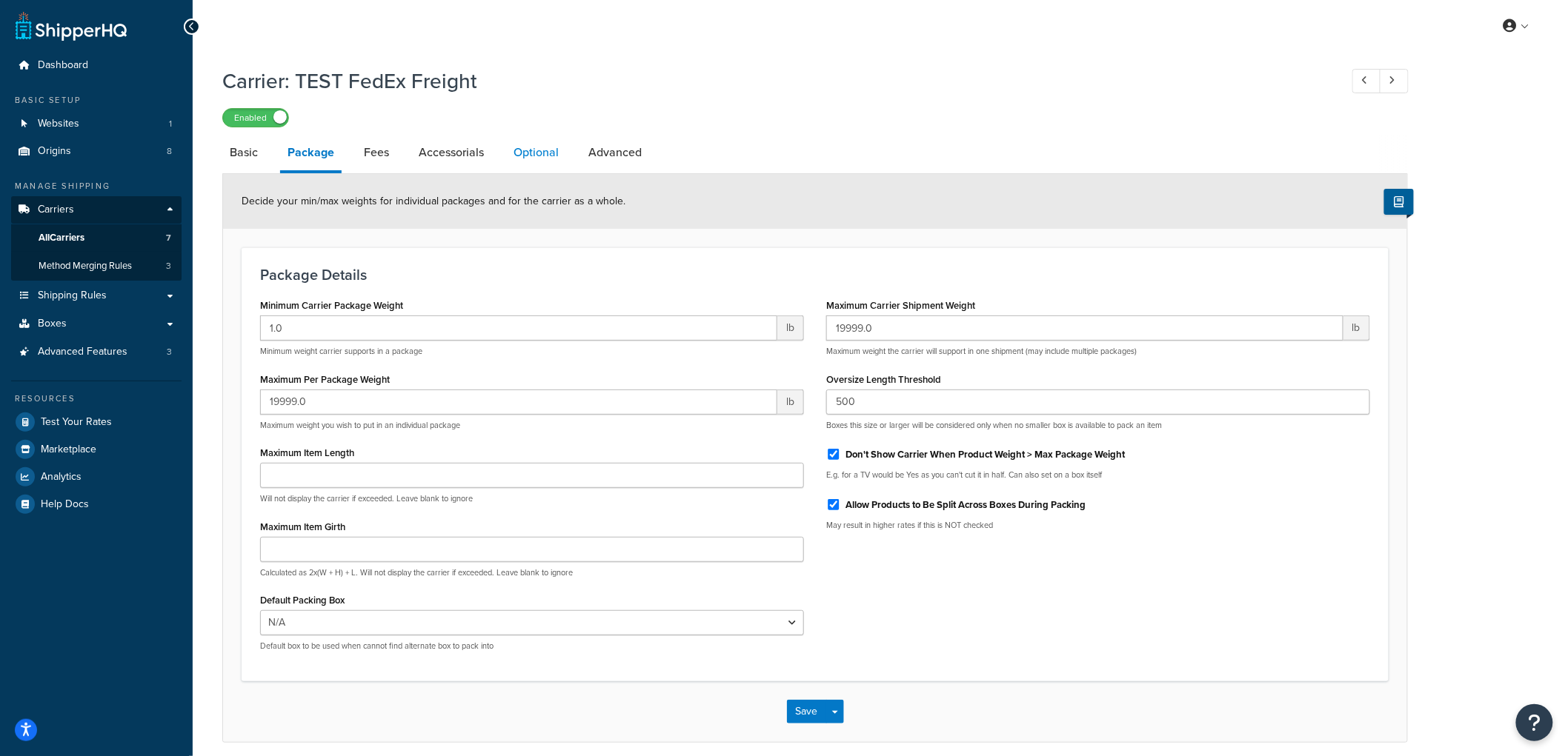
click at [530, 163] on link "Optional" at bounding box center [536, 152] width 60 height 35
select select "55"
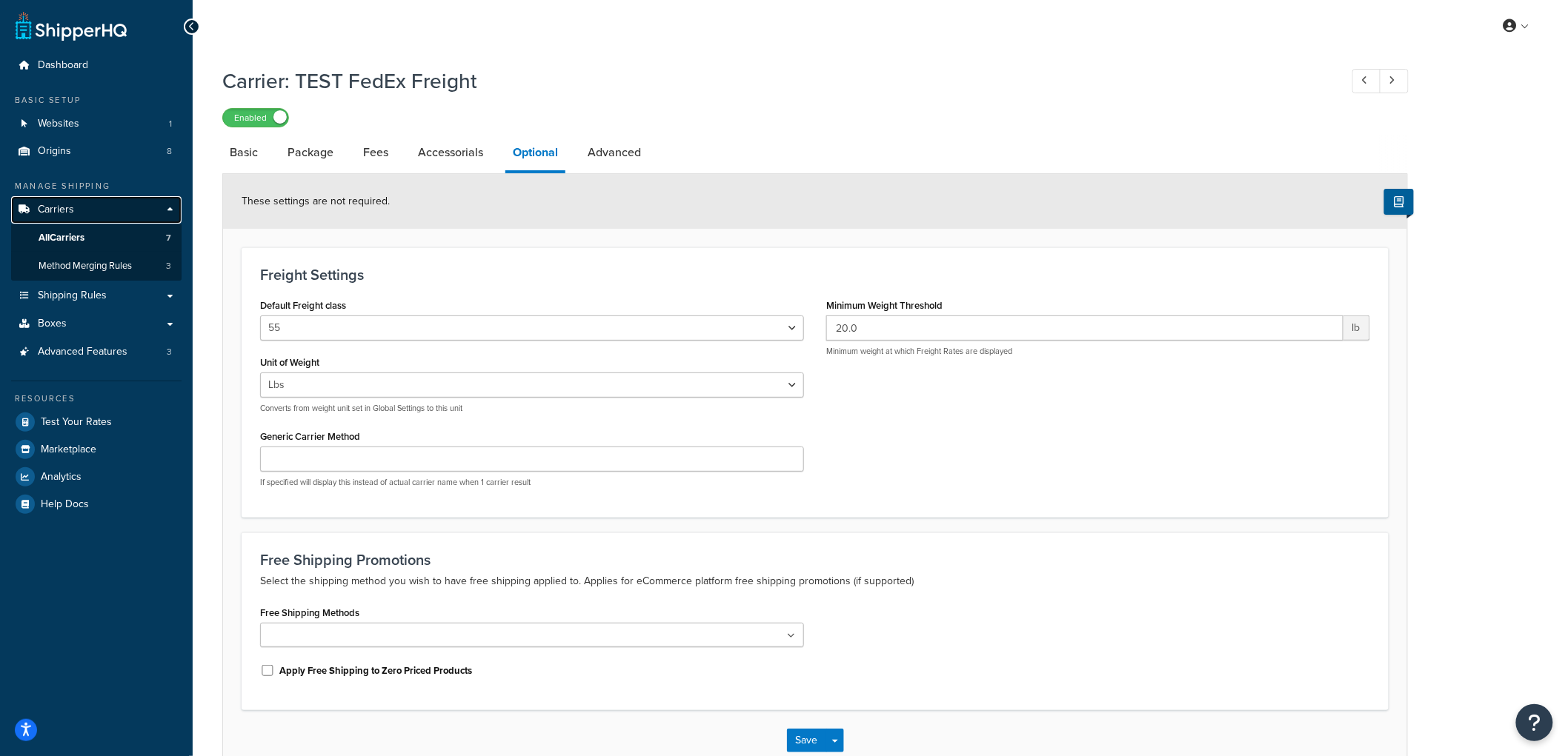
click at [64, 216] on span "Carriers" at bounding box center [56, 210] width 36 height 13
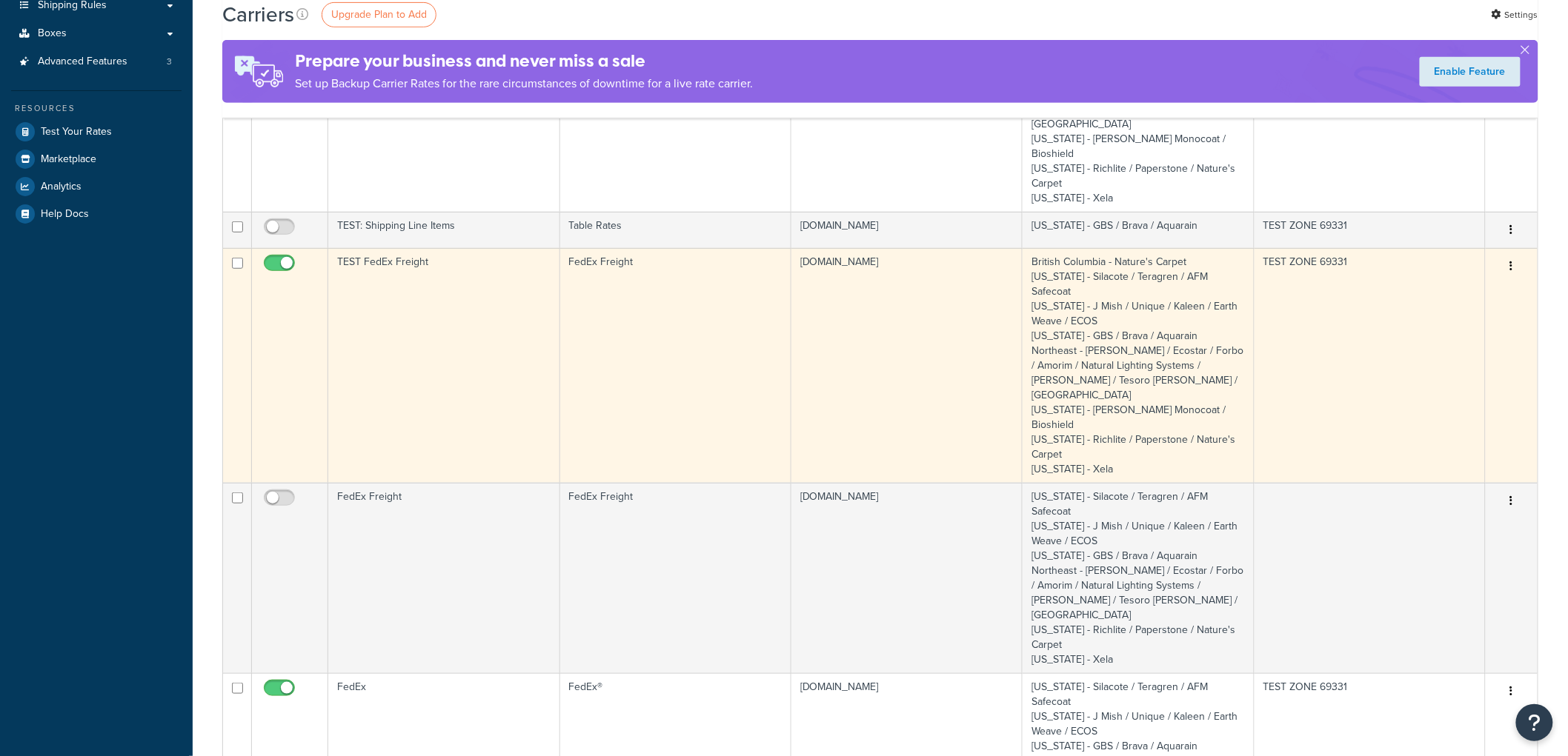
scroll to position [329, 0]
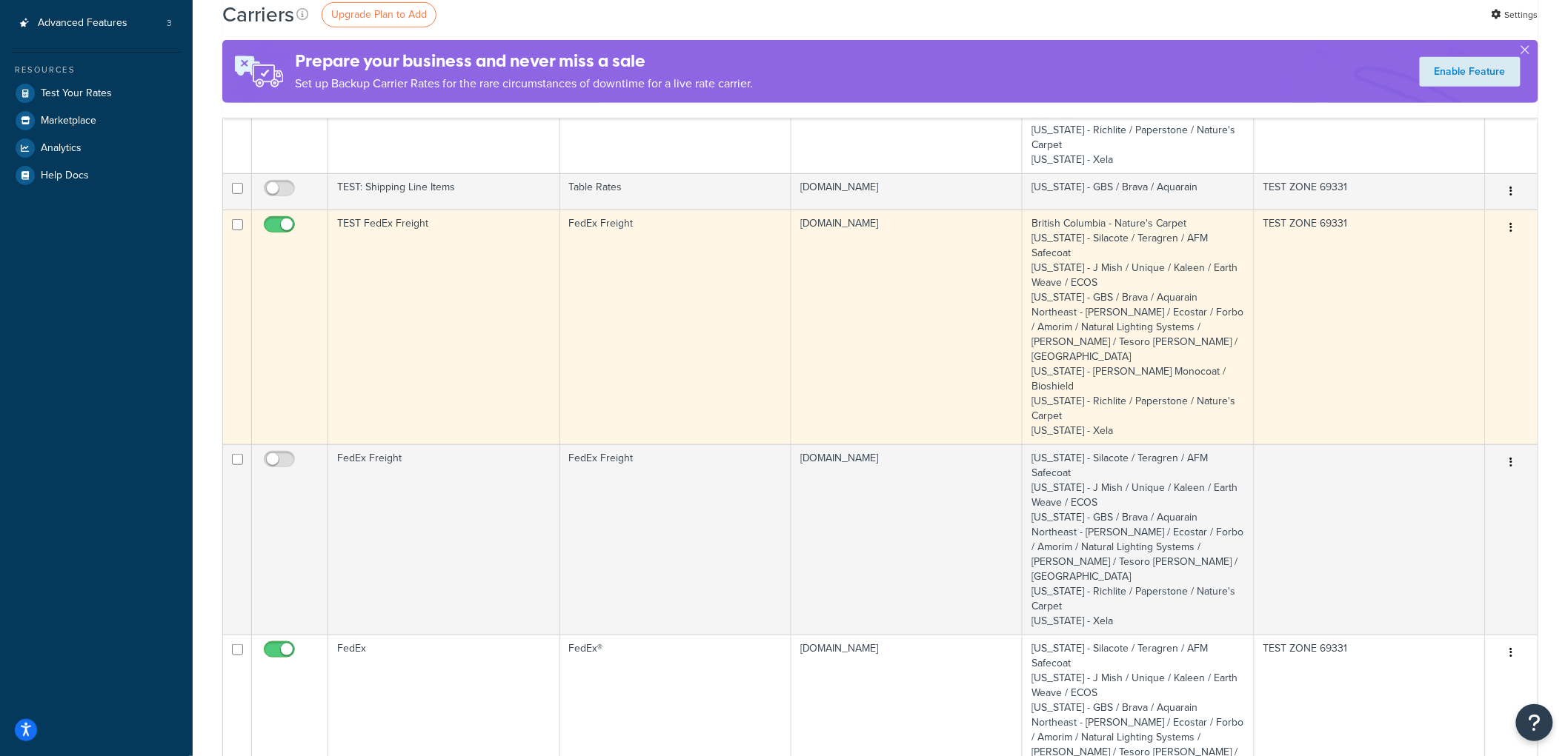
click at [441, 280] on td "TEST FedEx Freight" at bounding box center [444, 327] width 231 height 235
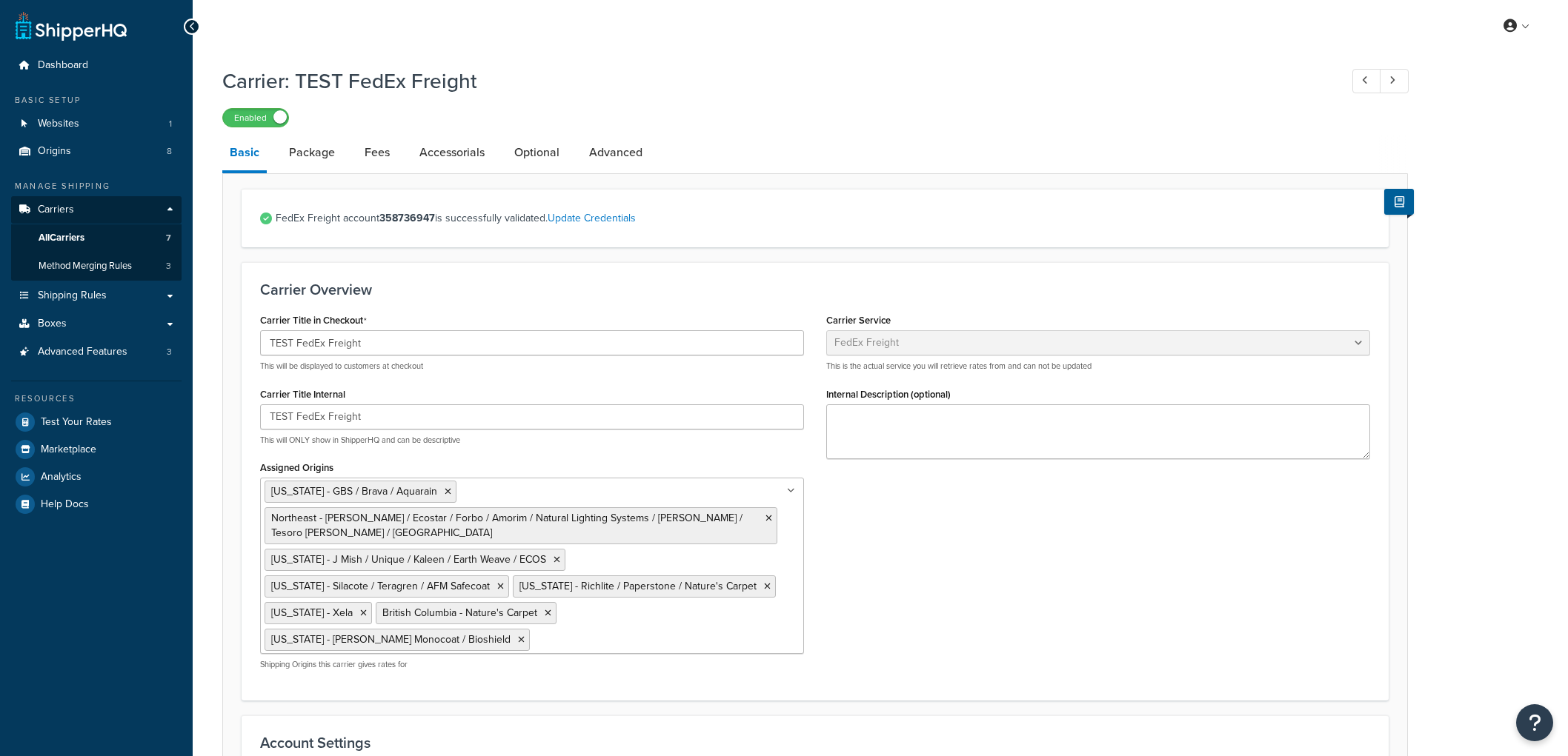
select select "fedExFreight"
click at [537, 153] on link "Optional" at bounding box center [537, 152] width 60 height 35
select select "55"
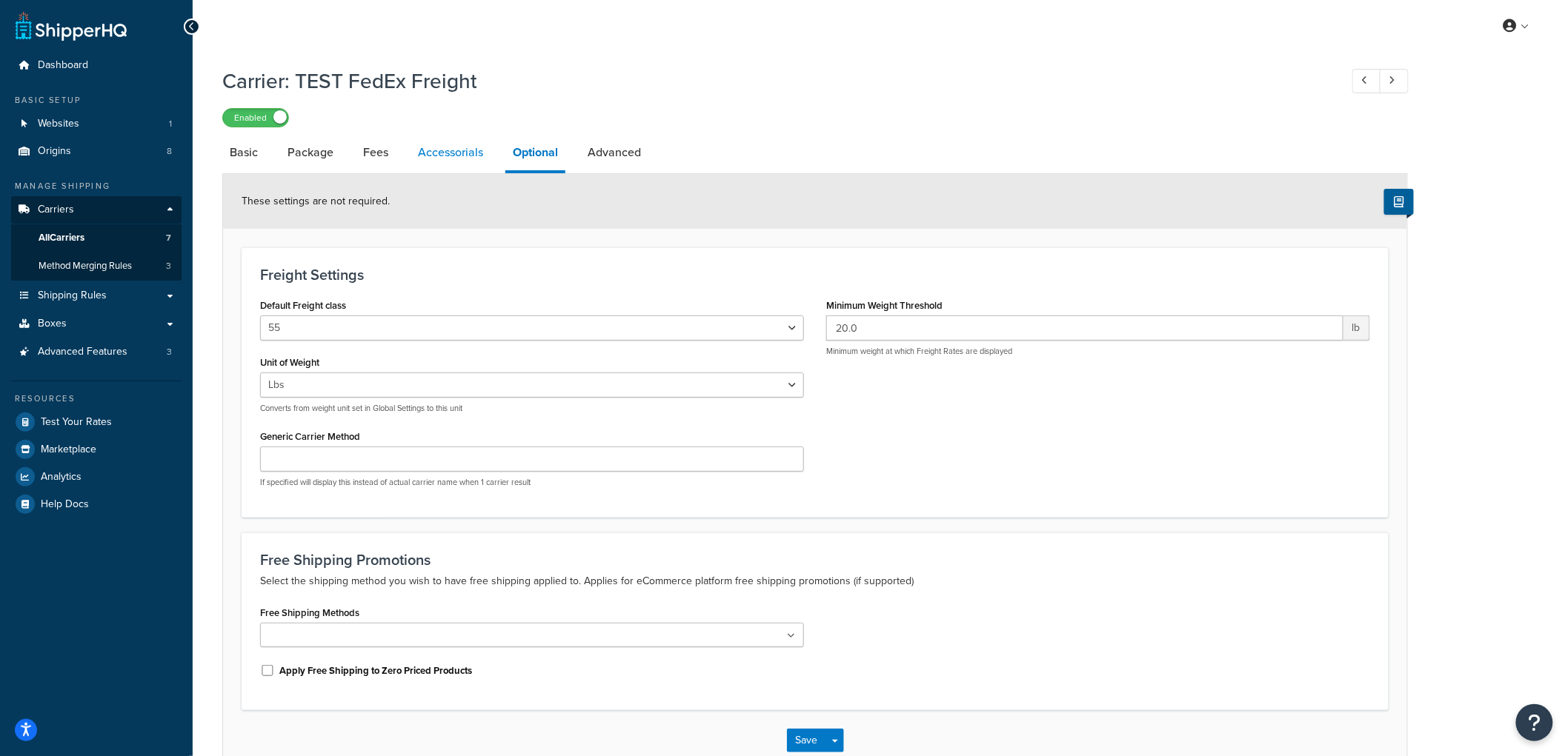
click at [471, 145] on link "Accessorials" at bounding box center [450, 152] width 80 height 35
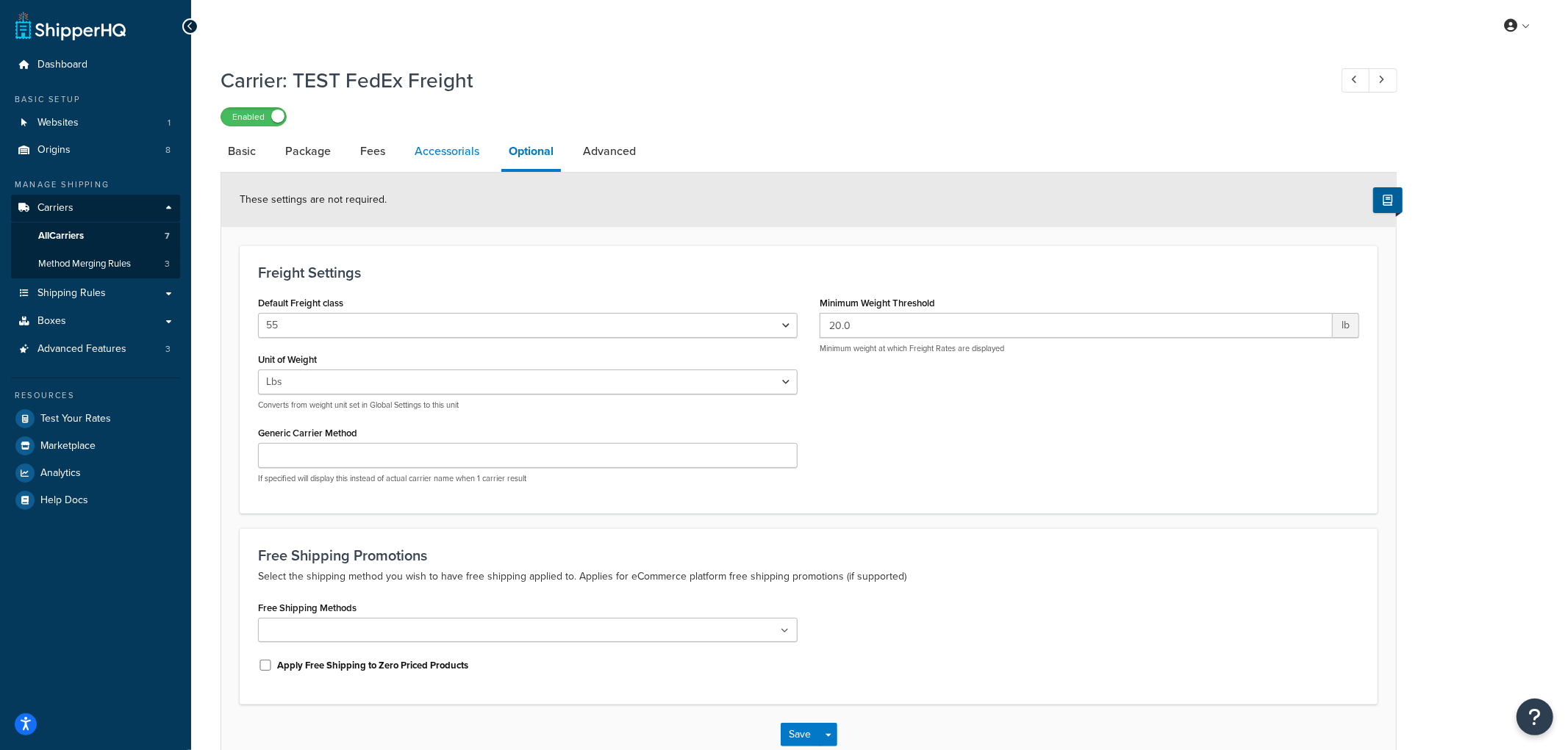
select select "residential"
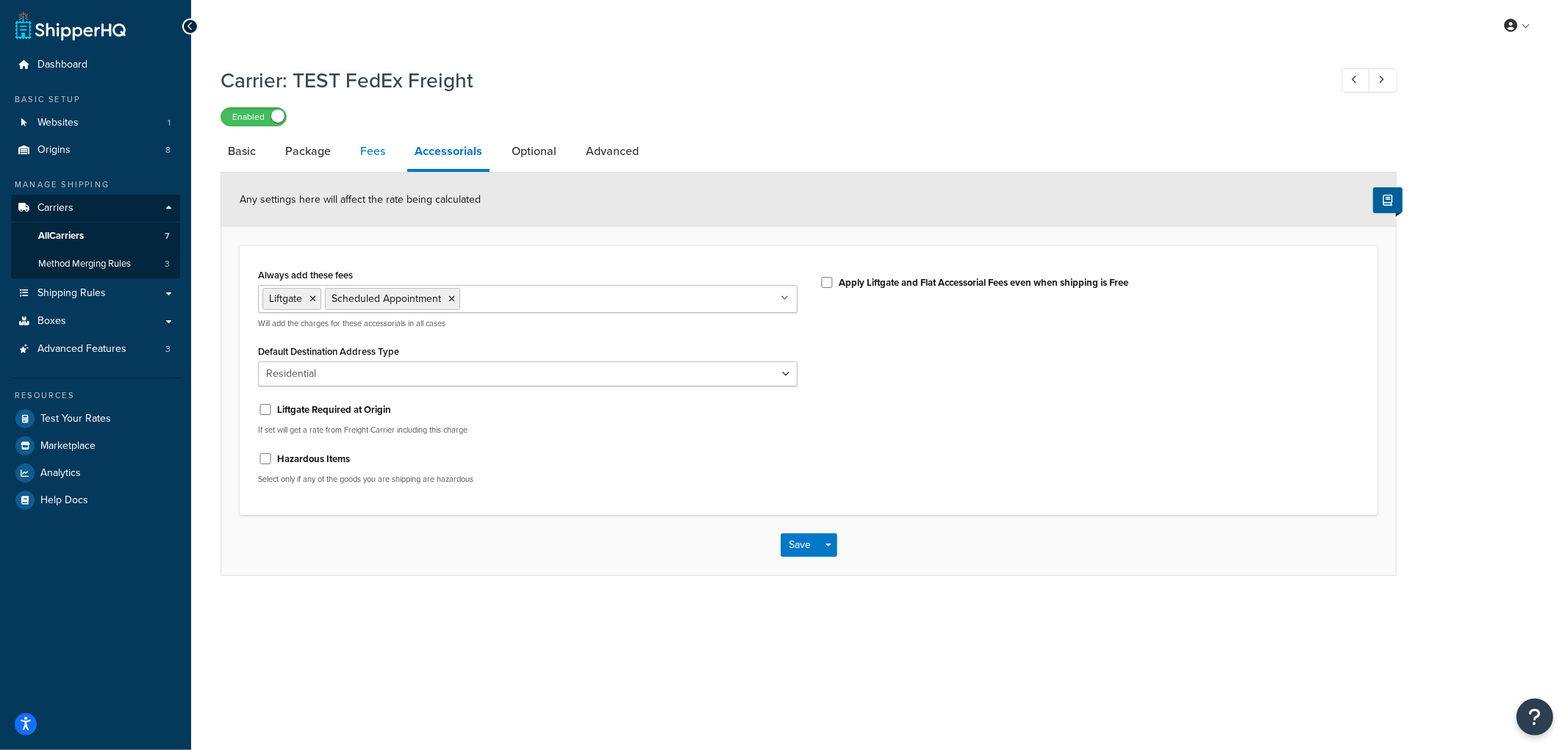
click at [371, 160] on link "Fees" at bounding box center [373, 151] width 39 height 35
select select "AFTER"
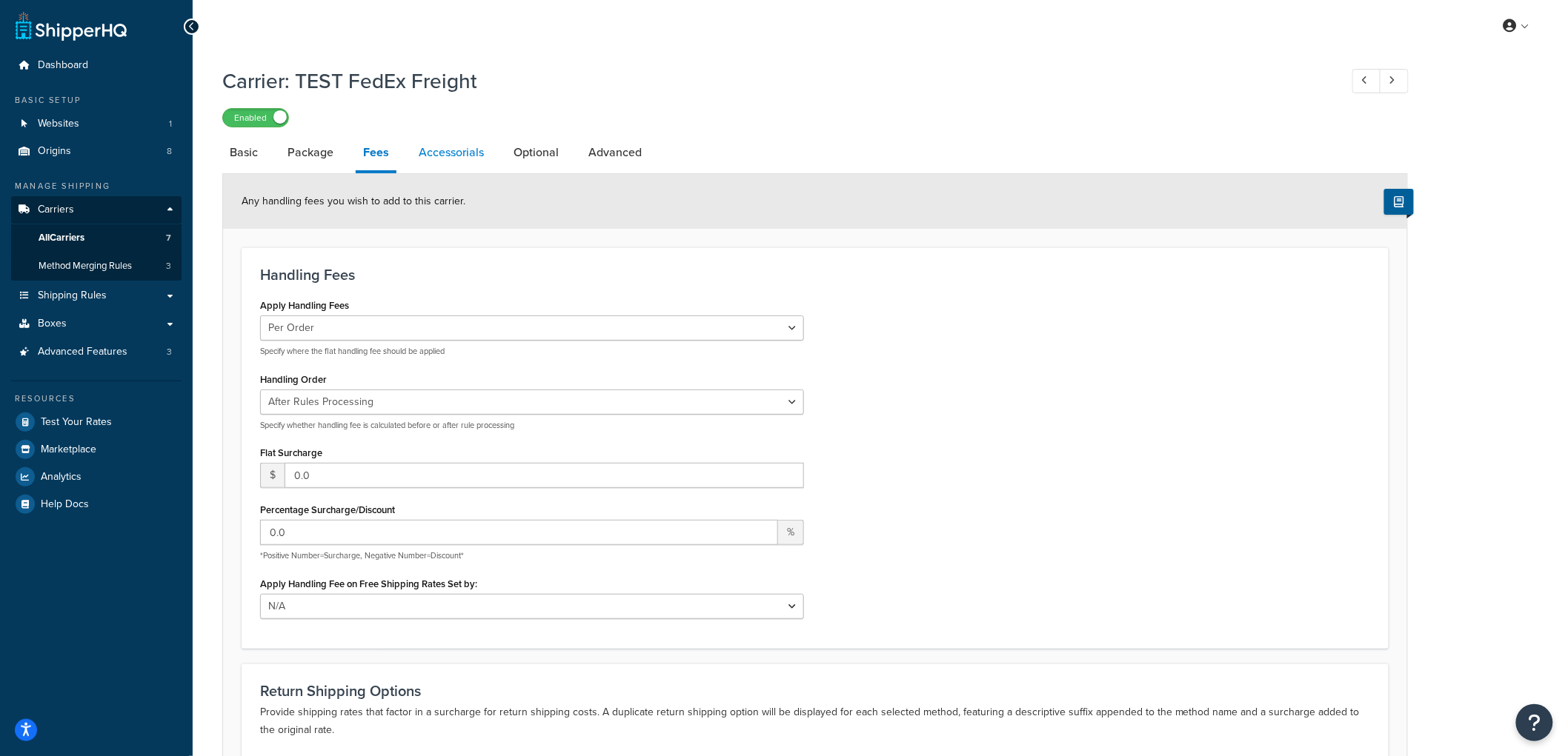
click at [472, 160] on link "Accessorials" at bounding box center [451, 152] width 80 height 35
select select "residential"
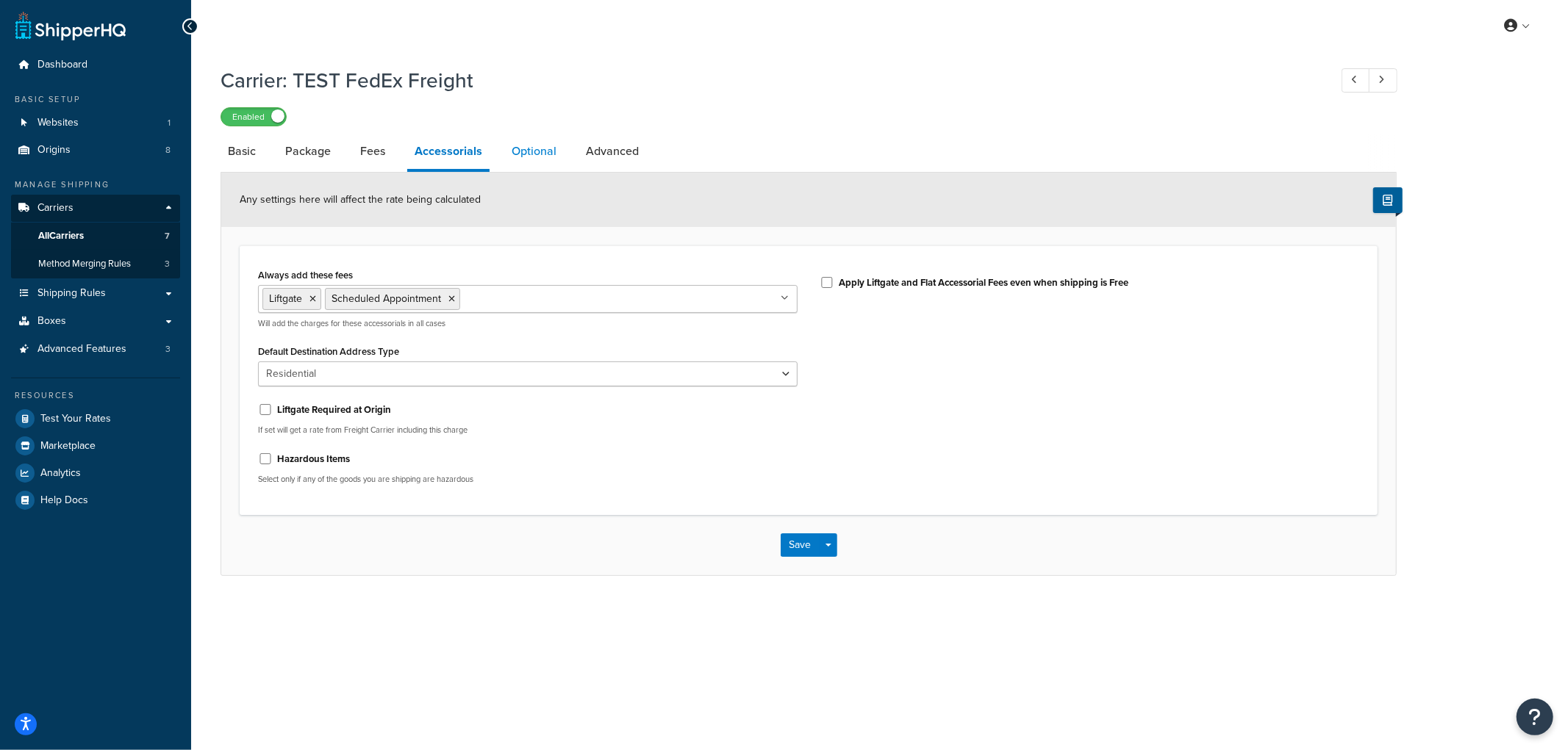
click at [549, 154] on link "Optional" at bounding box center [534, 151] width 59 height 35
select select "55"
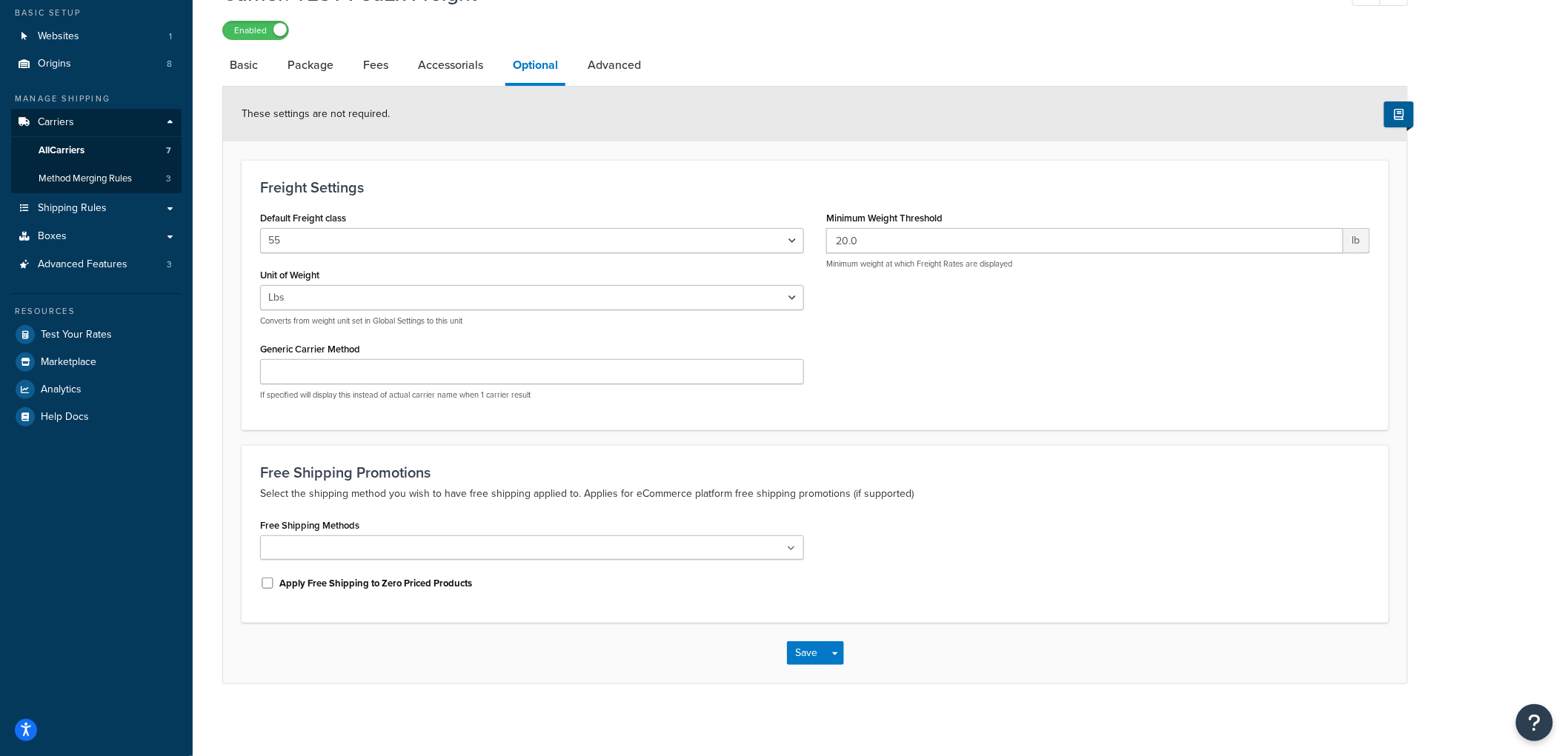
scroll to position [90, 0]
click at [612, 56] on link "Advanced" at bounding box center [614, 62] width 68 height 35
select select "false"
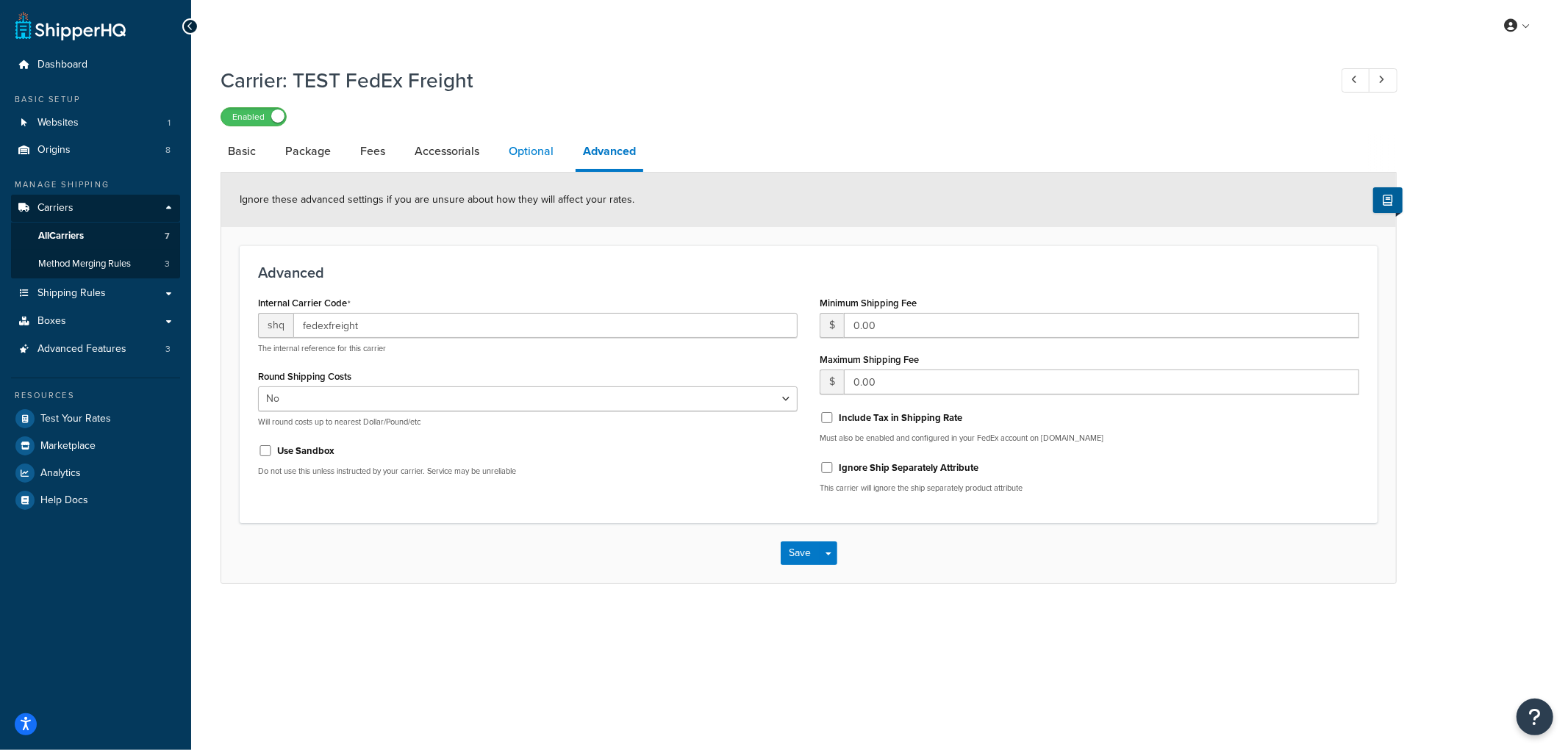
click at [521, 154] on link "Optional" at bounding box center [531, 151] width 59 height 35
select select "55"
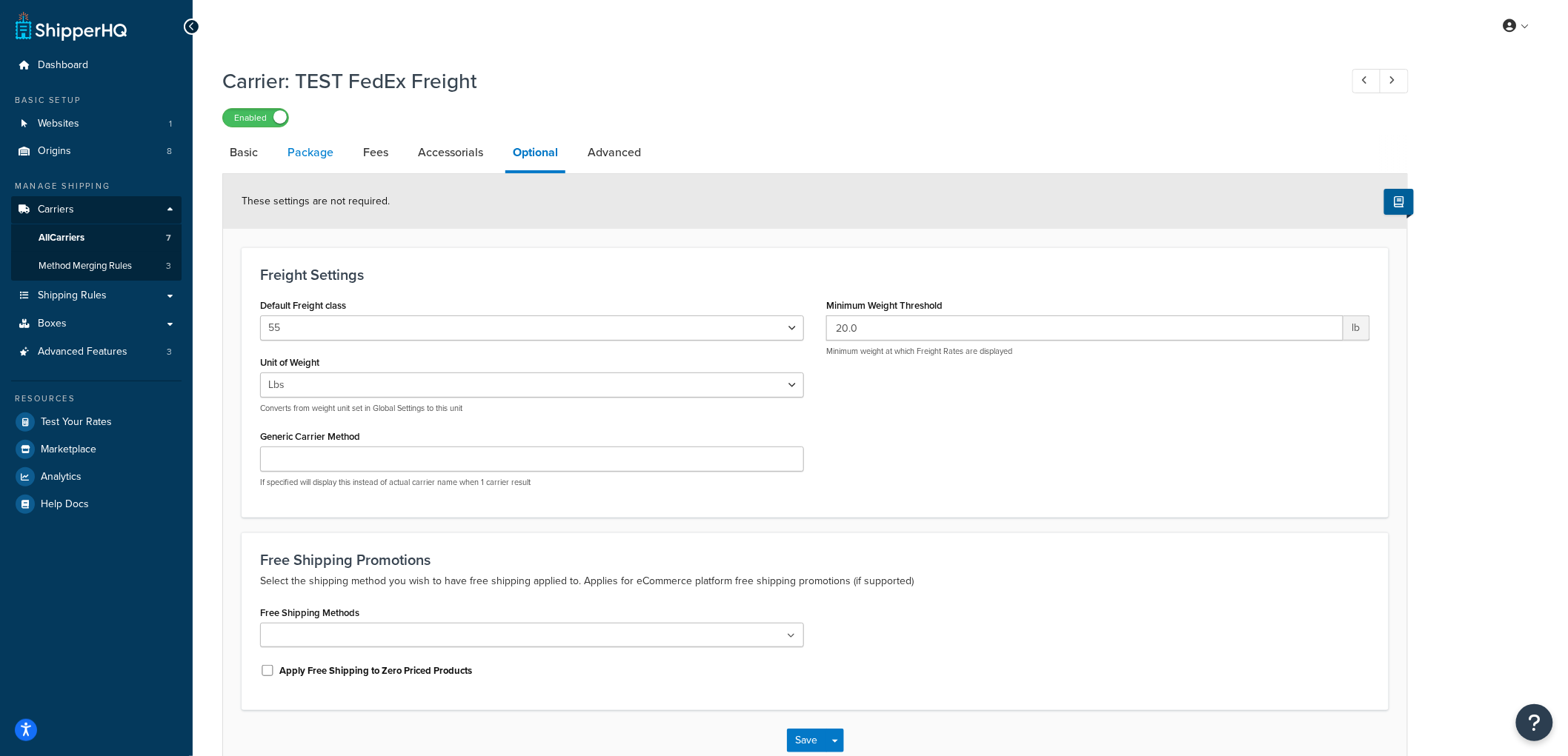
click at [310, 160] on link "Package" at bounding box center [310, 152] width 61 height 35
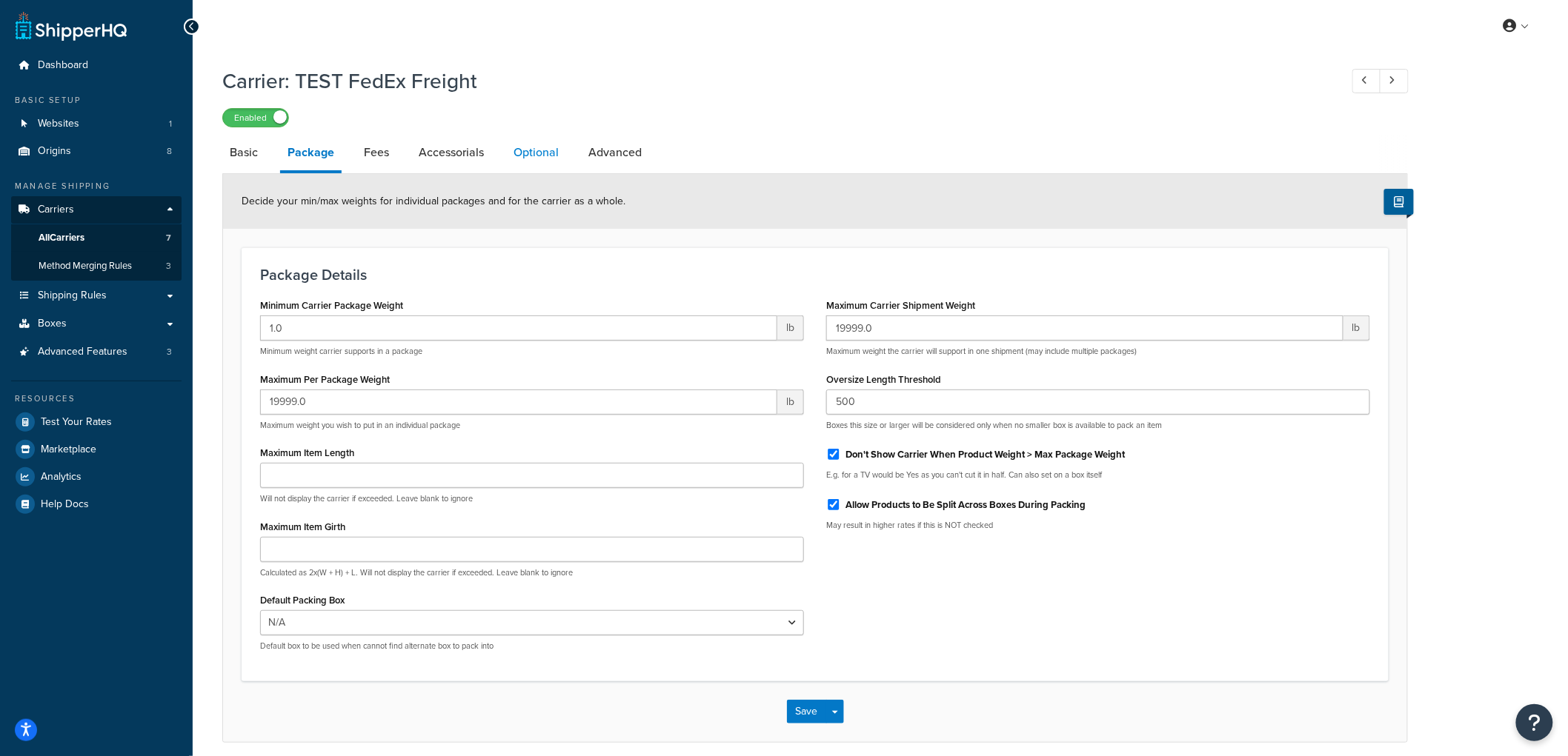
click at [512, 157] on link "Optional" at bounding box center [536, 152] width 60 height 35
select select "55"
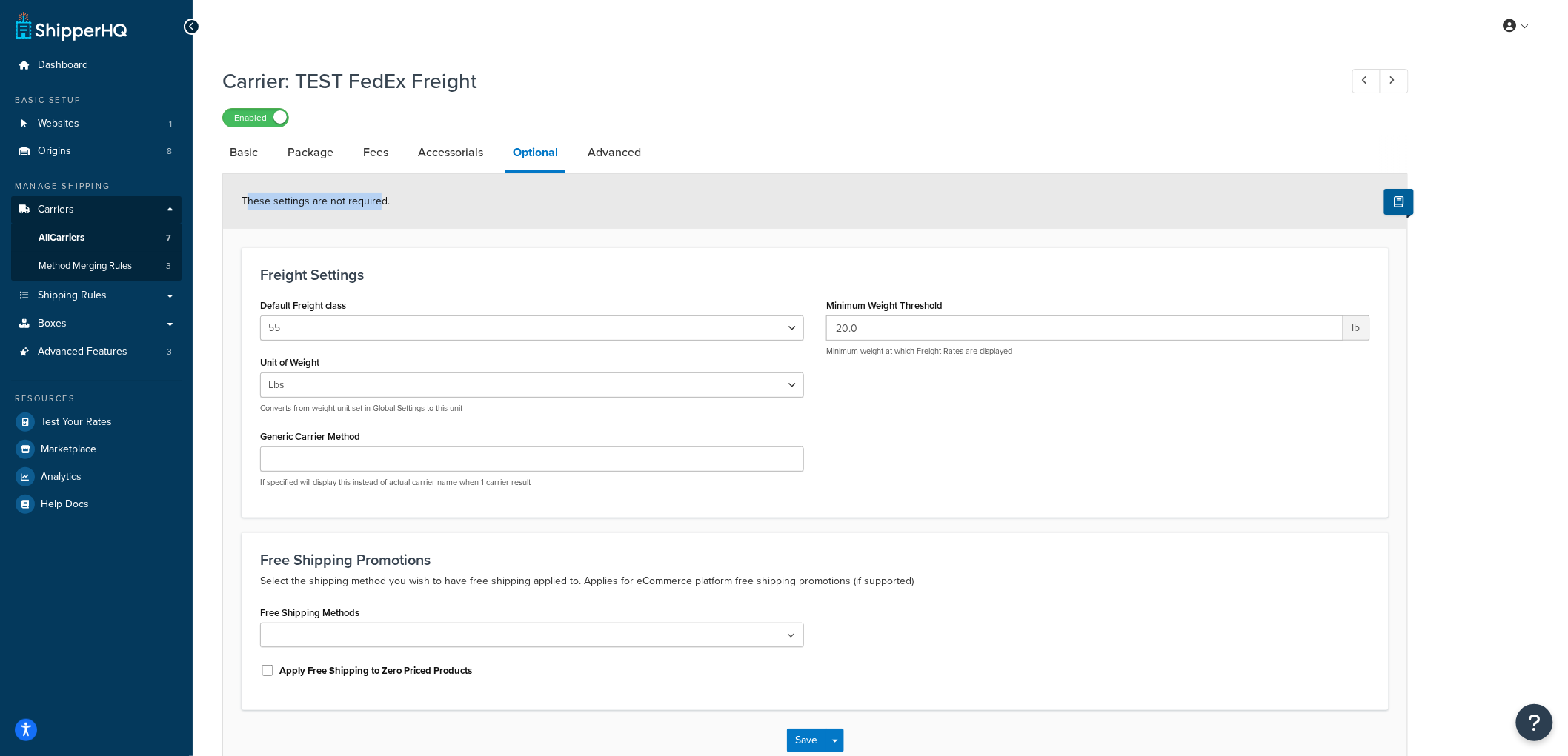
drag, startPoint x: 245, startPoint y: 204, endPoint x: 380, endPoint y: 203, distance: 135.0
click at [380, 203] on span "These settings are not required." at bounding box center [315, 201] width 148 height 15
click at [79, 208] on link "Carriers" at bounding box center [96, 210] width 171 height 27
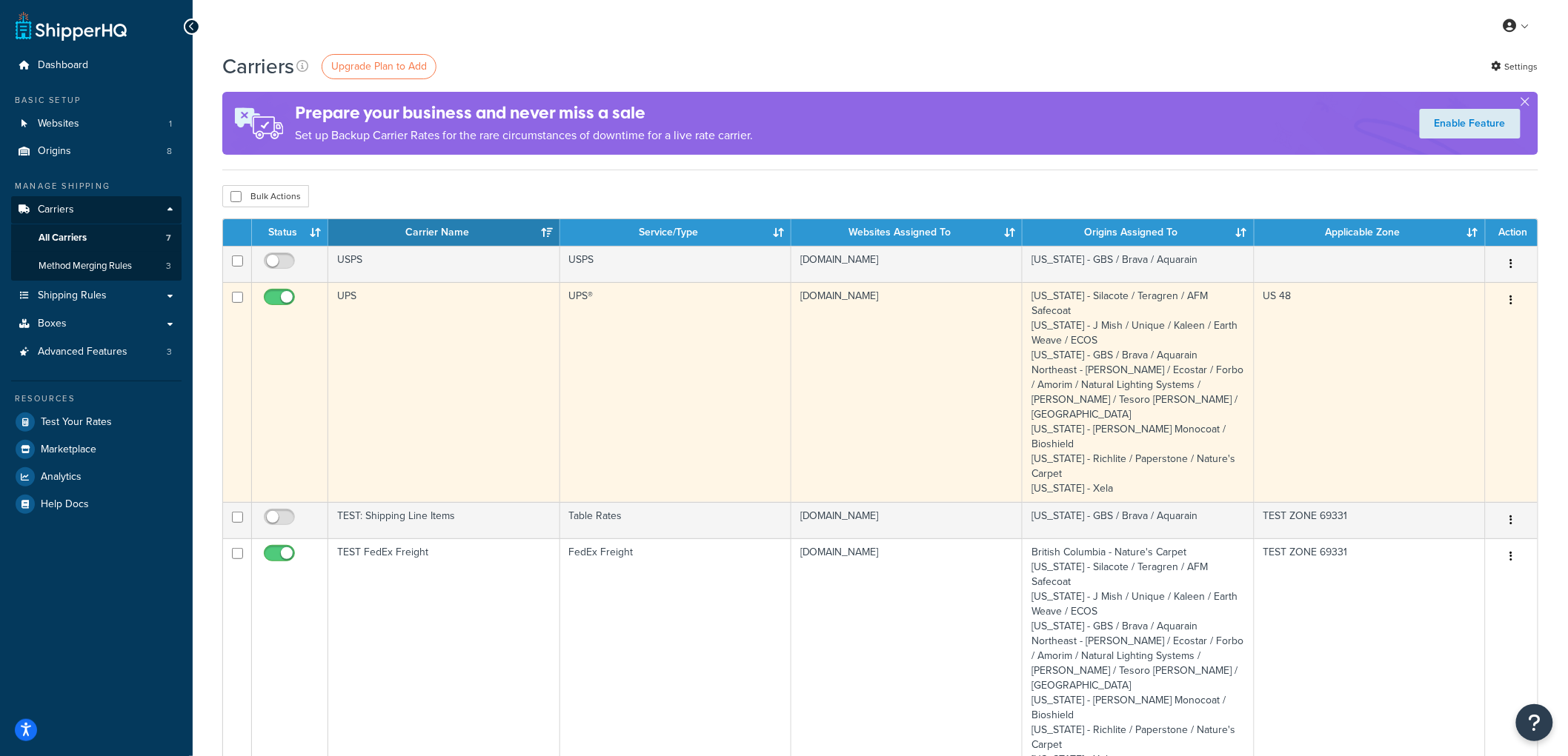
click at [447, 358] on td "UPS" at bounding box center [444, 392] width 231 height 220
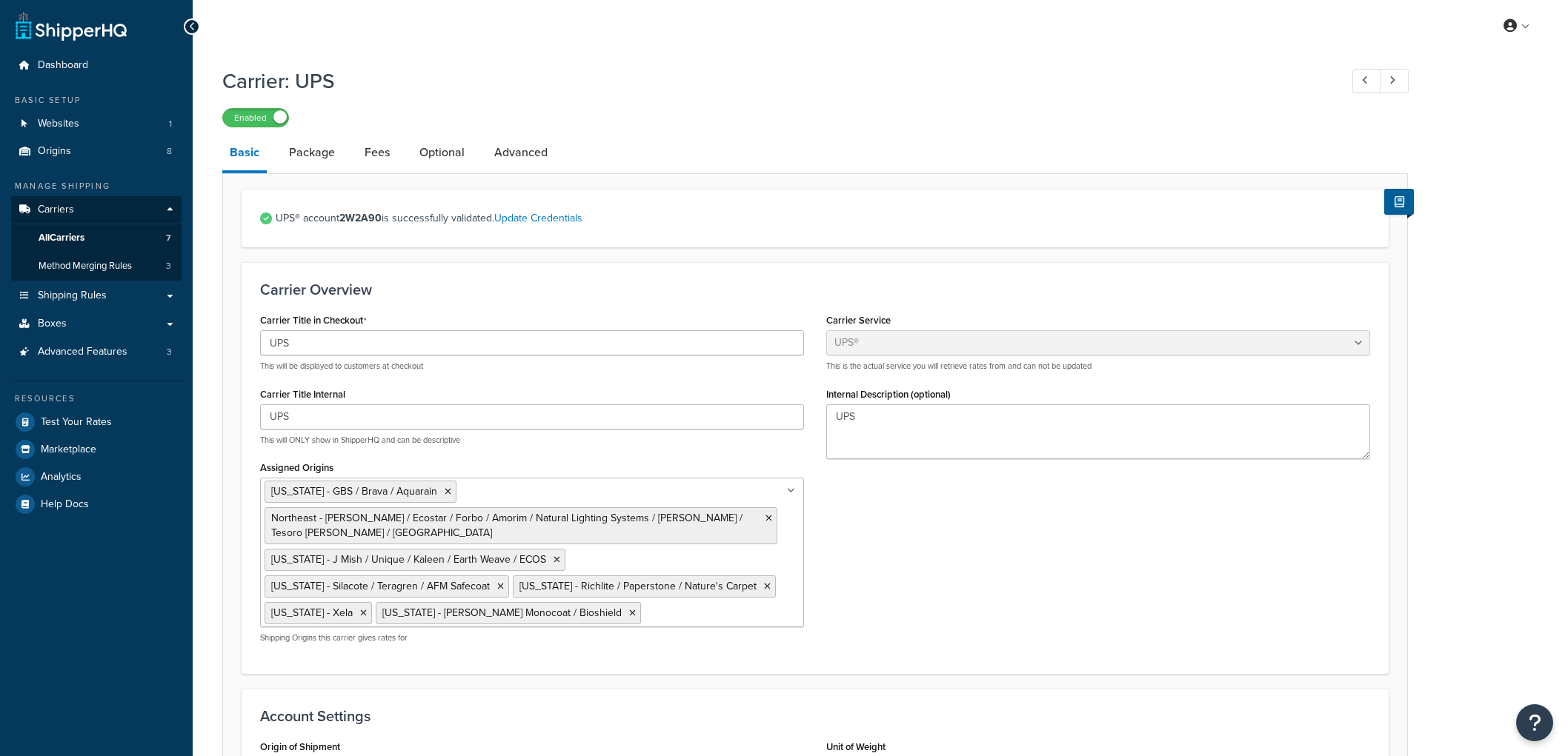
select select "ups"
click at [456, 152] on link "Optional" at bounding box center [442, 152] width 60 height 35
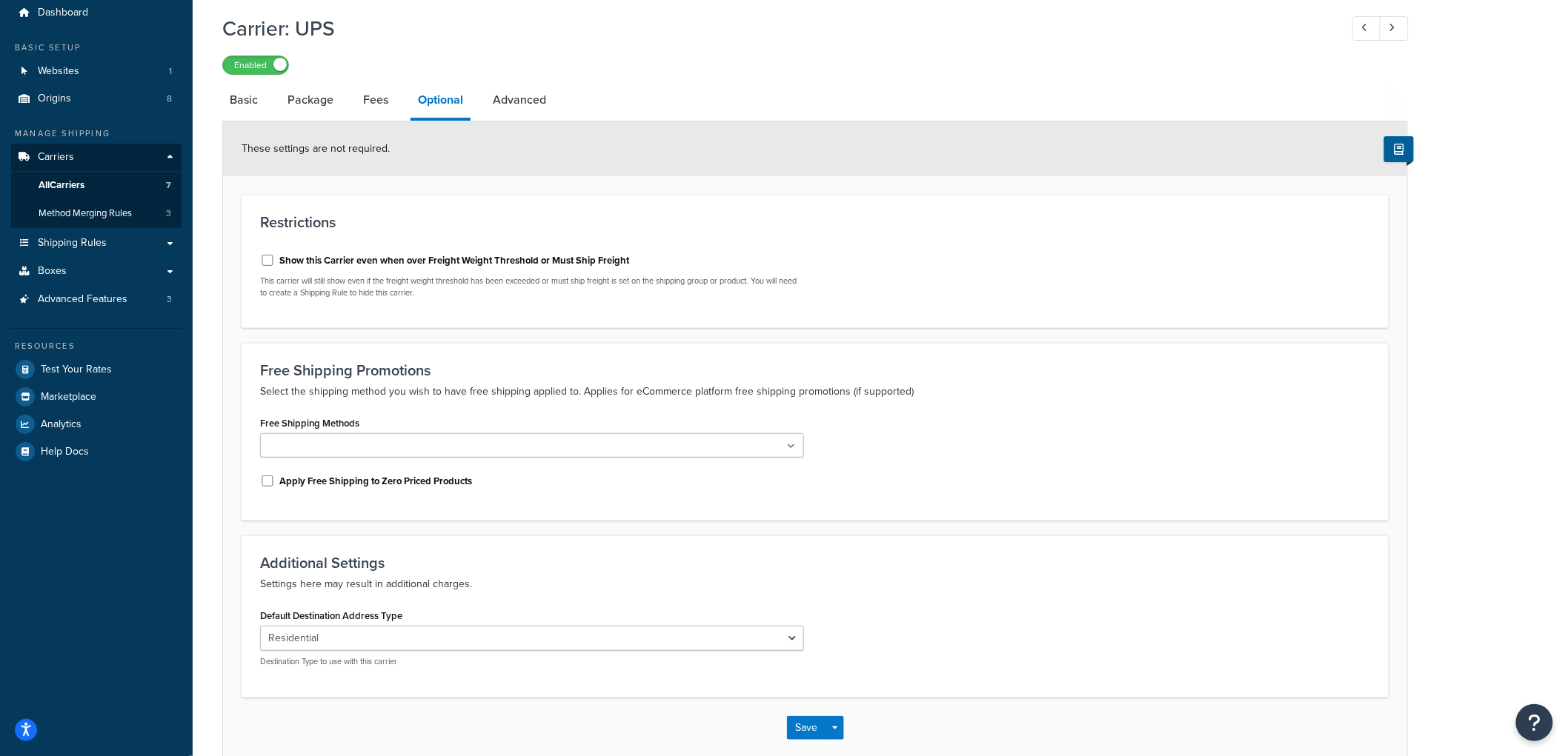
scroll to position [82, 0]
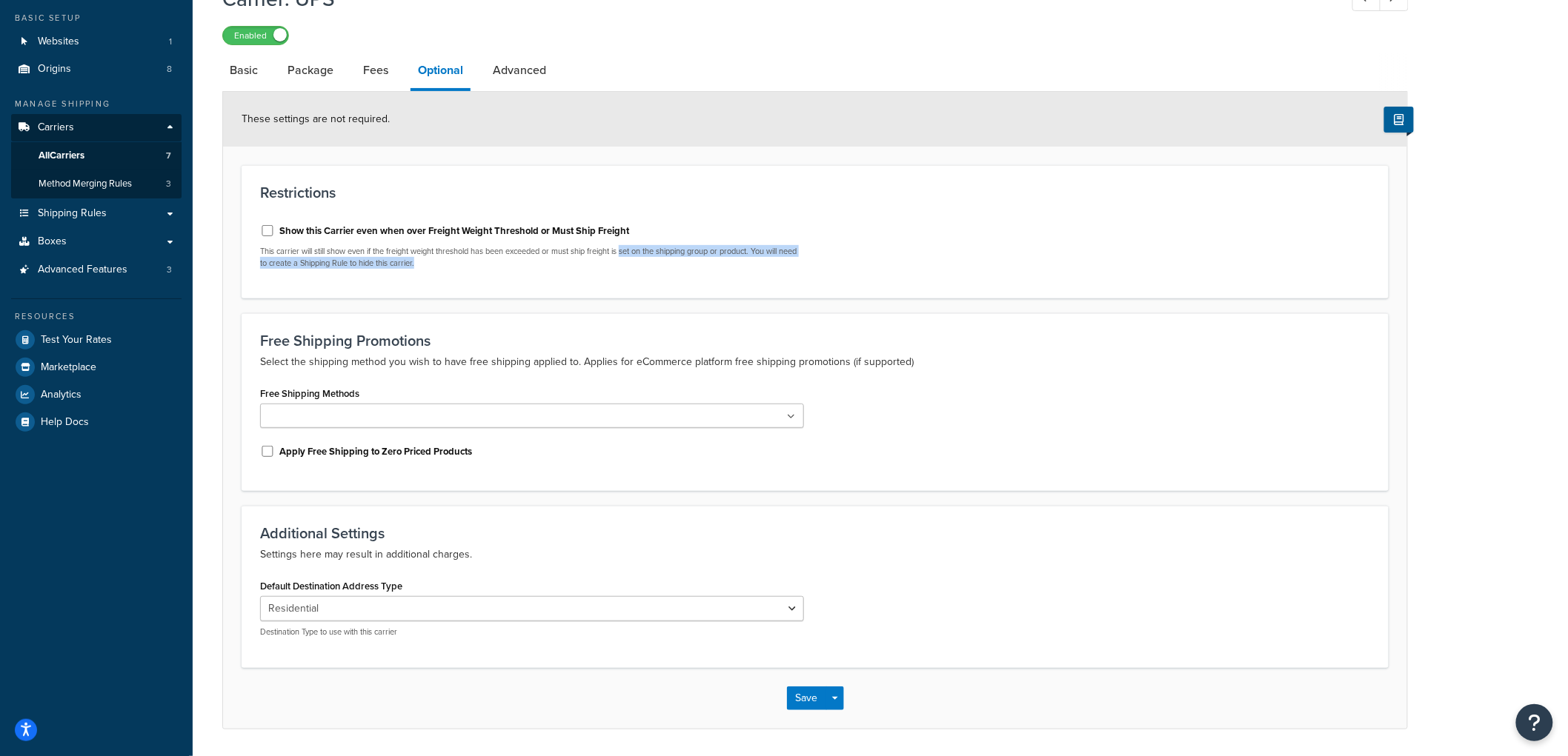
drag, startPoint x: 452, startPoint y: 266, endPoint x: 628, endPoint y: 245, distance: 177.2
click at [628, 245] on div "Show this Carrier even when over Freight Weight Threshold or Must Ship Freight …" at bounding box center [532, 244] width 544 height 51
drag, startPoint x: 616, startPoint y: 260, endPoint x: 628, endPoint y: 252, distance: 14.4
click at [628, 252] on p "This carrier will still show even if the freight weight threshold has been exce…" at bounding box center [532, 257] width 544 height 23
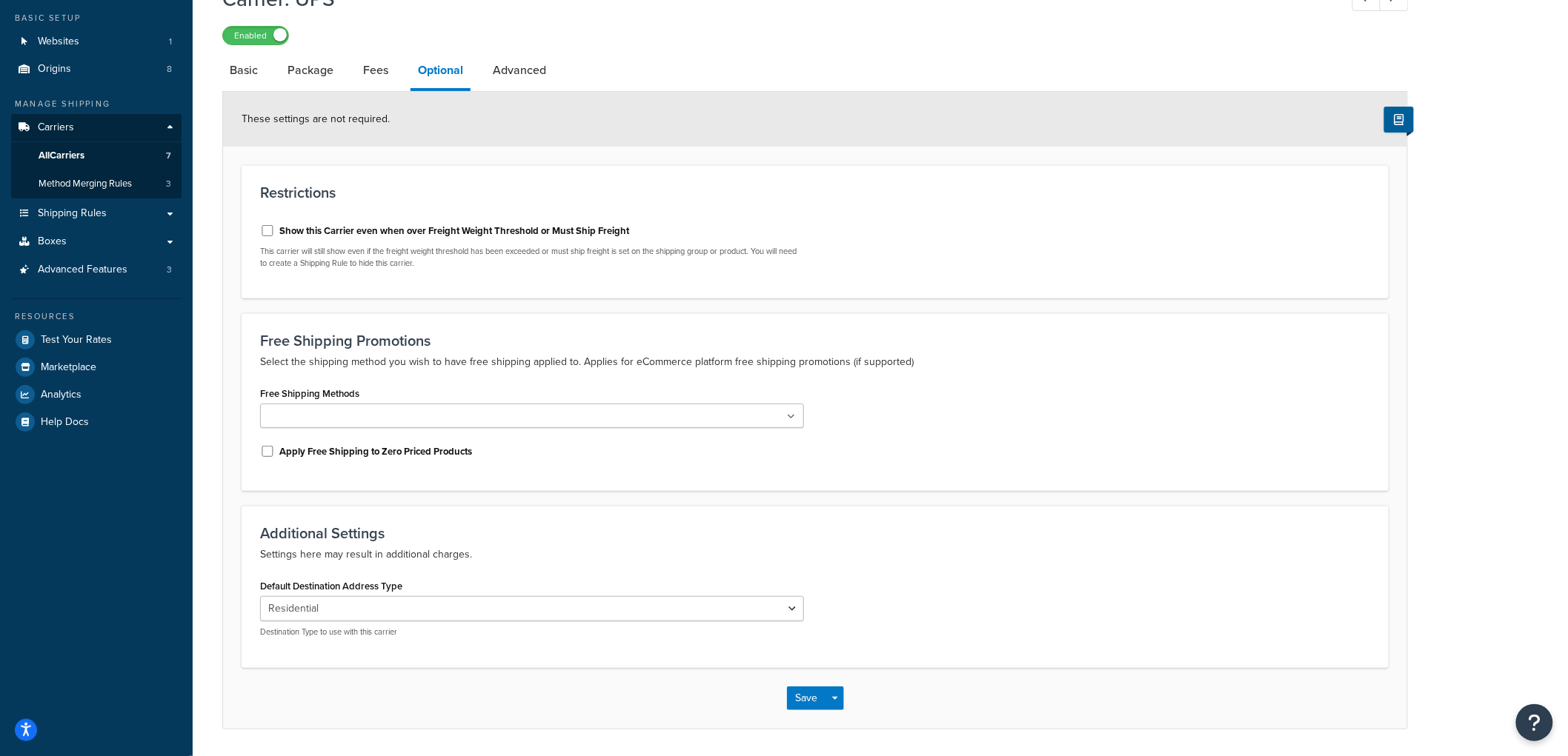
click at [624, 252] on p "This carrier will still show even if the freight weight threshold has been exce…" at bounding box center [532, 257] width 544 height 23
click at [271, 229] on input "Show this Carrier even when over Freight Weight Threshold or Must Ship Freight" at bounding box center [268, 230] width 14 height 11
checkbox input "true"
click at [794, 700] on button "Save" at bounding box center [807, 698] width 40 height 23
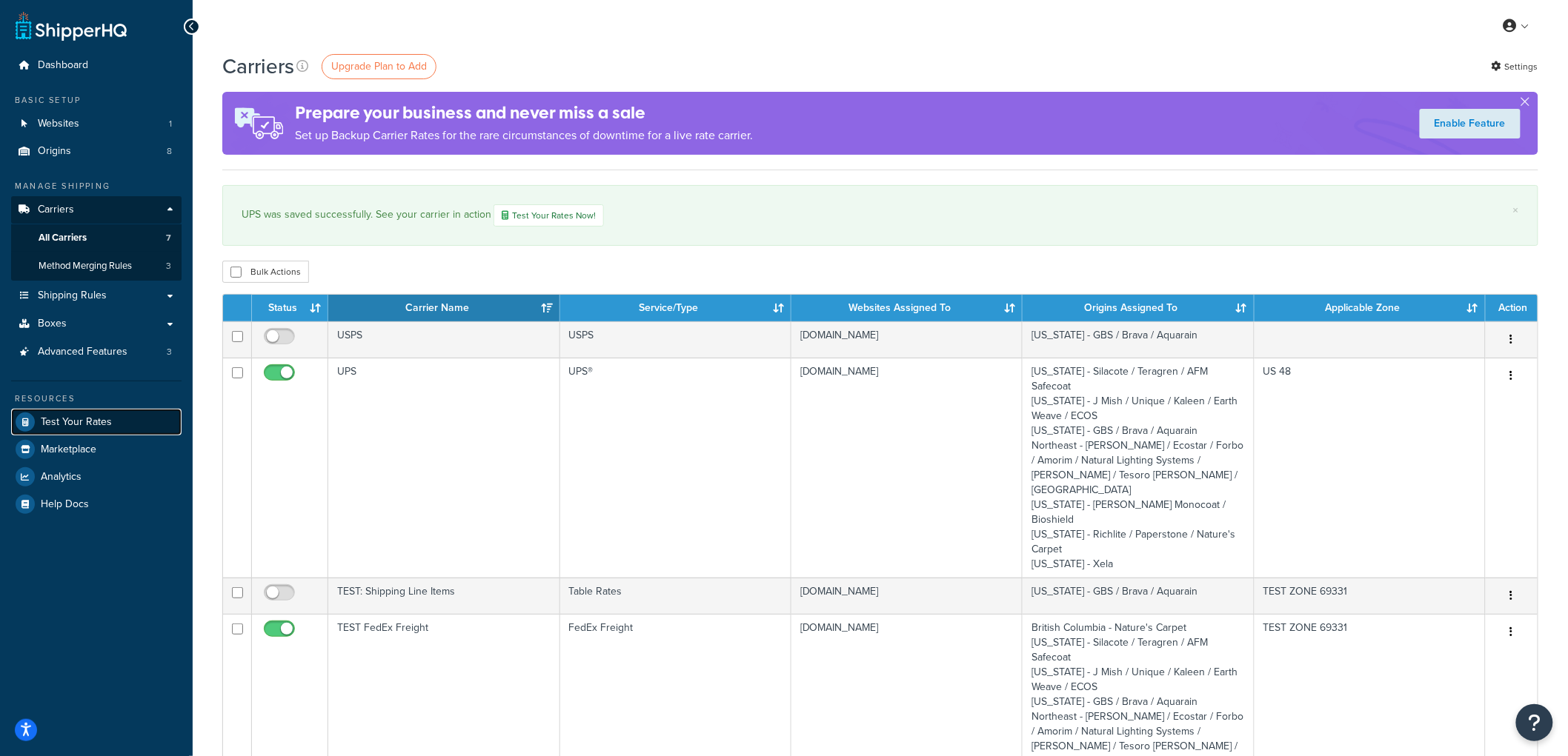
click at [105, 416] on span "Test Your Rates" at bounding box center [76, 423] width 71 height 13
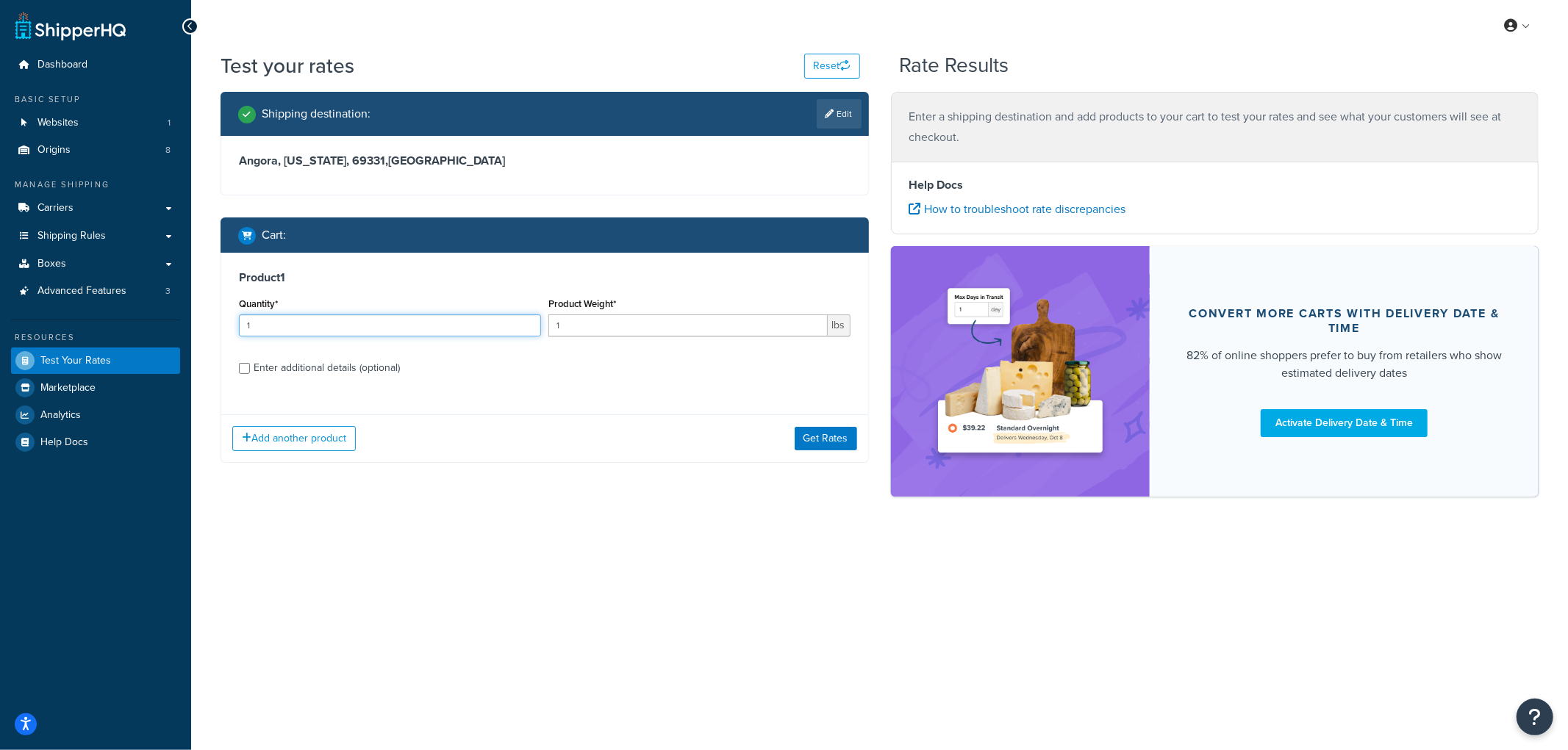
click at [403, 325] on input "1" at bounding box center [390, 325] width 302 height 22
type input "2"
click at [578, 327] on input "1" at bounding box center [689, 325] width 280 height 22
type input "10"
click at [353, 358] on div "Enter additional details (optional)" at bounding box center [326, 367] width 146 height 21
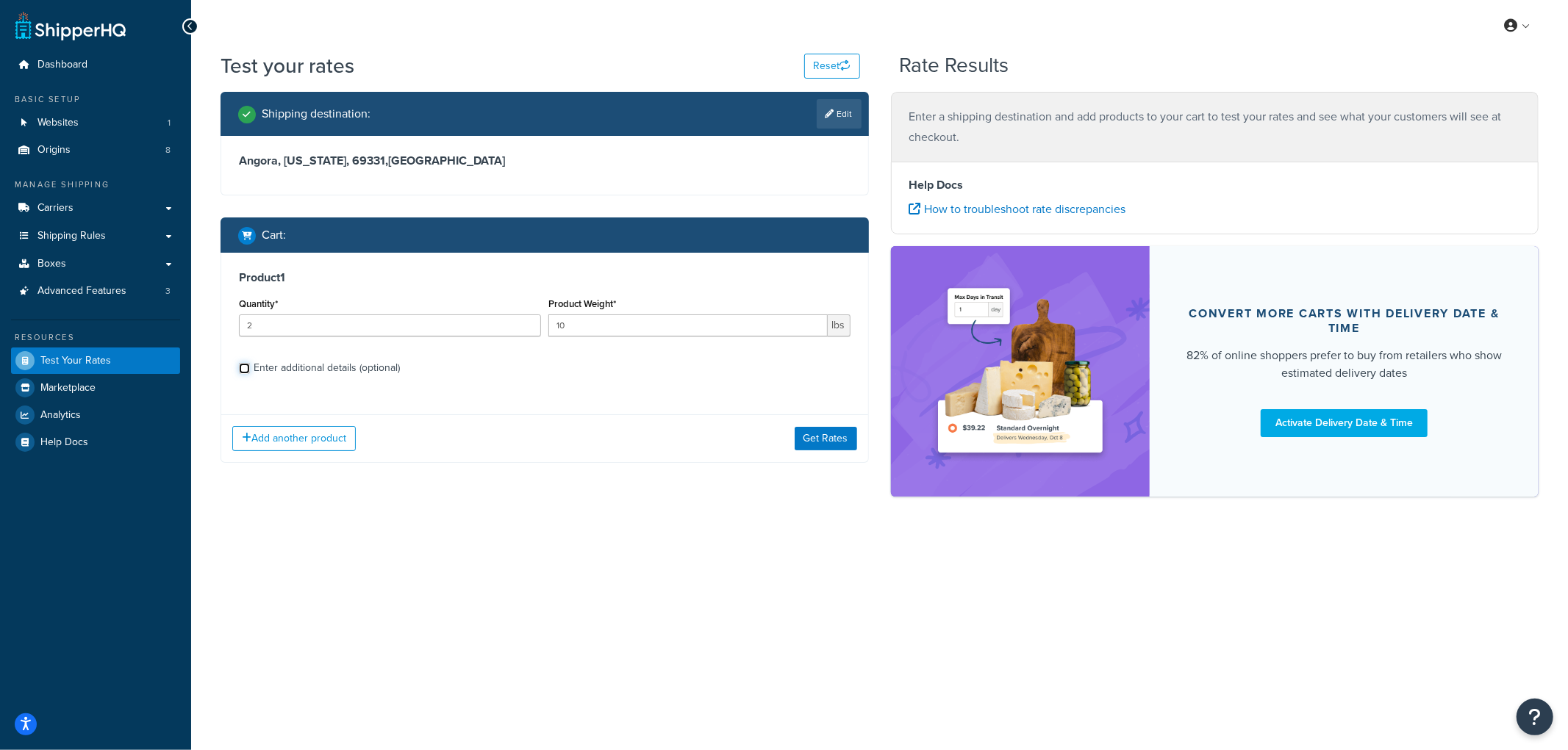
click at [250, 363] on input "Enter additional details (optional)" at bounding box center [245, 368] width 11 height 11
checkbox input "true"
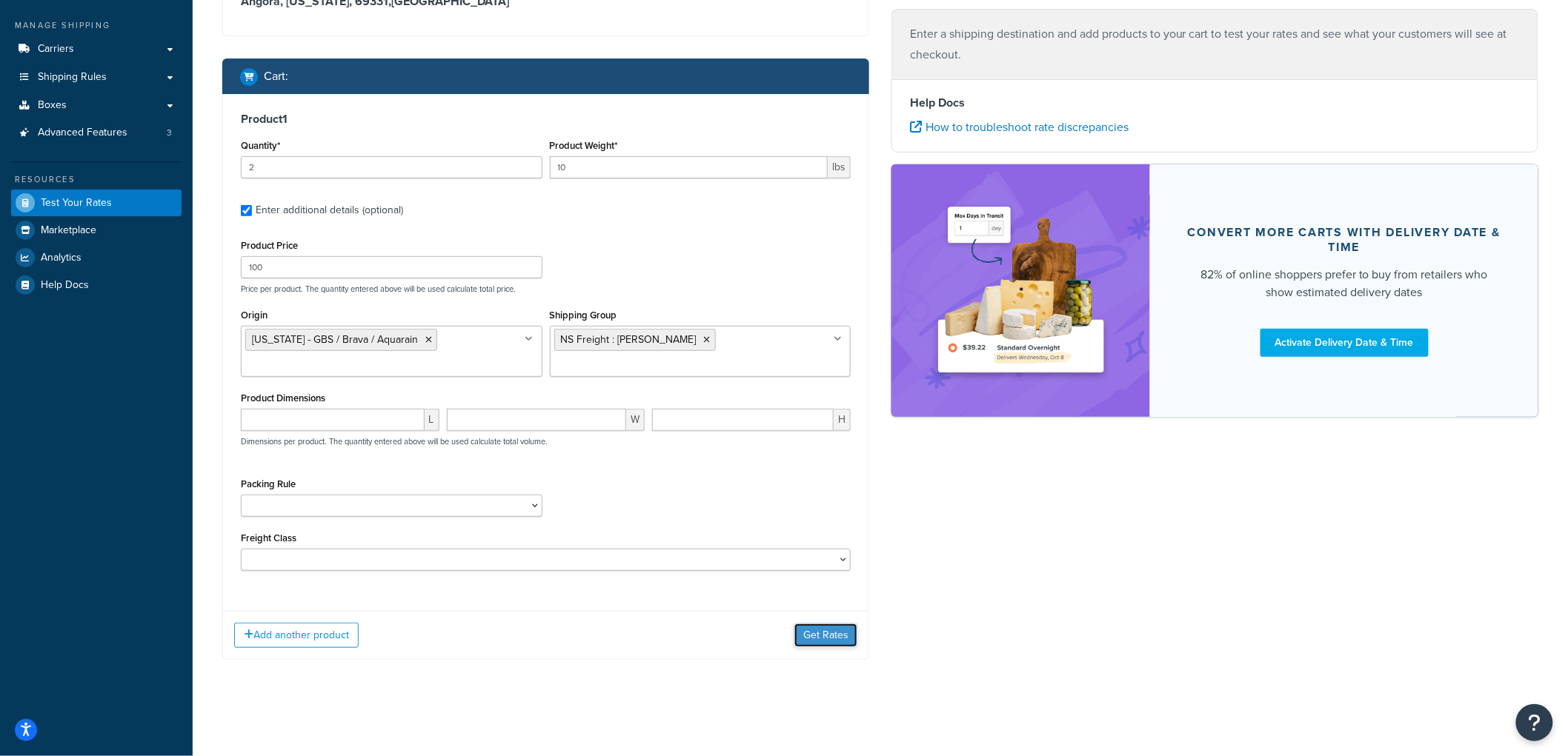
click at [831, 639] on button "Get Rates" at bounding box center [826, 635] width 63 height 23
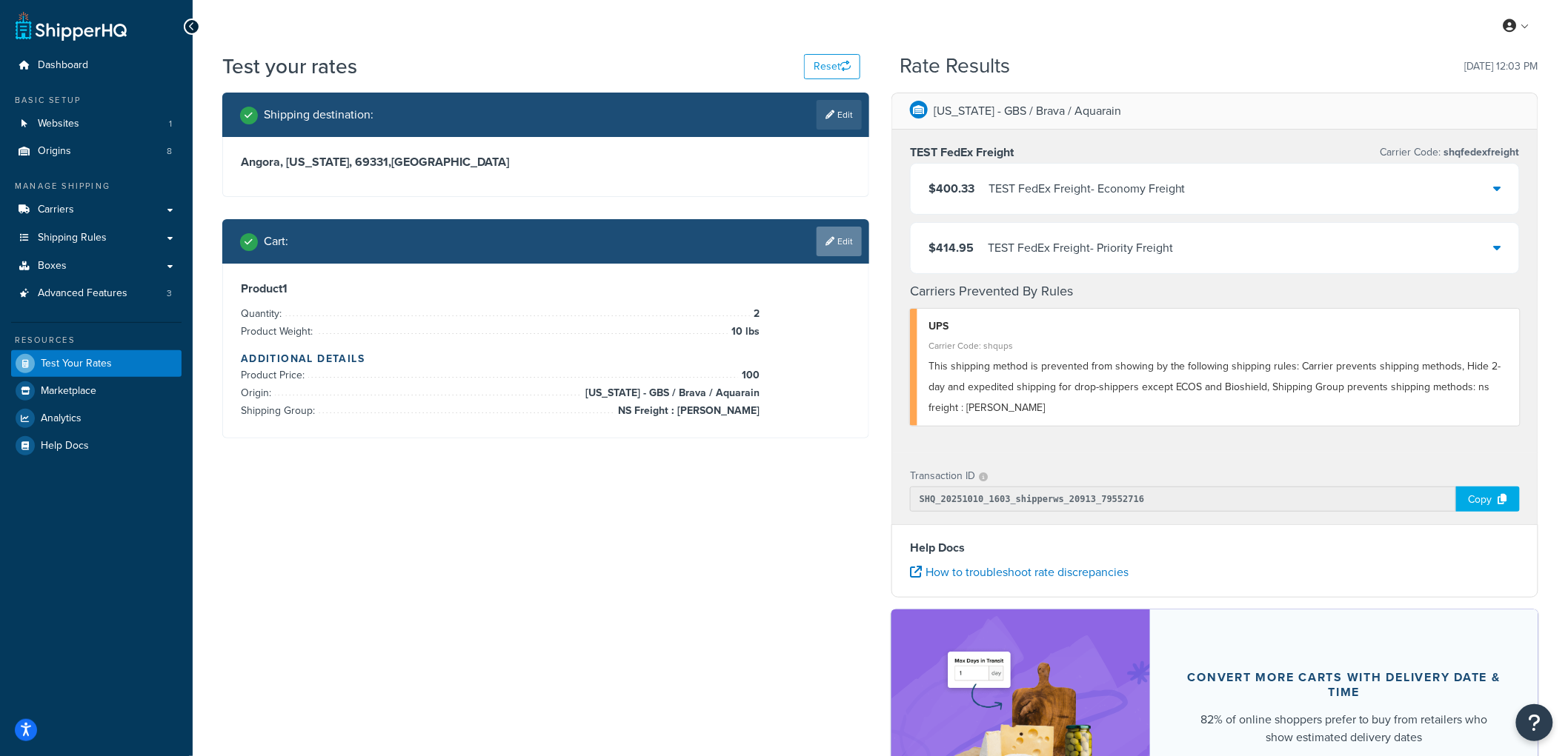
click at [842, 241] on link "Edit" at bounding box center [840, 241] width 45 height 30
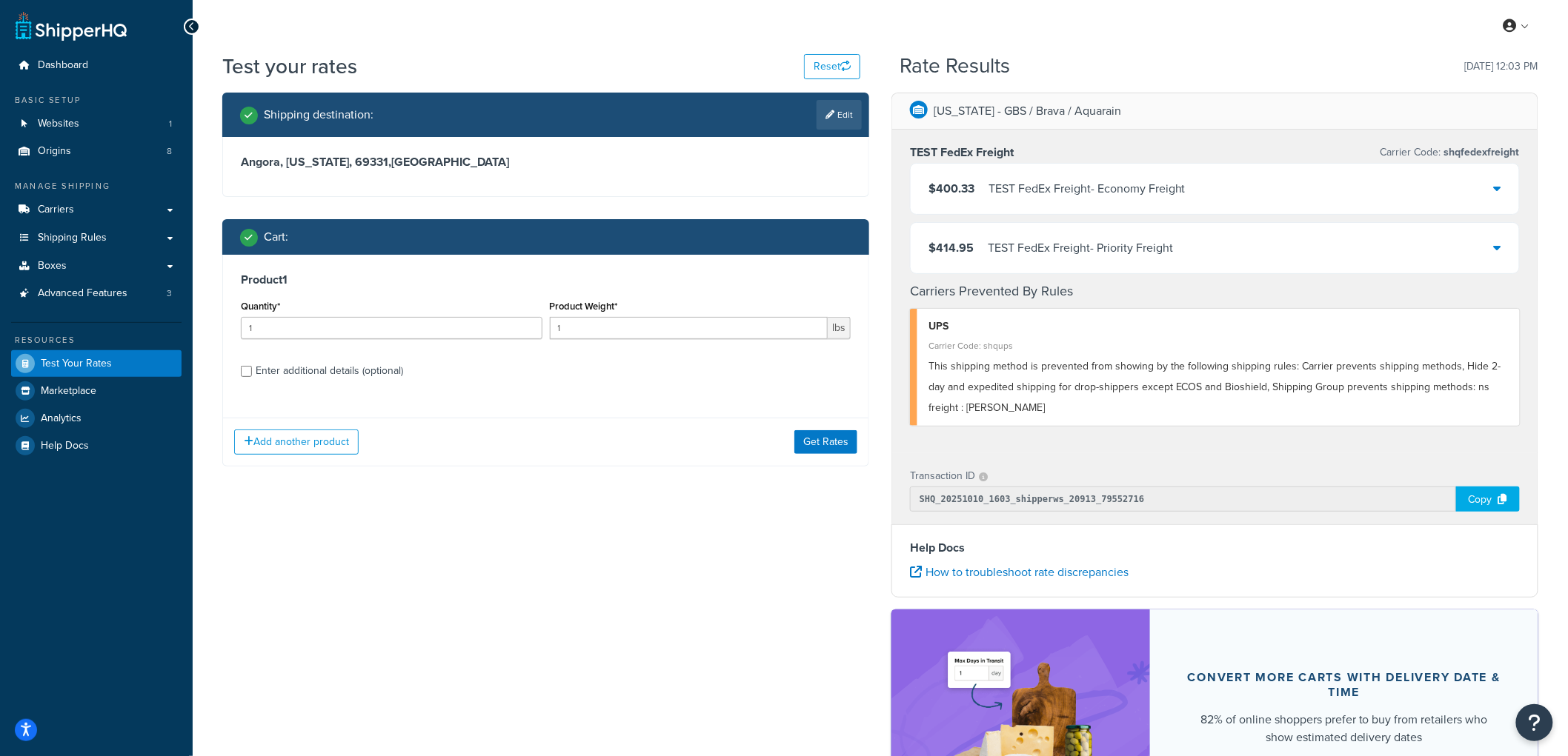
click at [317, 372] on div "Enter additional details (optional)" at bounding box center [329, 370] width 147 height 21
click at [252, 372] on input "Enter additional details (optional)" at bounding box center [247, 371] width 11 height 11
checkbox input "true"
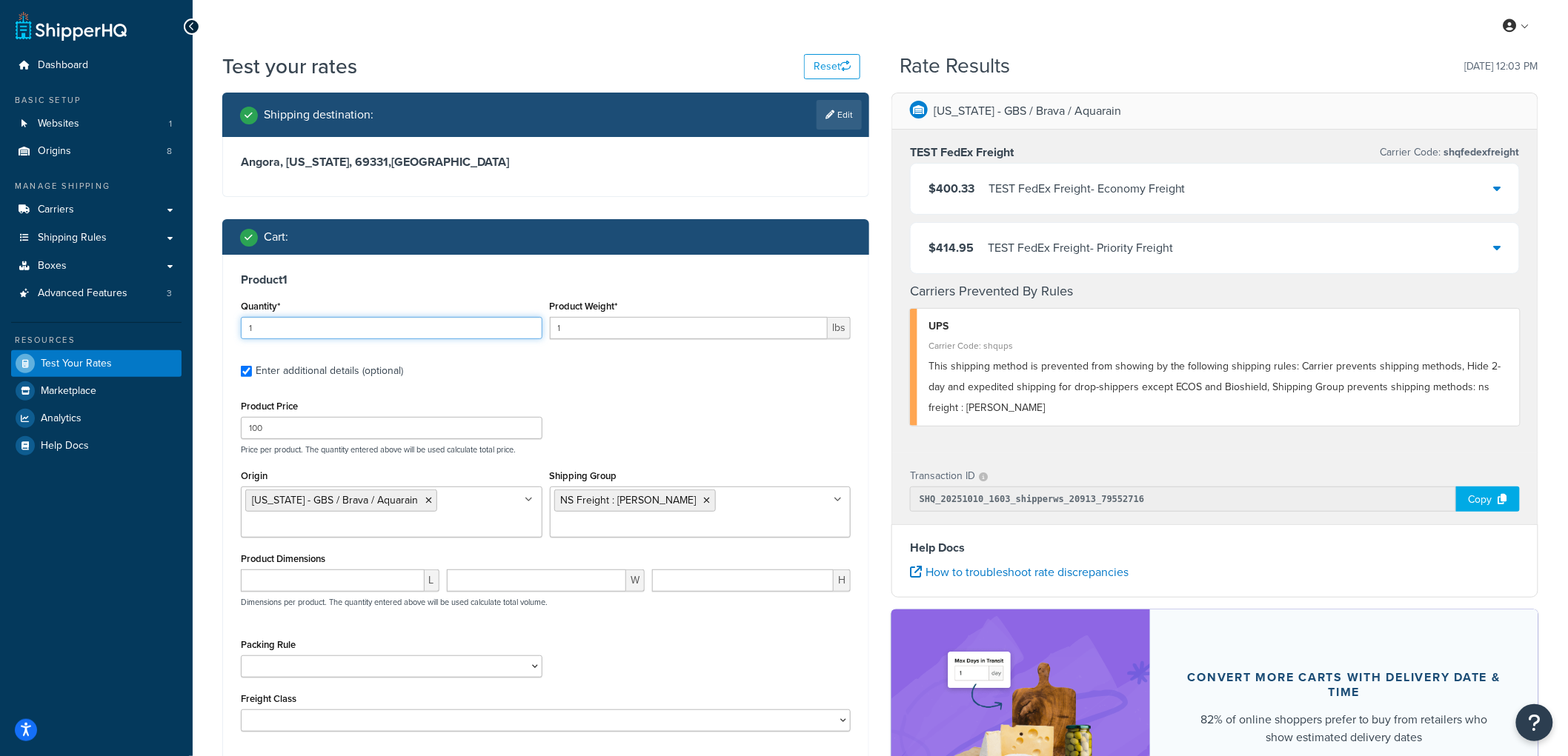
drag, startPoint x: 398, startPoint y: 330, endPoint x: 239, endPoint y: 310, distance: 160.3
click at [239, 310] on div "Quantity* 1" at bounding box center [391, 323] width 309 height 54
type input "2"
click at [645, 327] on input "1" at bounding box center [689, 328] width 278 height 23
type input "1"
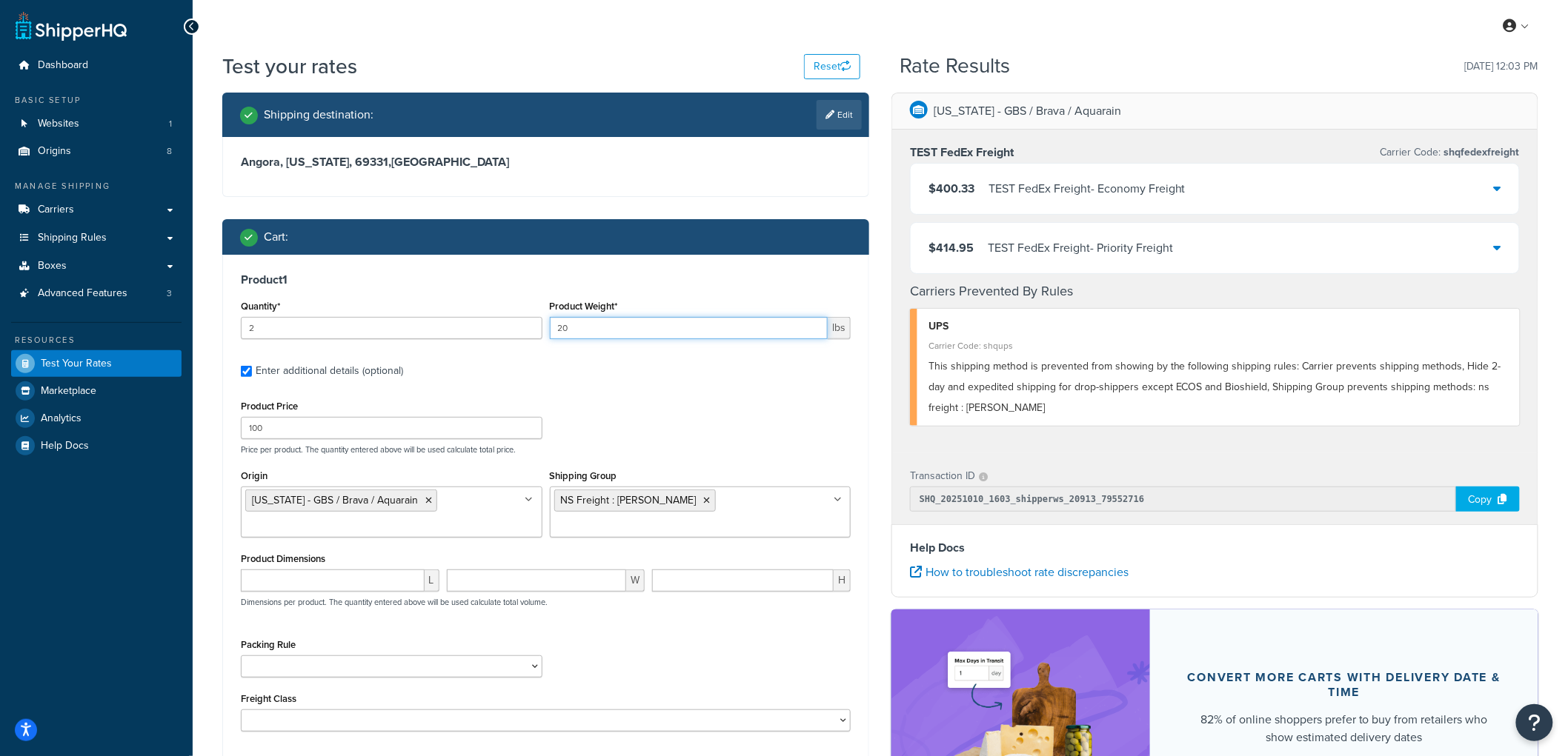
type input "20"
click at [660, 277] on h3 "Product 1" at bounding box center [546, 280] width 610 height 14
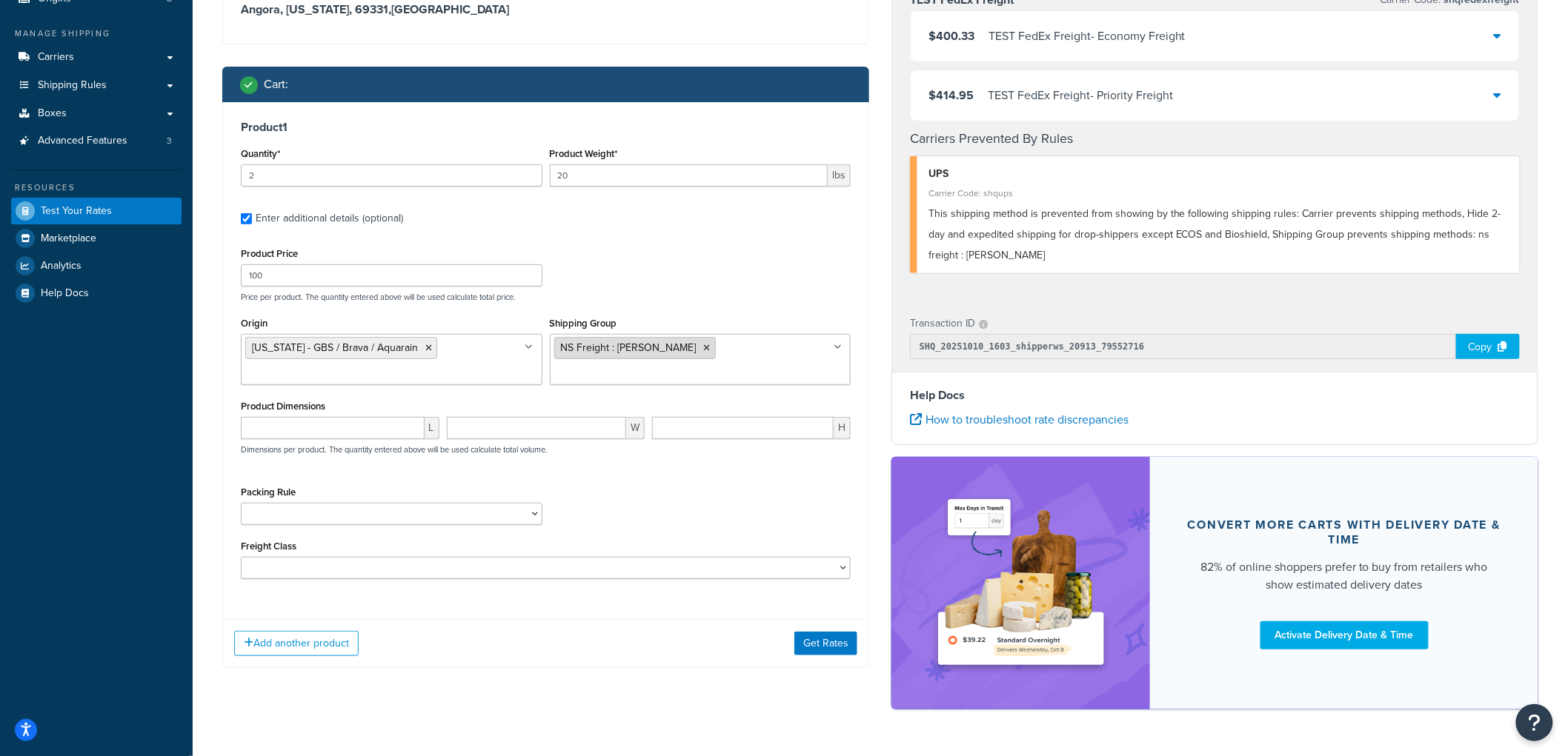
scroll to position [195, 0]
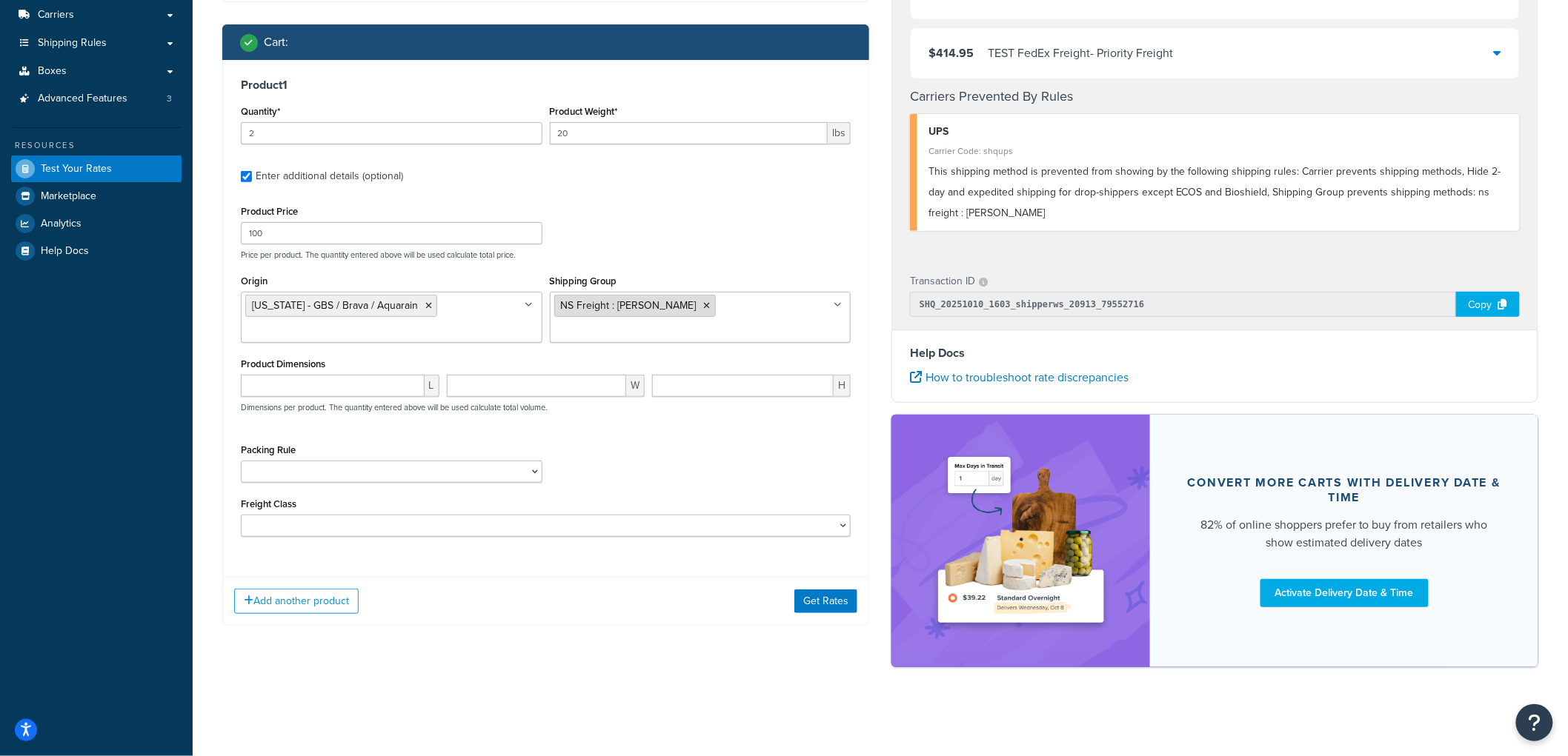
click at [704, 302] on icon at bounding box center [707, 306] width 6 height 9
click at [673, 309] on ul at bounding box center [700, 303] width 302 height 24
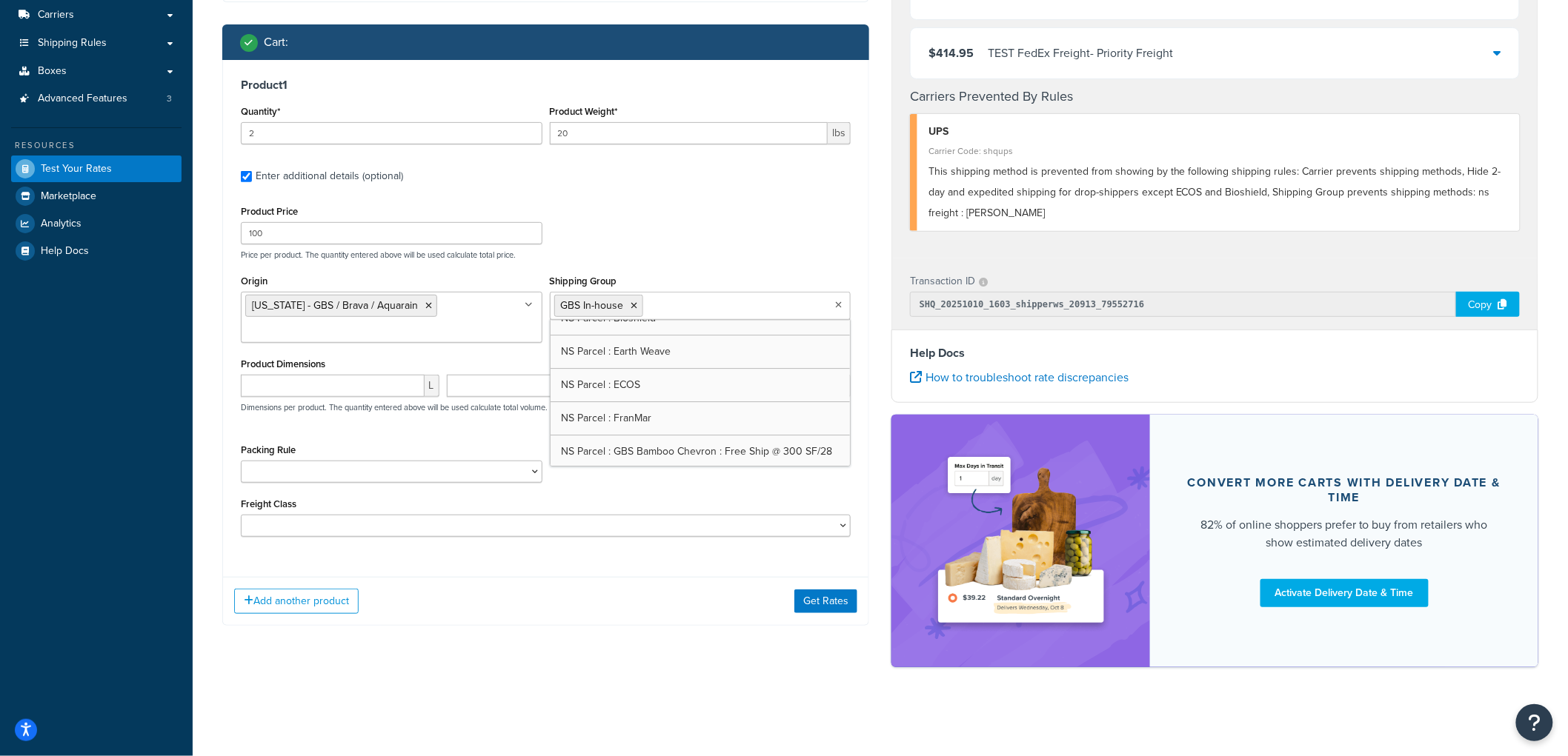
scroll to position [2044, 0]
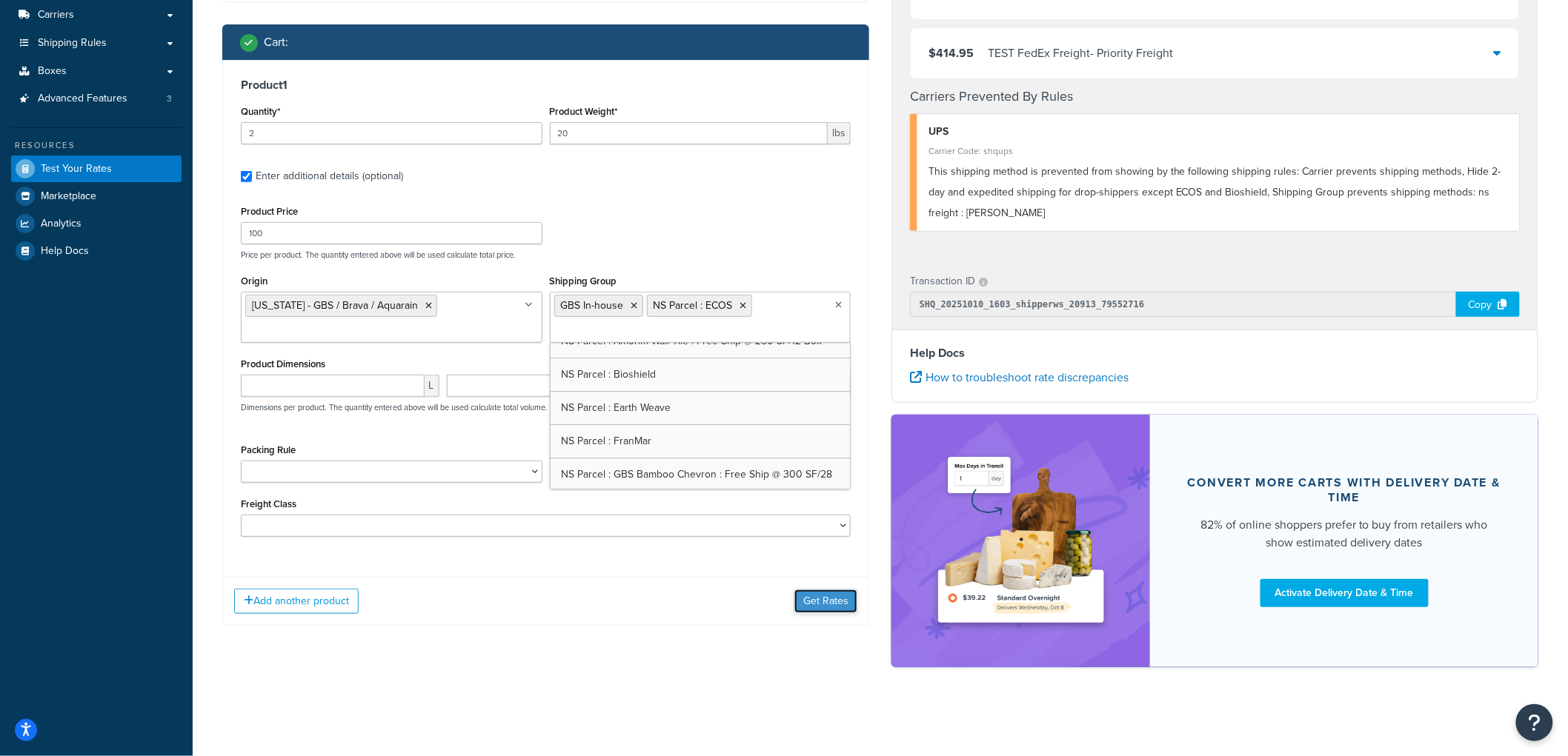
click at [842, 597] on button "Get Rates" at bounding box center [826, 602] width 63 height 23
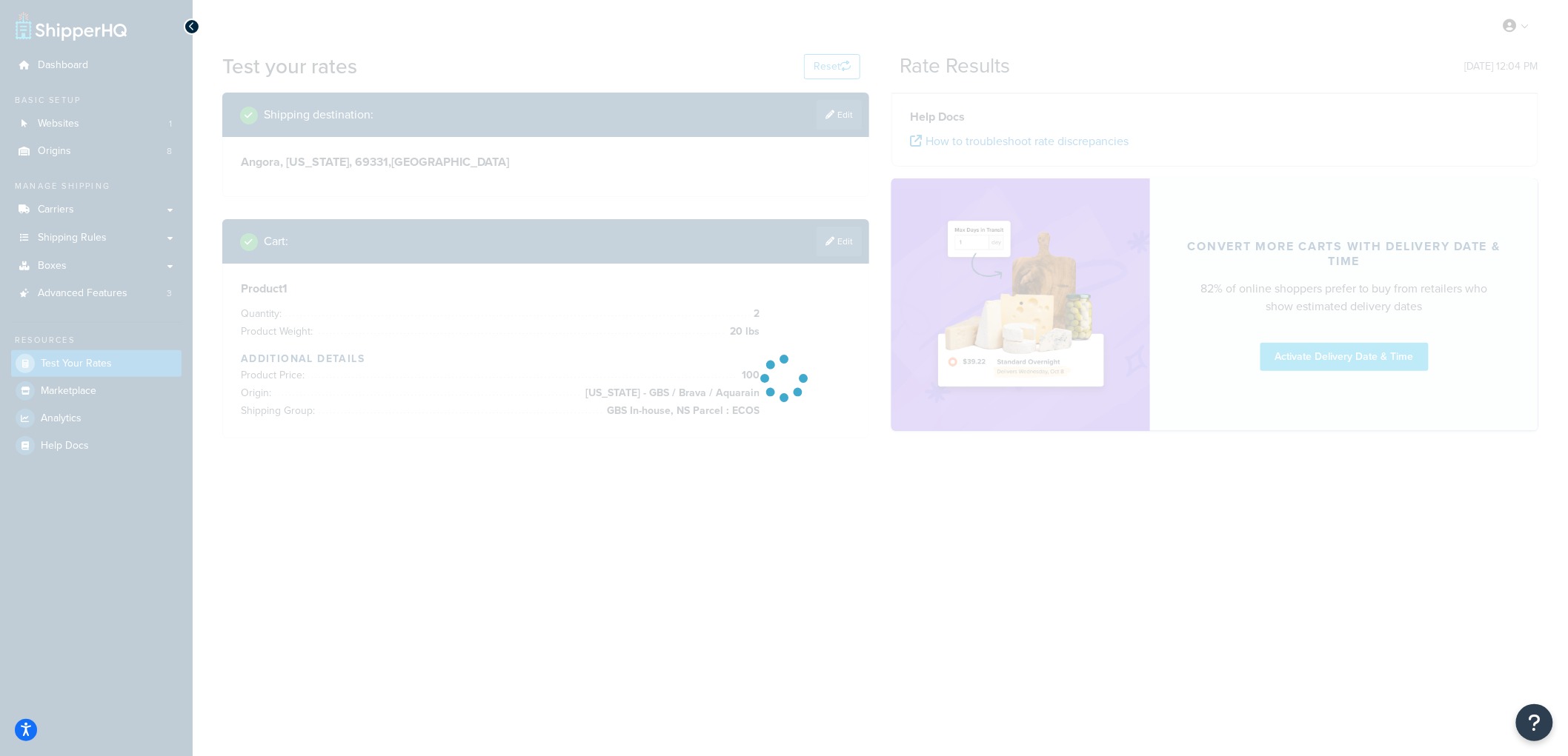
scroll to position [0, 0]
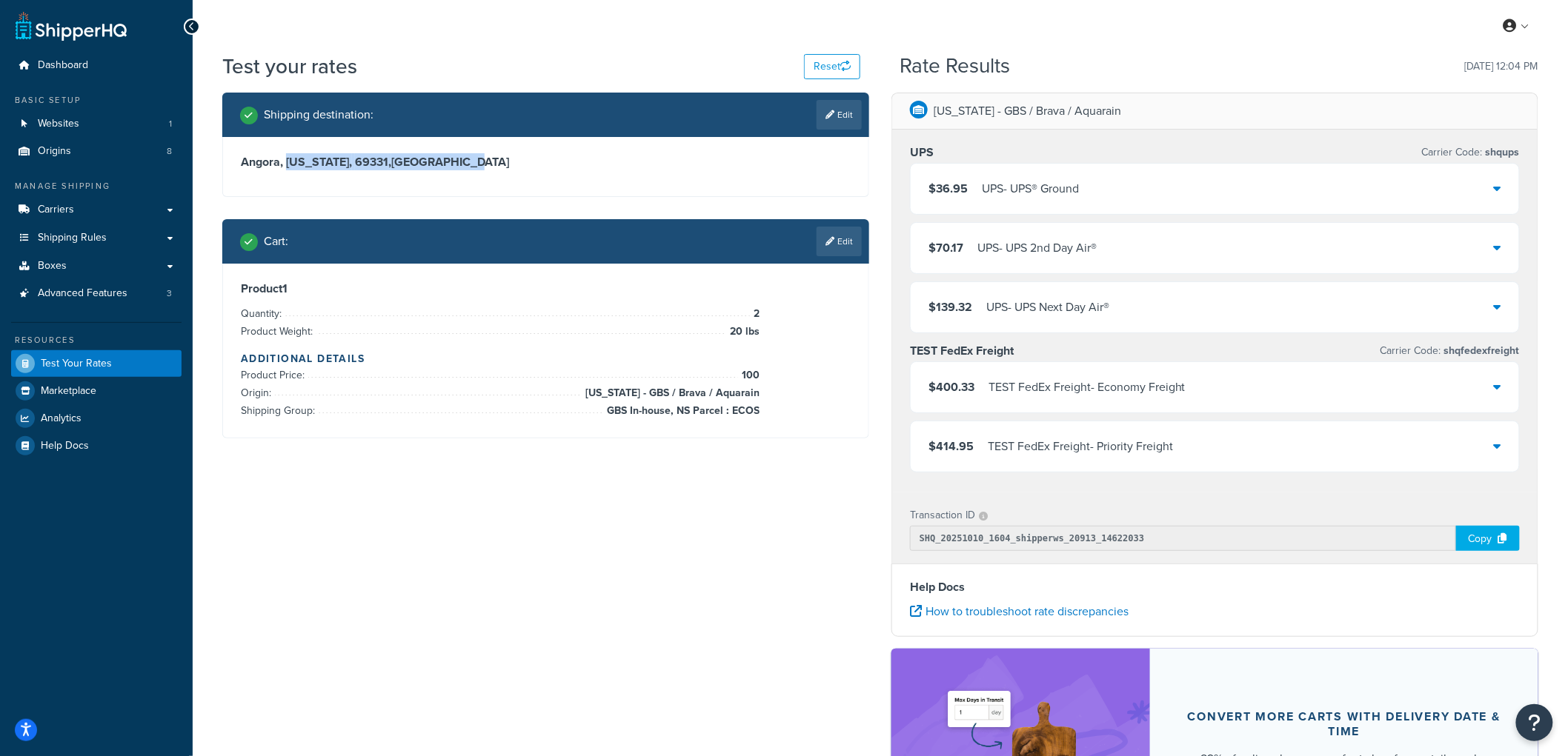
drag, startPoint x: 287, startPoint y: 162, endPoint x: 638, endPoint y: 164, distance: 351.0
click at [638, 164] on h3 "[GEOGRAPHIC_DATA], [US_STATE], 69331 , [GEOGRAPHIC_DATA]" at bounding box center [546, 162] width 610 height 14
click at [719, 388] on span "[US_STATE] - GBS / Brava / Aquarain" at bounding box center [671, 394] width 178 height 18
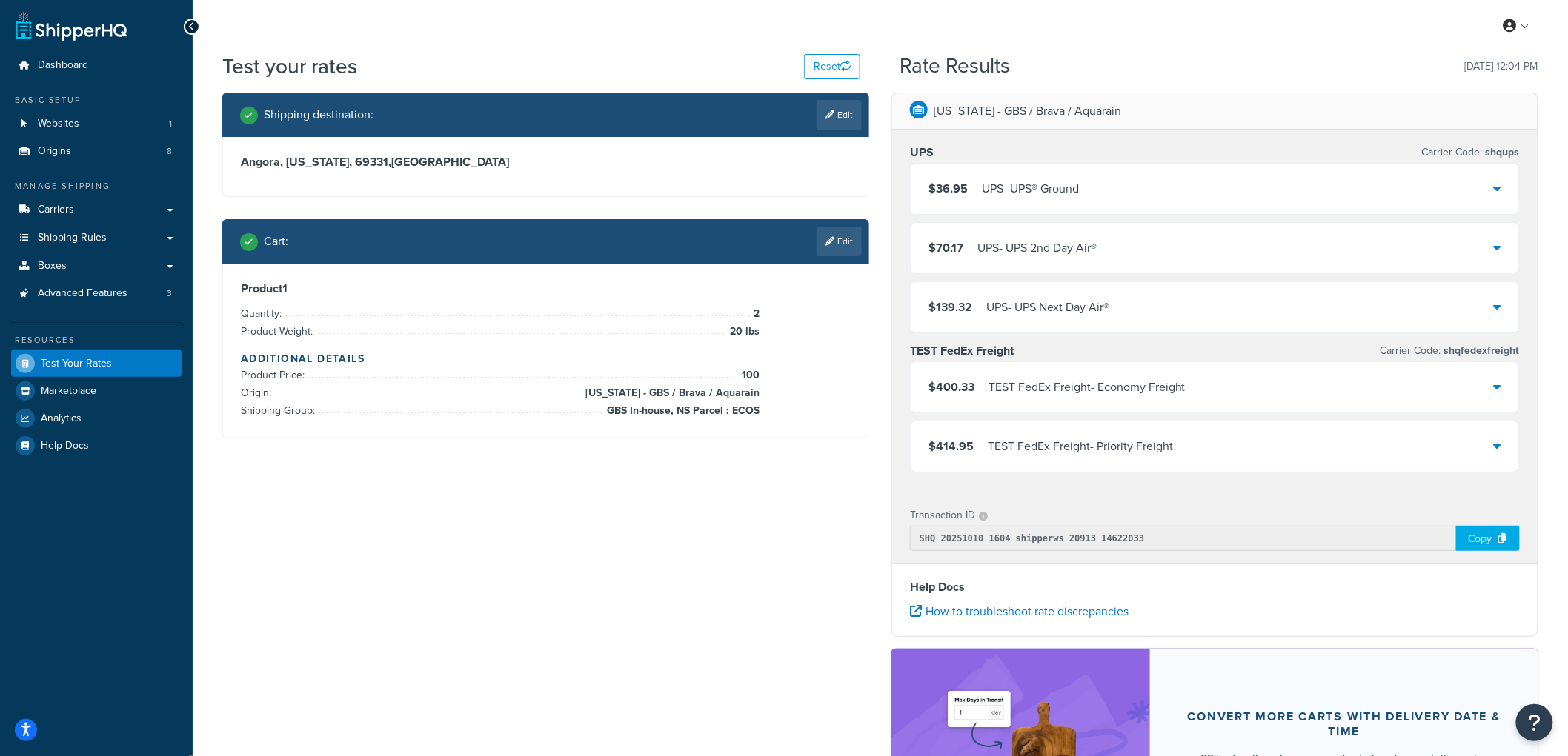
click at [784, 393] on div "Product 1 Quantity: 2 Product Weight: 20 lbs Additional Details Product Price: …" at bounding box center [546, 350] width 610 height 138
